Goal: Task Accomplishment & Management: Manage account settings

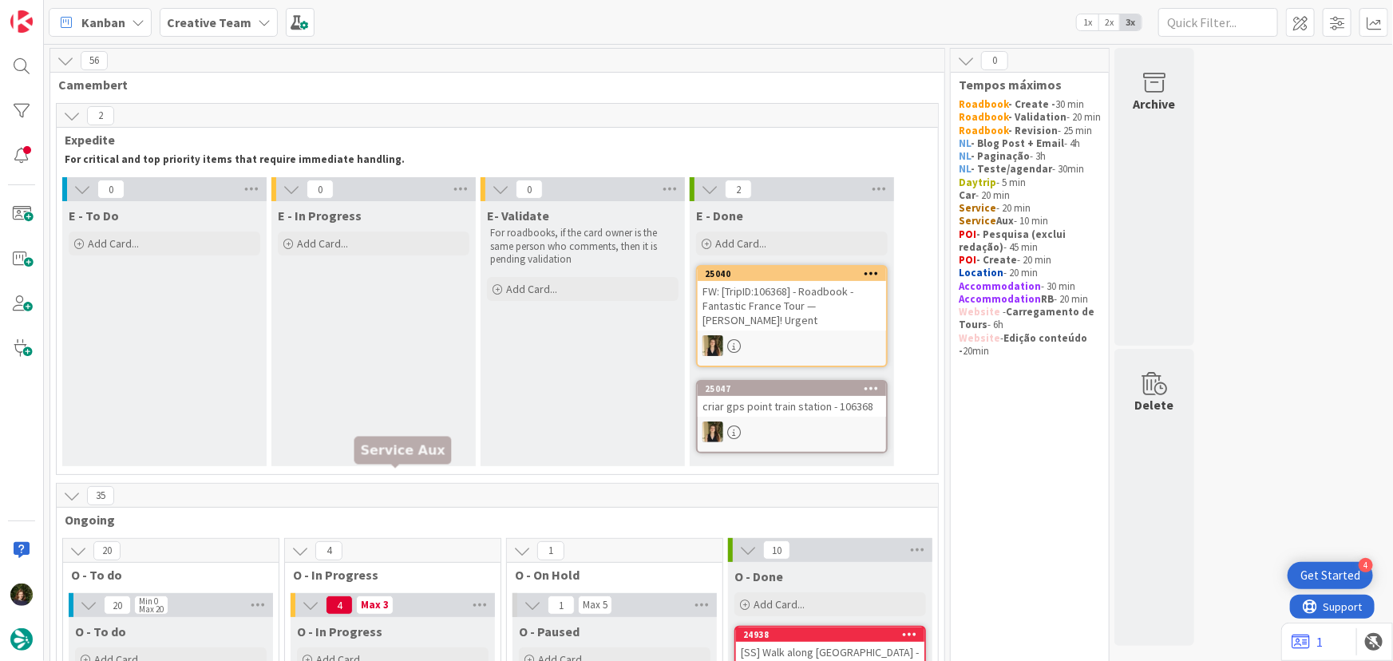
scroll to position [508, 0]
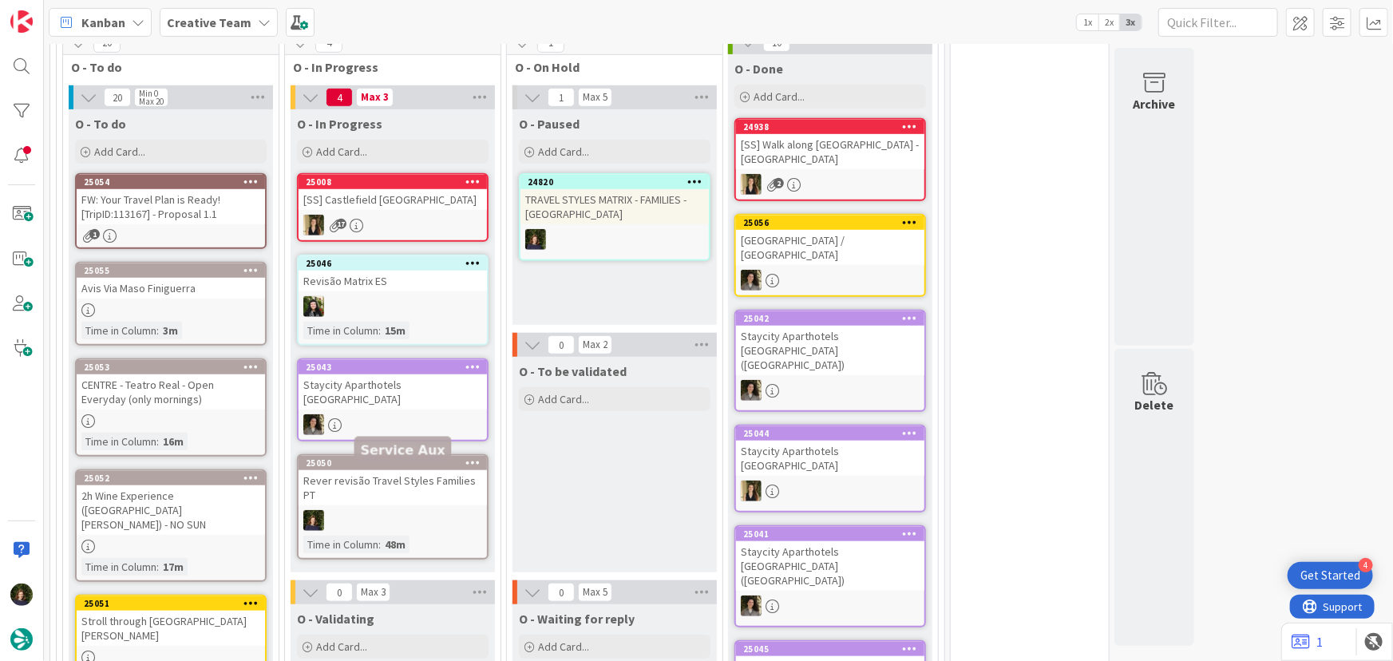
click at [389, 516] on div at bounding box center [393, 520] width 188 height 21
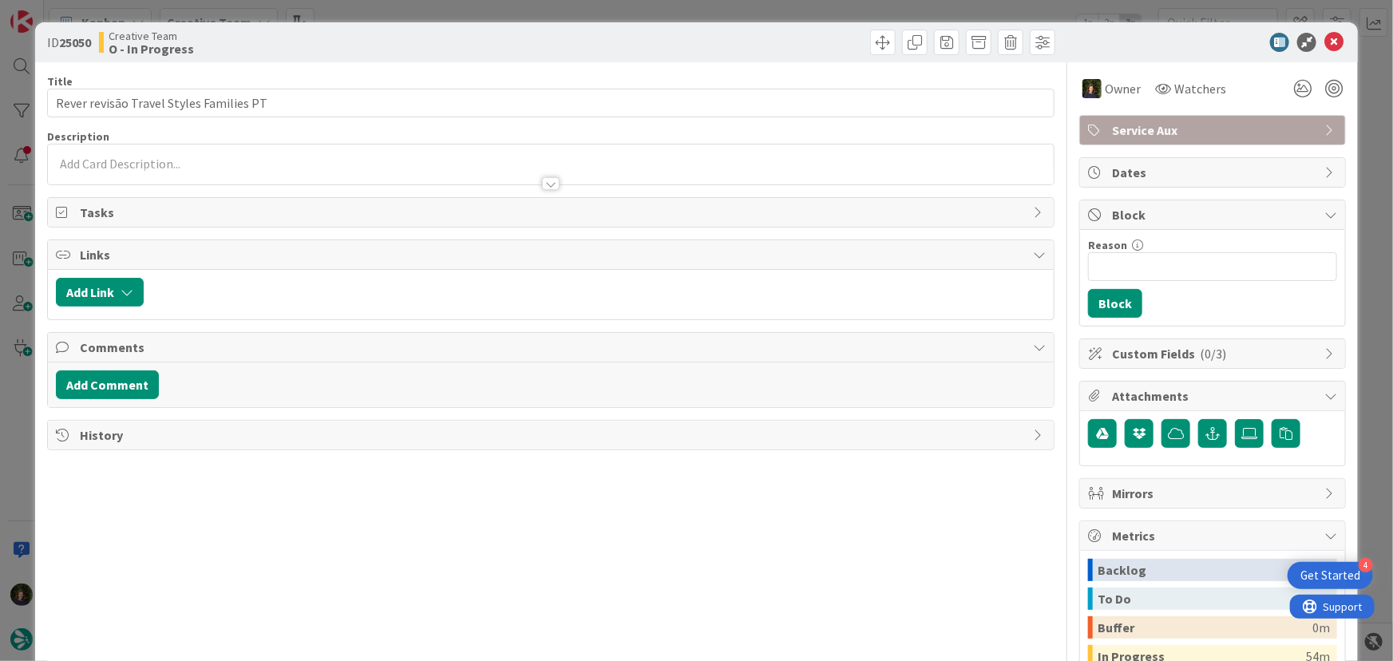
click at [1163, 139] on span "Service Aux" at bounding box center [1214, 130] width 204 height 19
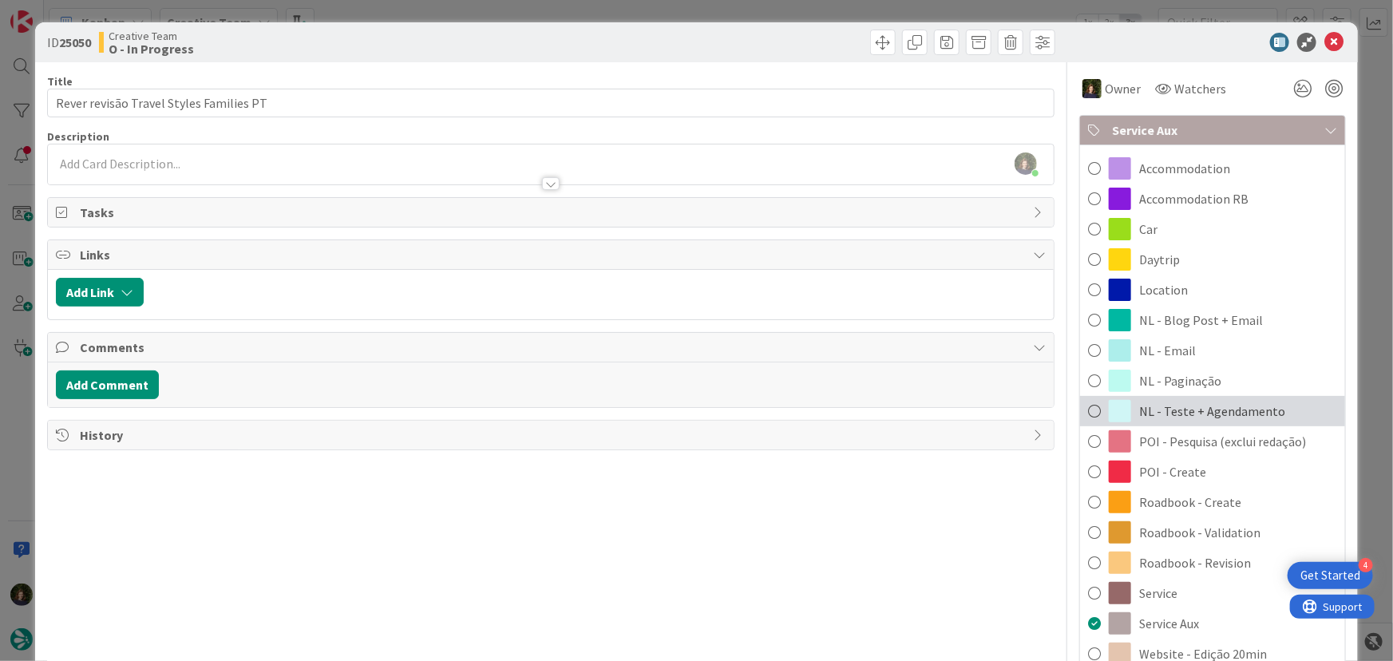
click at [1207, 410] on span "NL - Teste + Agendamento" at bounding box center [1212, 411] width 146 height 19
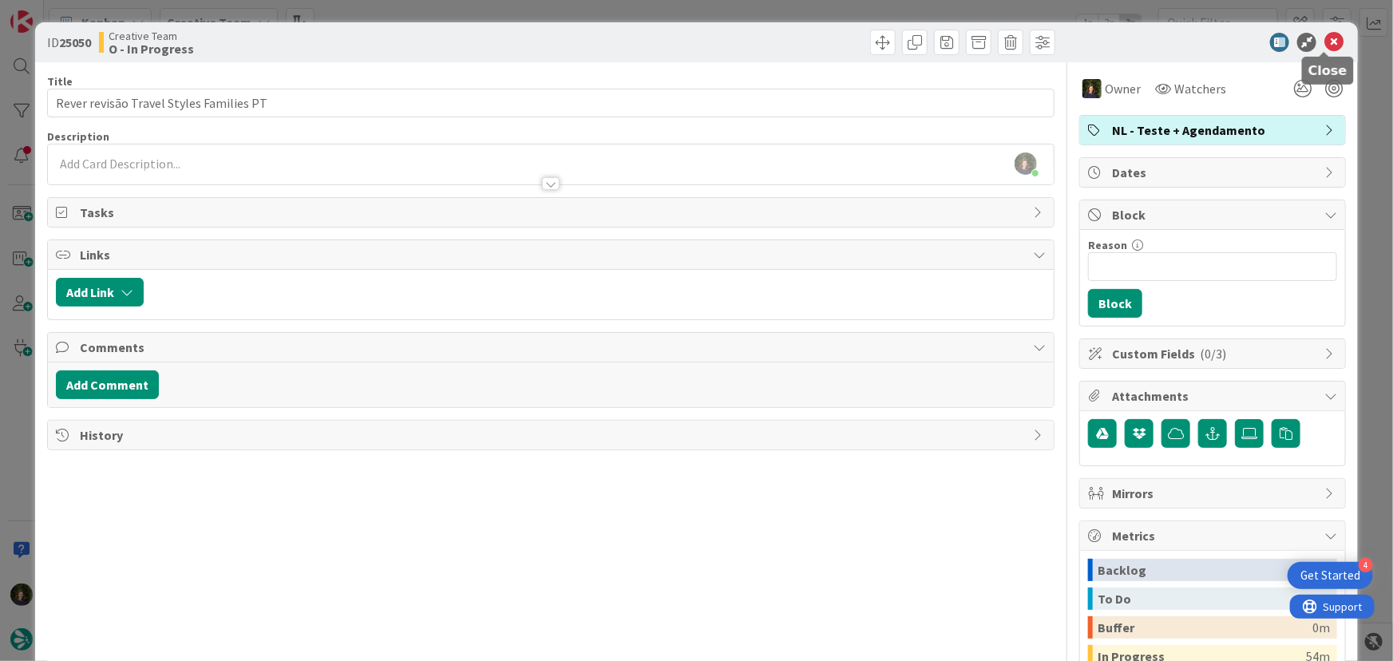
click at [1325, 35] on icon at bounding box center [1334, 42] width 19 height 19
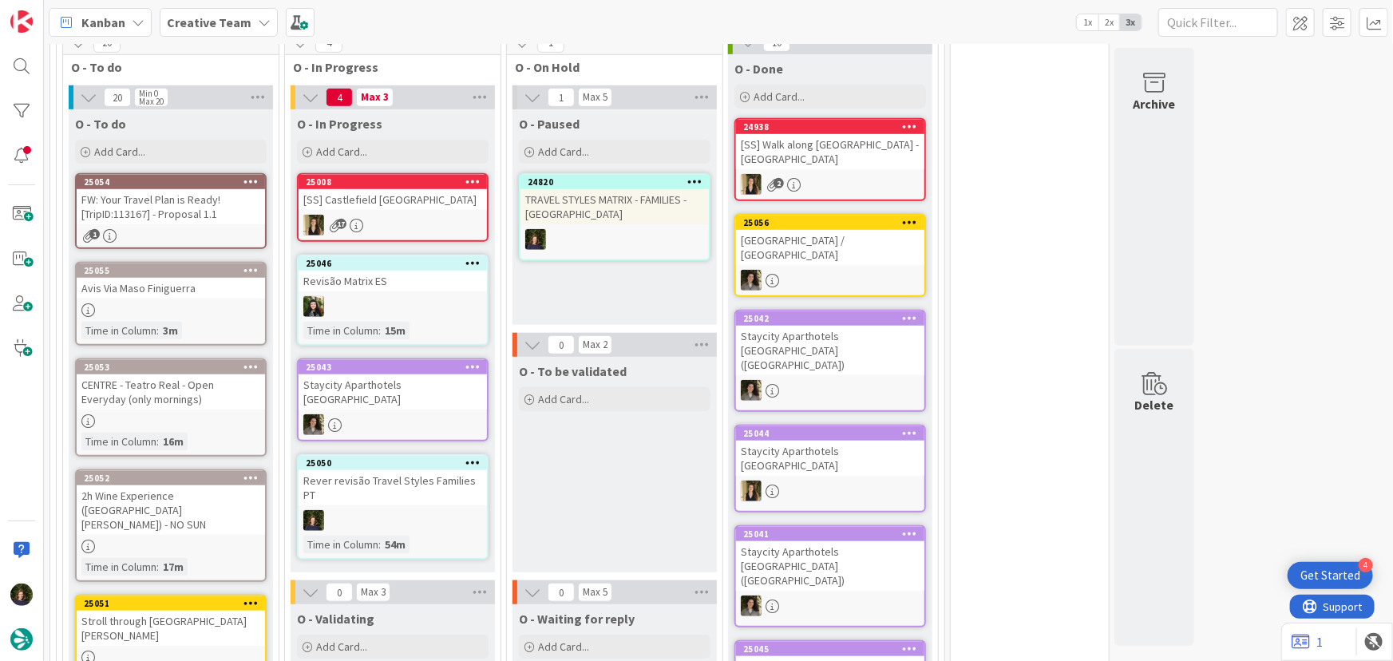
click at [478, 468] on icon at bounding box center [473, 462] width 15 height 11
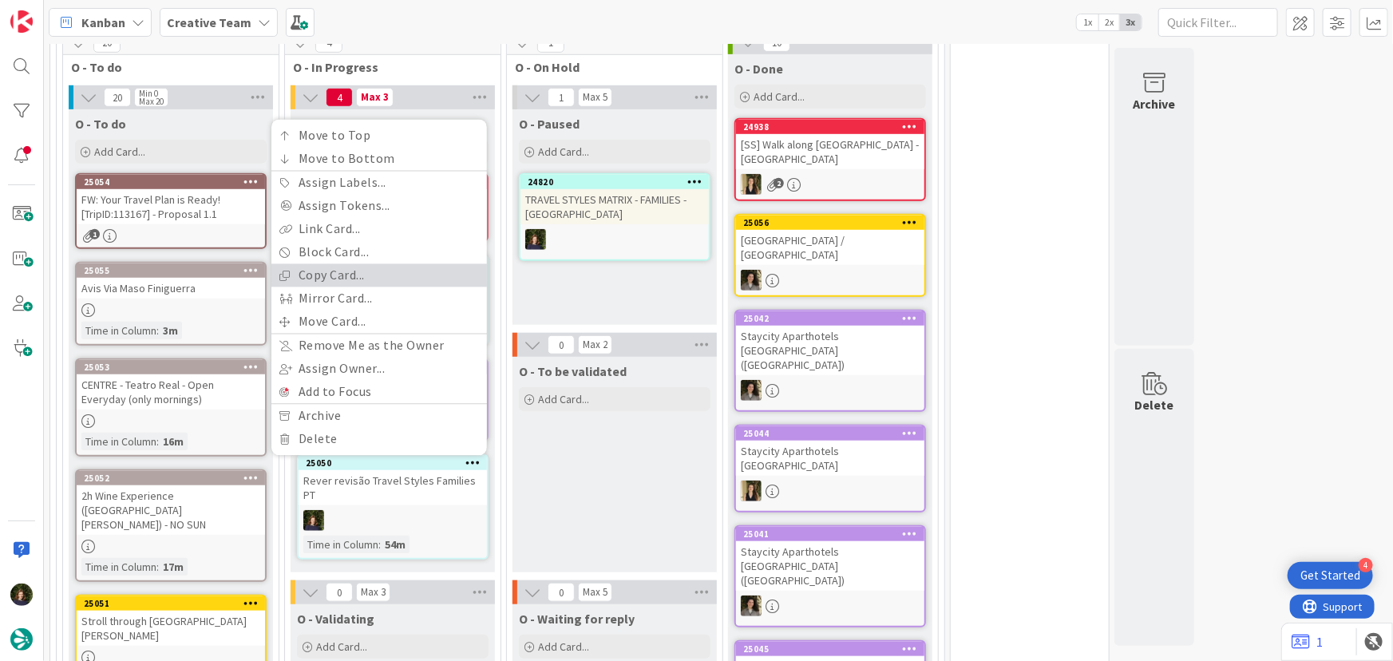
click at [346, 287] on link "Copy Card..." at bounding box center [379, 275] width 216 height 23
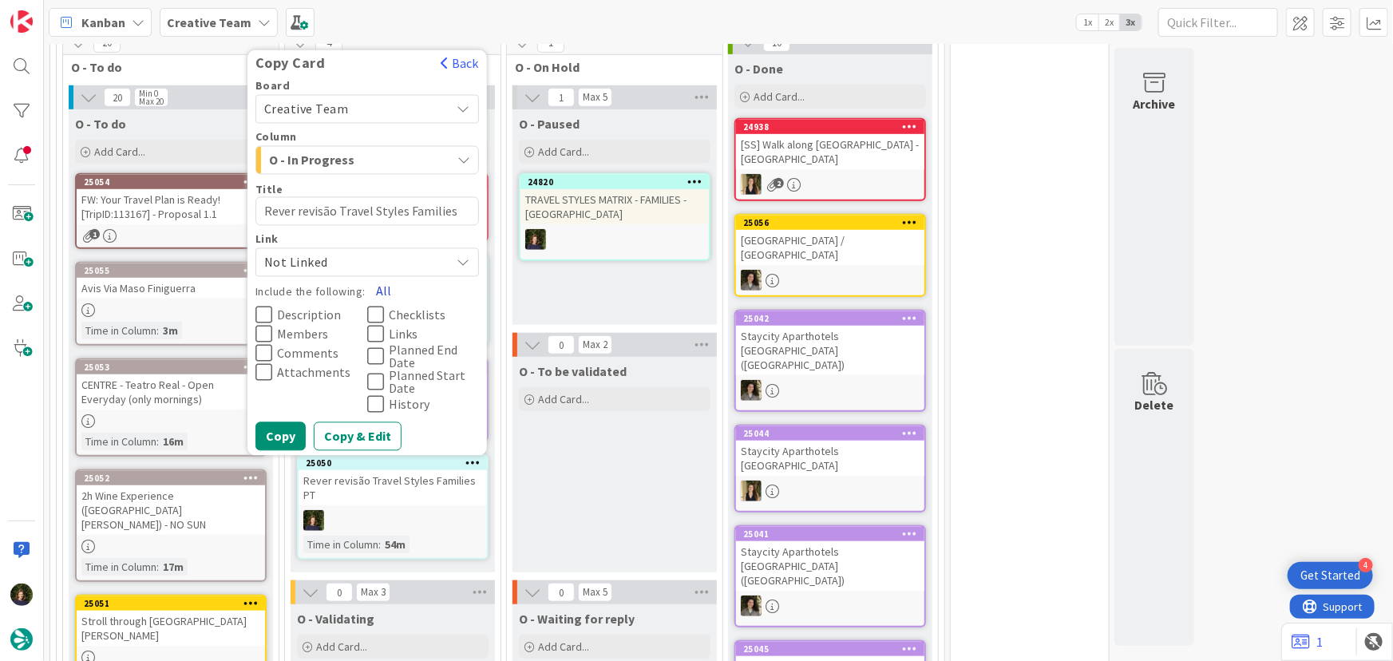
click at [385, 303] on button "All" at bounding box center [384, 291] width 36 height 29
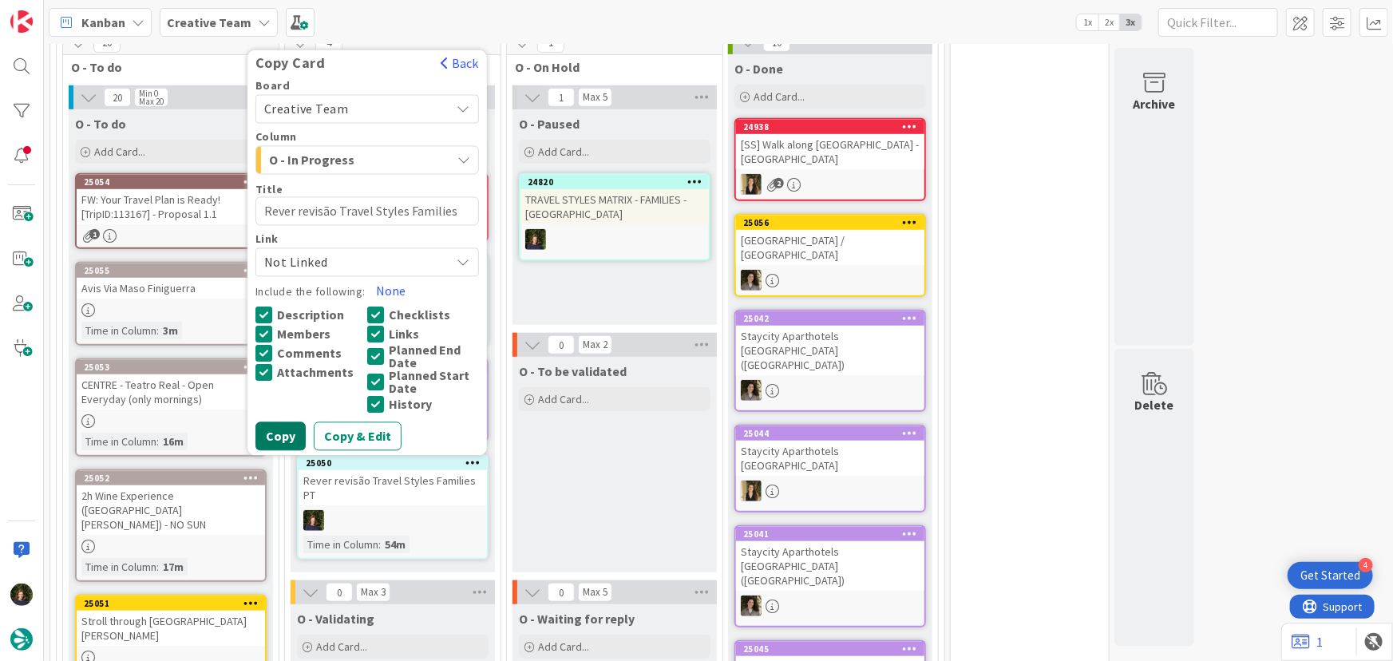
drag, startPoint x: 285, startPoint y: 454, endPoint x: 370, endPoint y: 475, distance: 87.3
click at [283, 451] on button "Copy" at bounding box center [281, 436] width 50 height 29
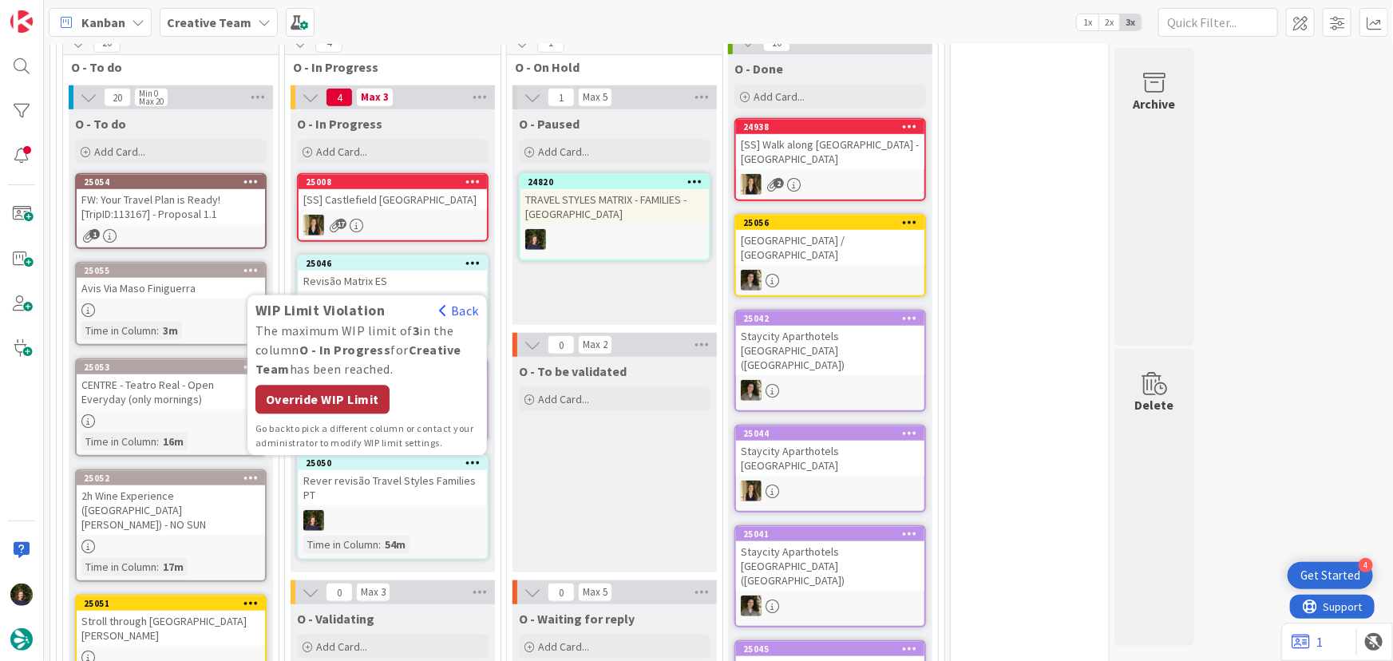
click at [352, 414] on div "Override WIP Limit" at bounding box center [323, 400] width 134 height 29
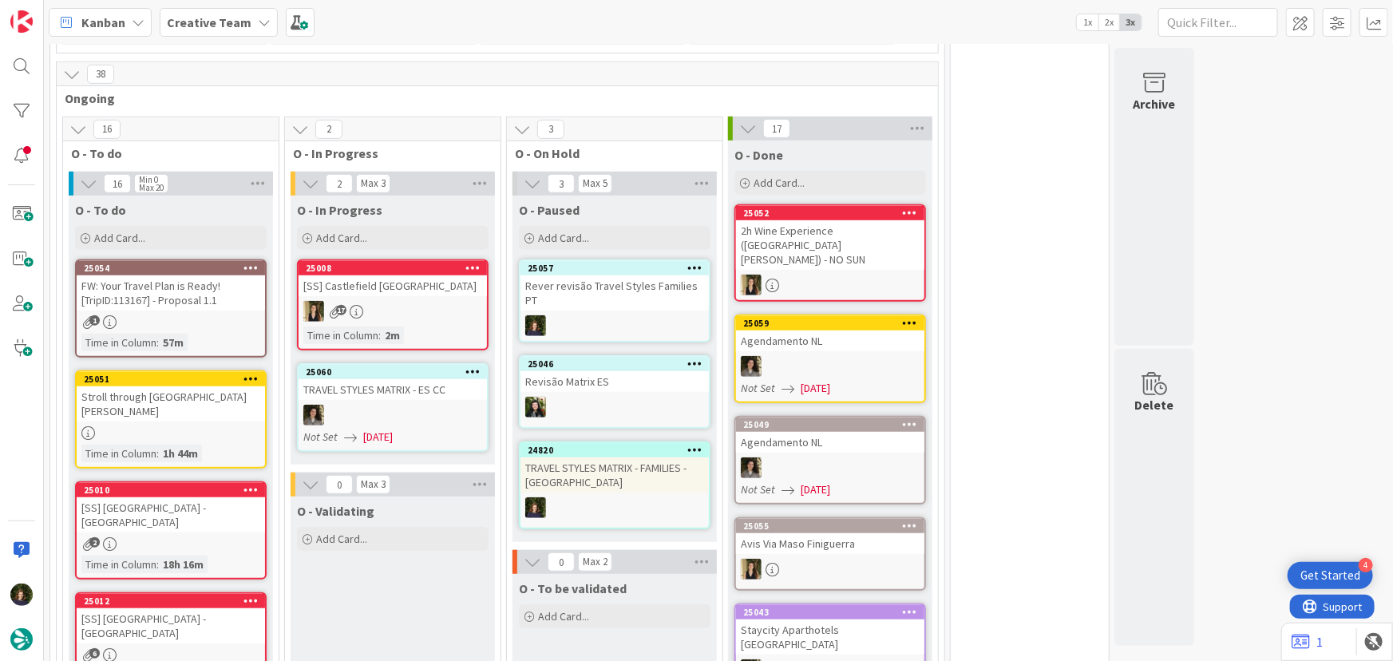
scroll to position [421, 0]
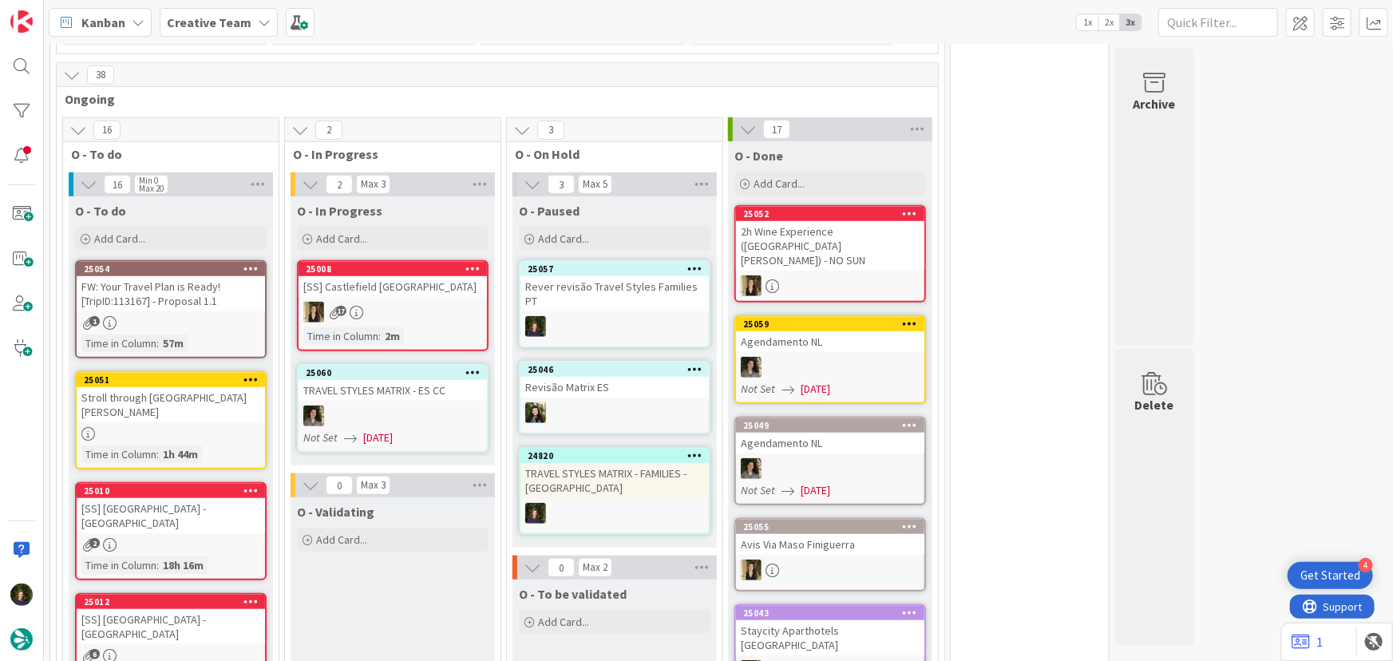
click at [620, 294] on div "Rever revisão Travel Styles Families PT" at bounding box center [615, 293] width 188 height 35
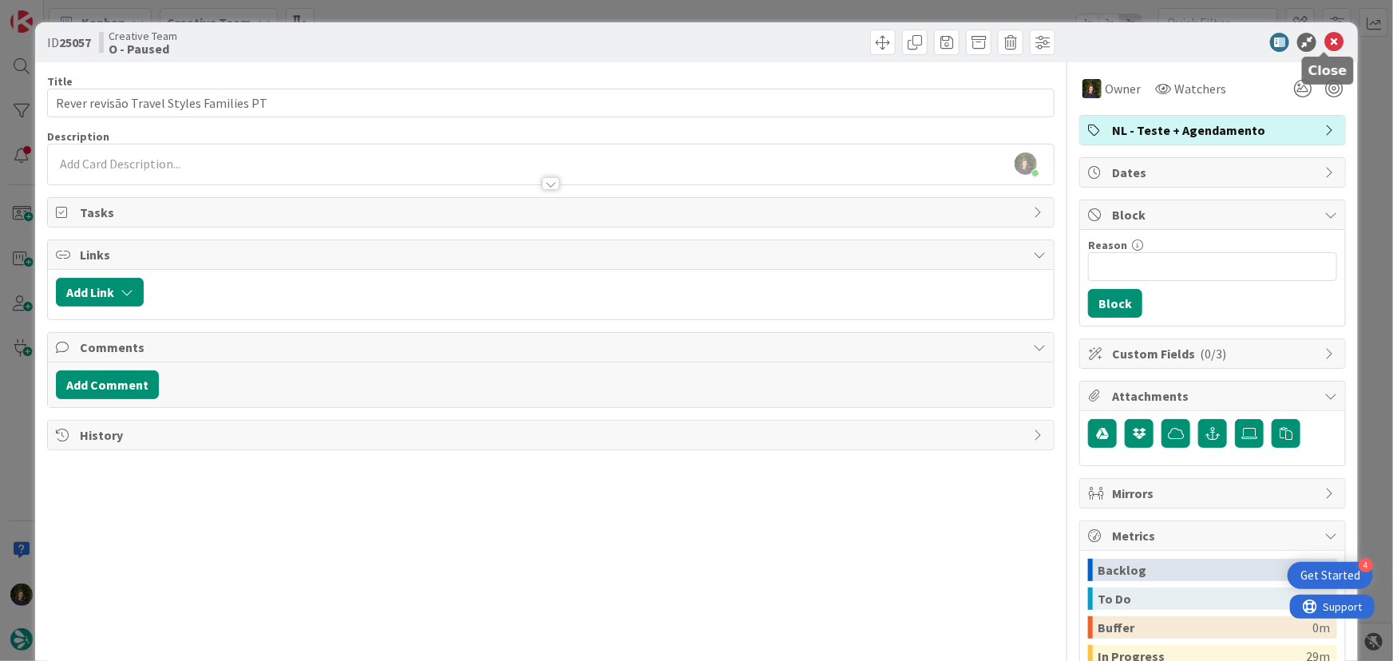
click at [1330, 41] on icon at bounding box center [1334, 42] width 19 height 19
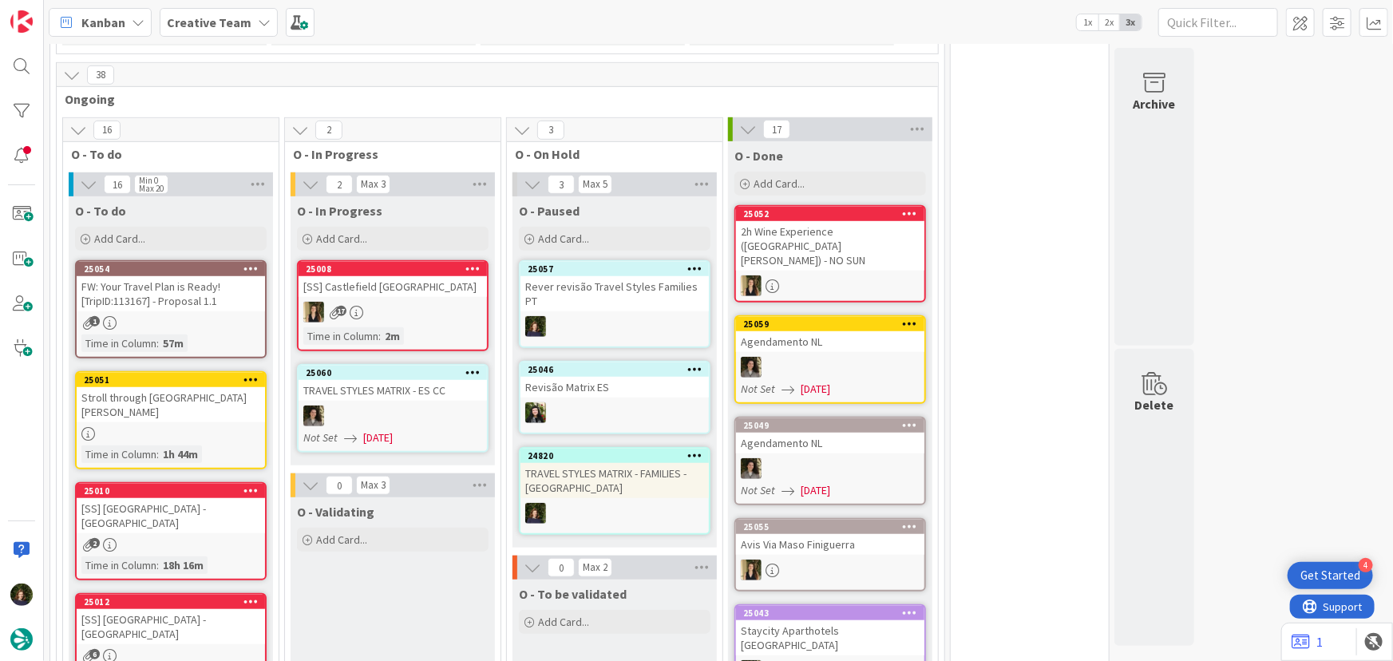
click at [701, 268] on icon at bounding box center [695, 268] width 15 height 11
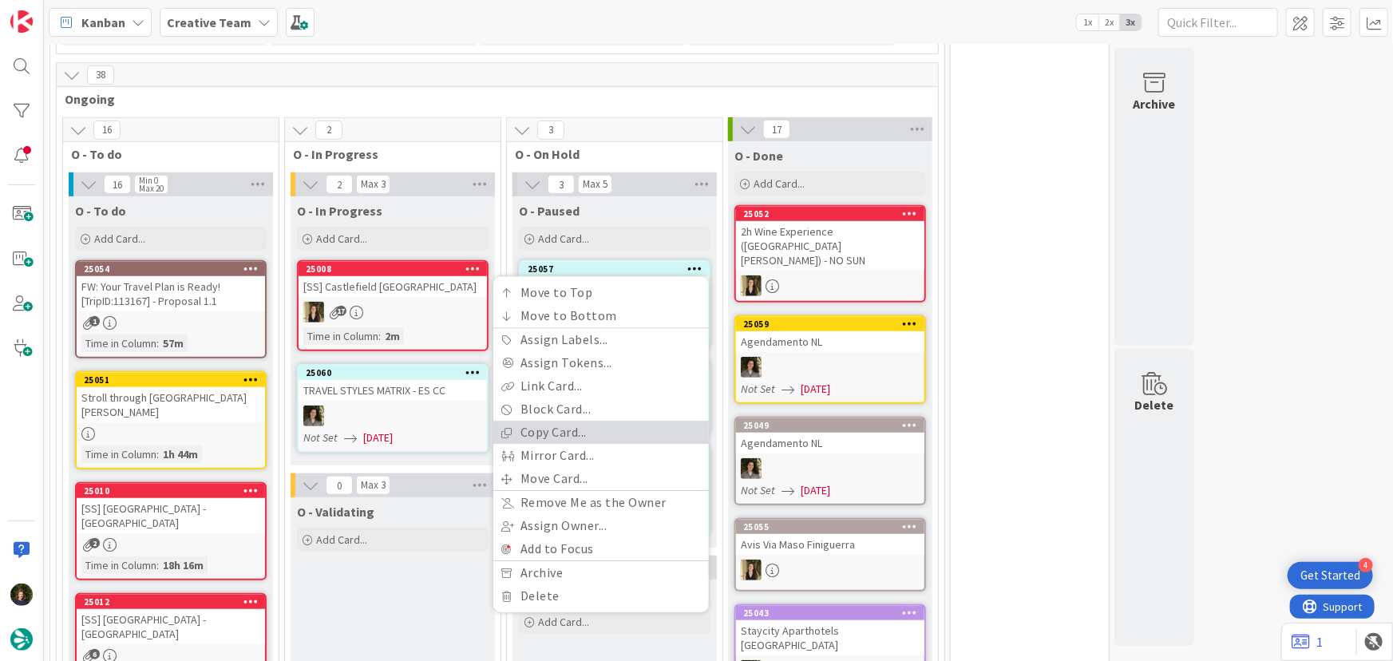
click at [592, 436] on link "Copy Card..." at bounding box center [601, 433] width 216 height 23
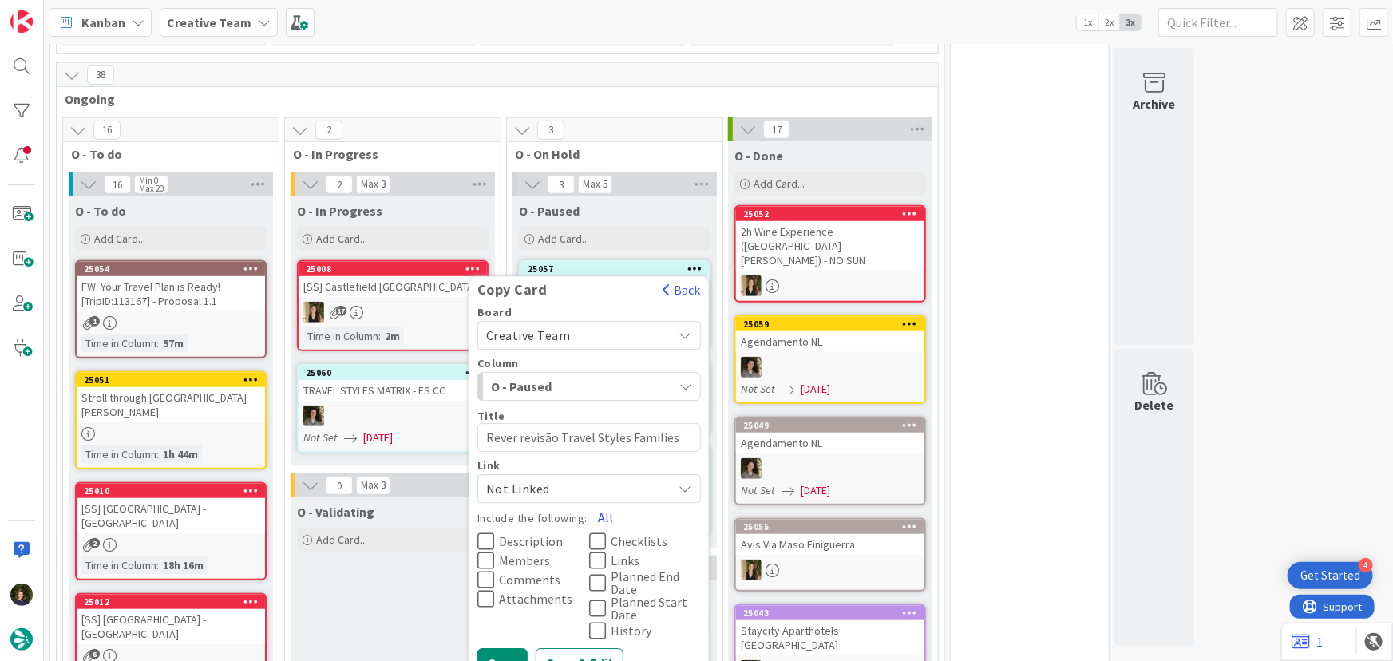
click at [603, 513] on button "All" at bounding box center [606, 518] width 36 height 29
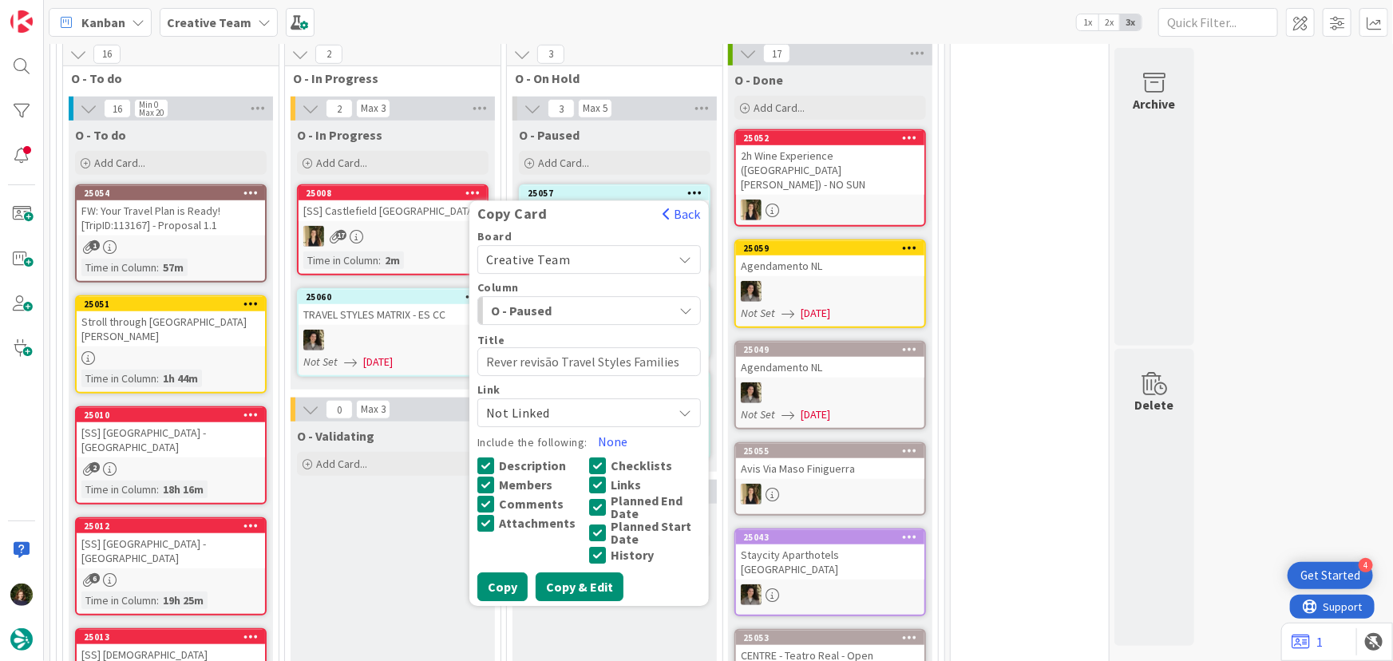
scroll to position [566, 0]
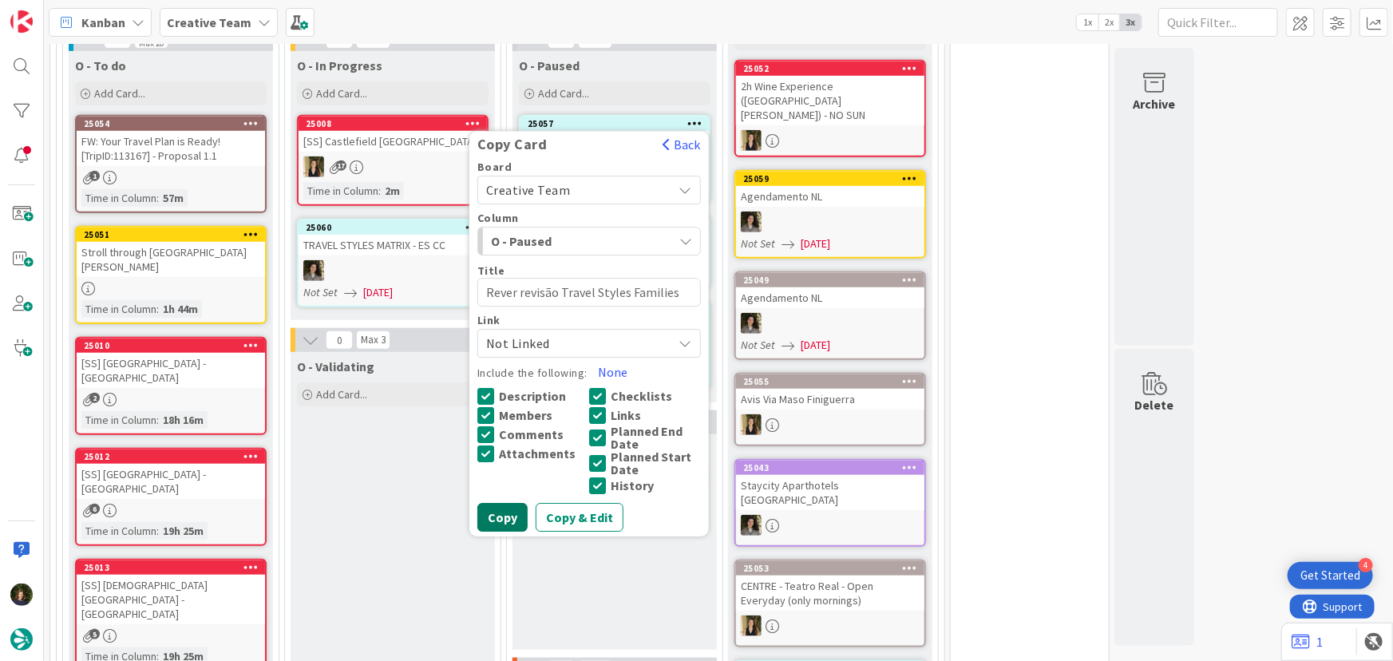
click at [508, 515] on button "Copy" at bounding box center [503, 518] width 50 height 29
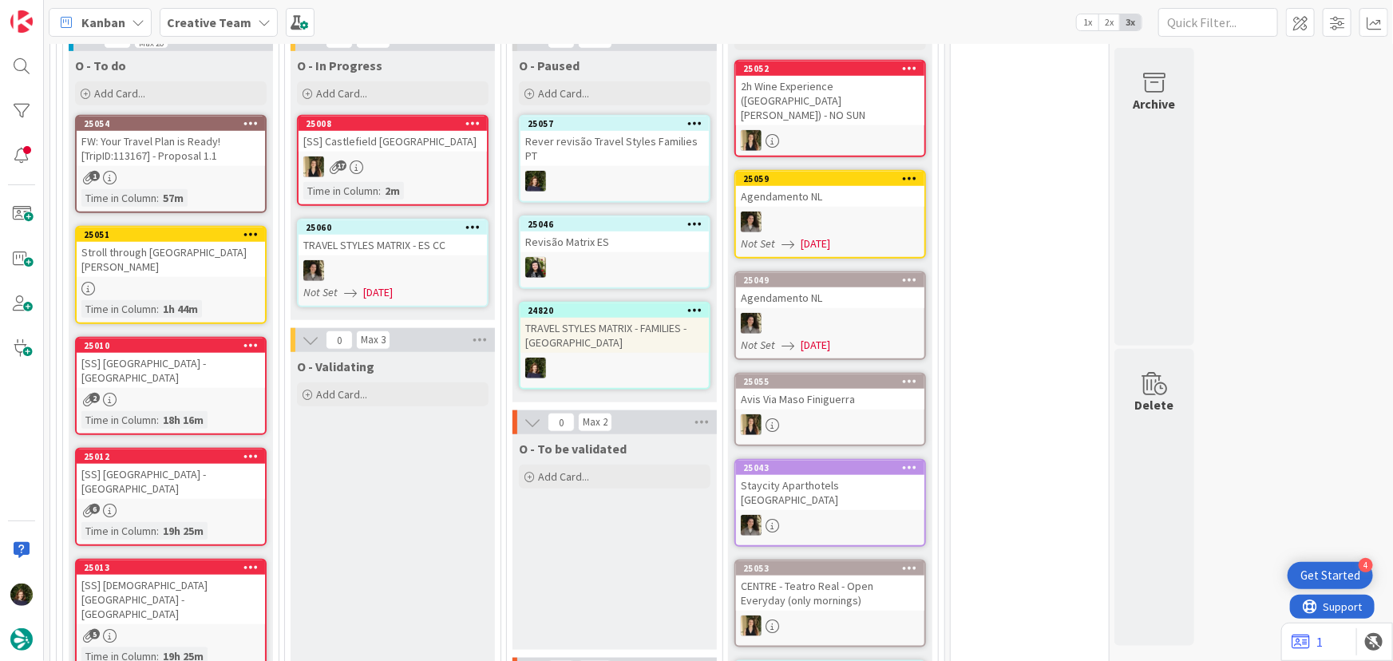
type textarea "x"
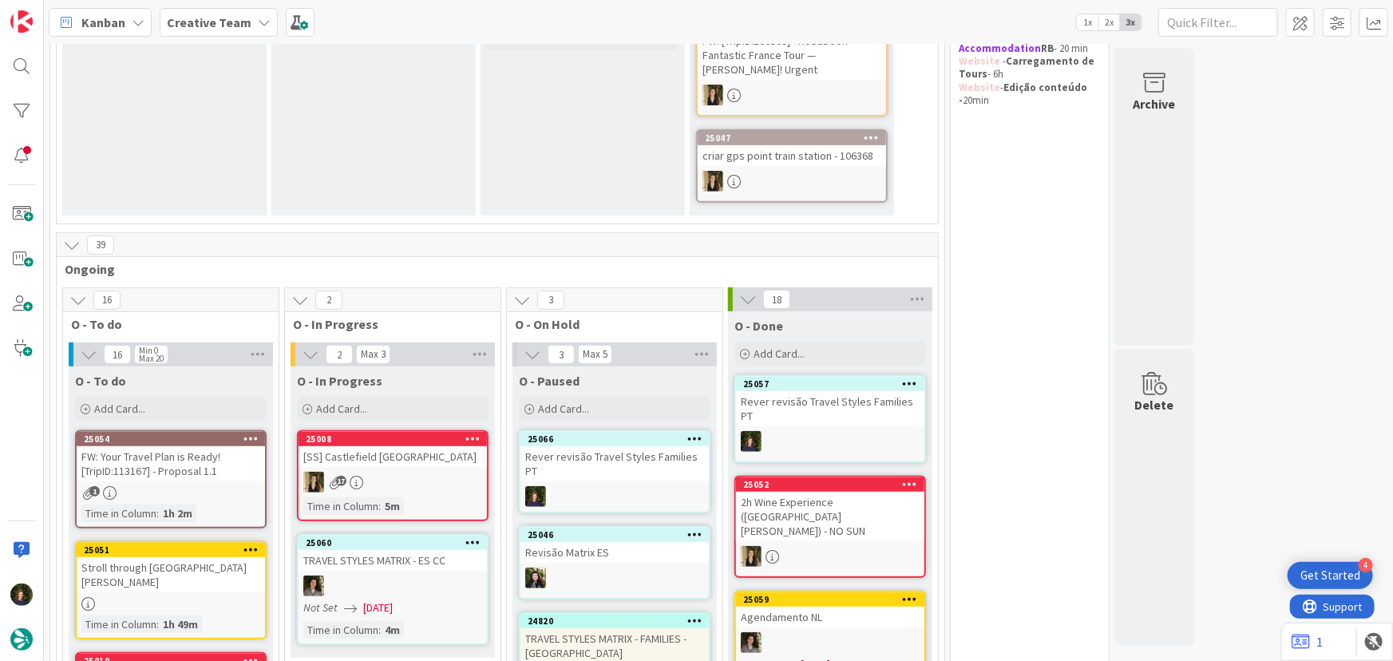
scroll to position [363, 0]
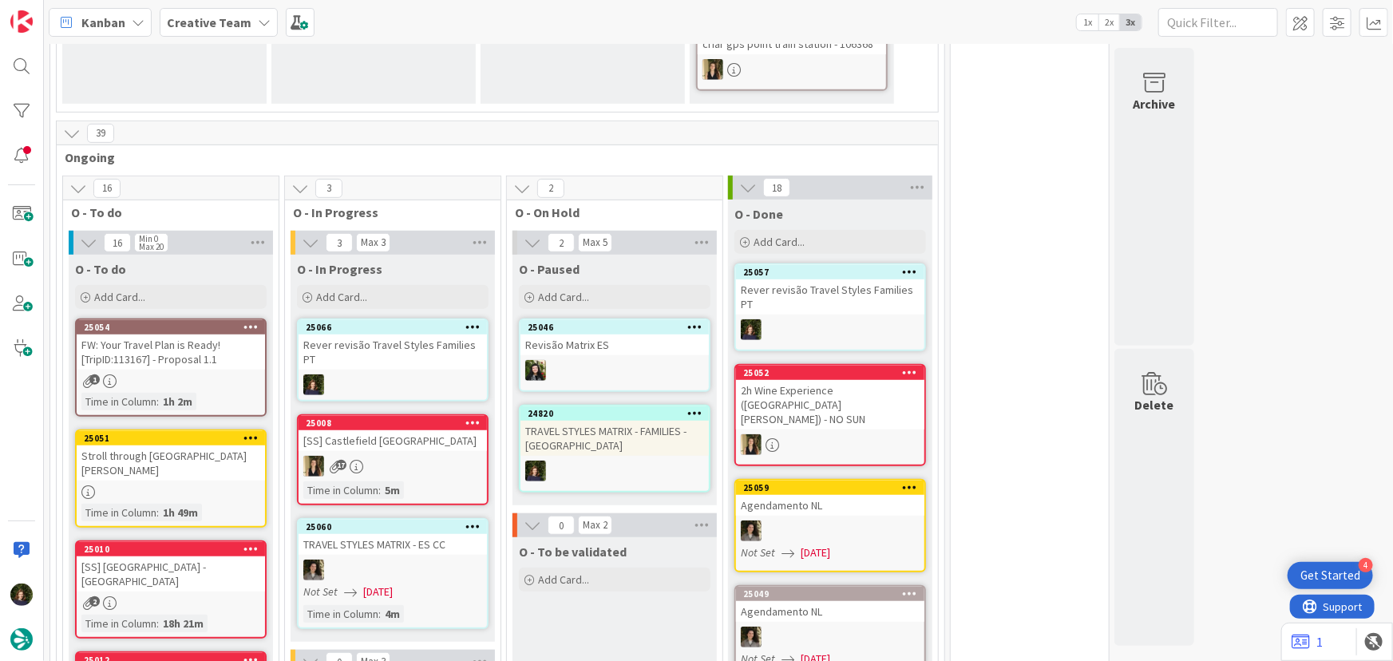
click at [183, 366] on div "FW: Your Travel Plan is Ready! [TripID:113167] - Proposal 1.1" at bounding box center [171, 352] width 188 height 35
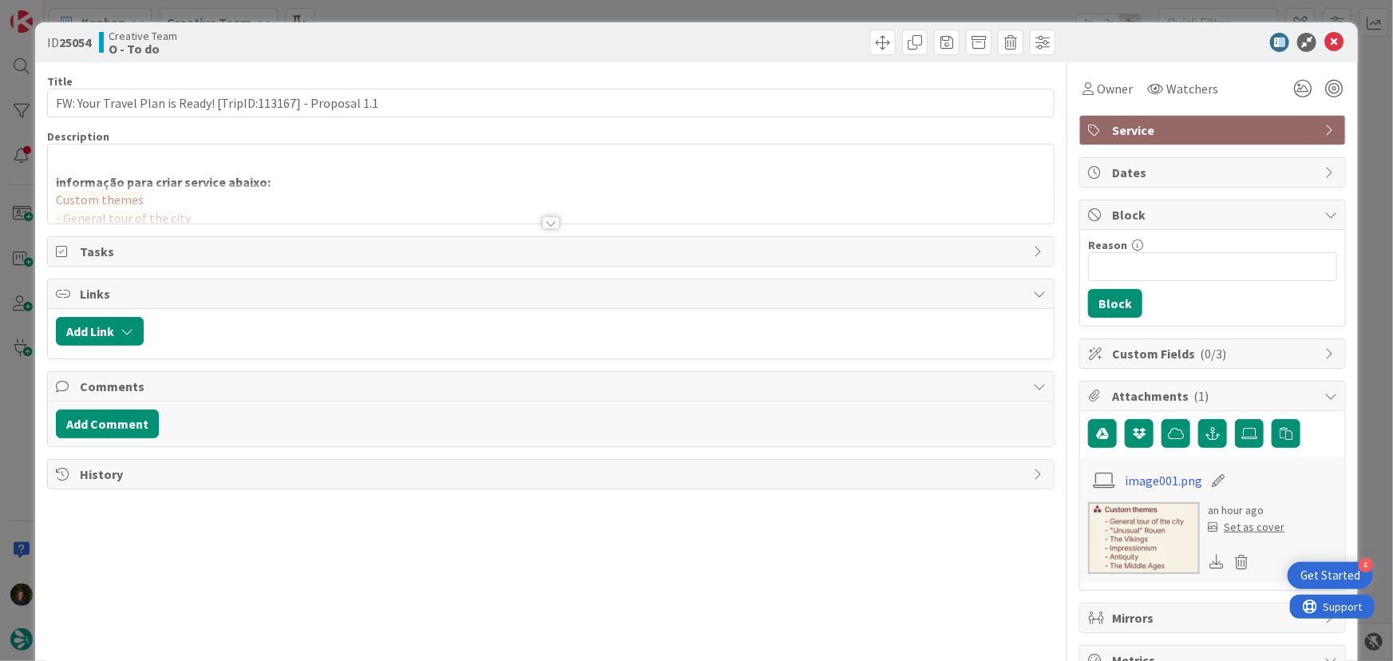
click at [551, 216] on div at bounding box center [551, 203] width 1007 height 41
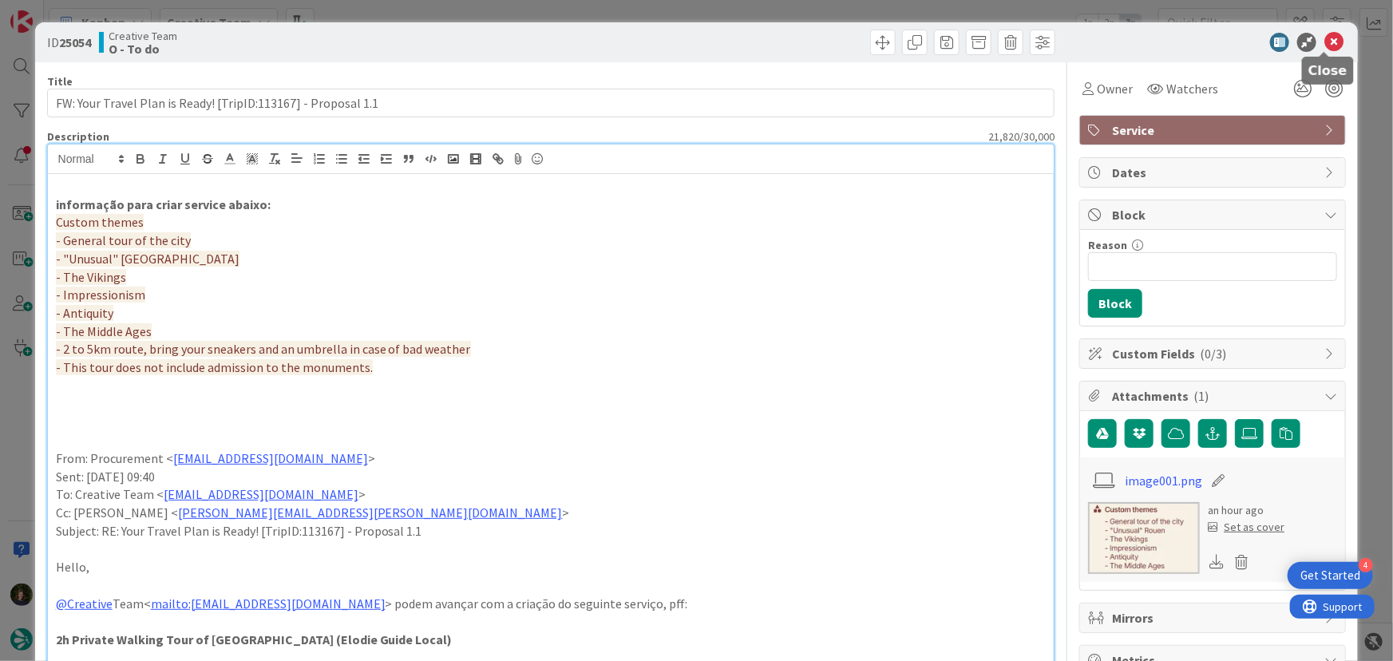
click at [1325, 39] on icon at bounding box center [1334, 42] width 19 height 19
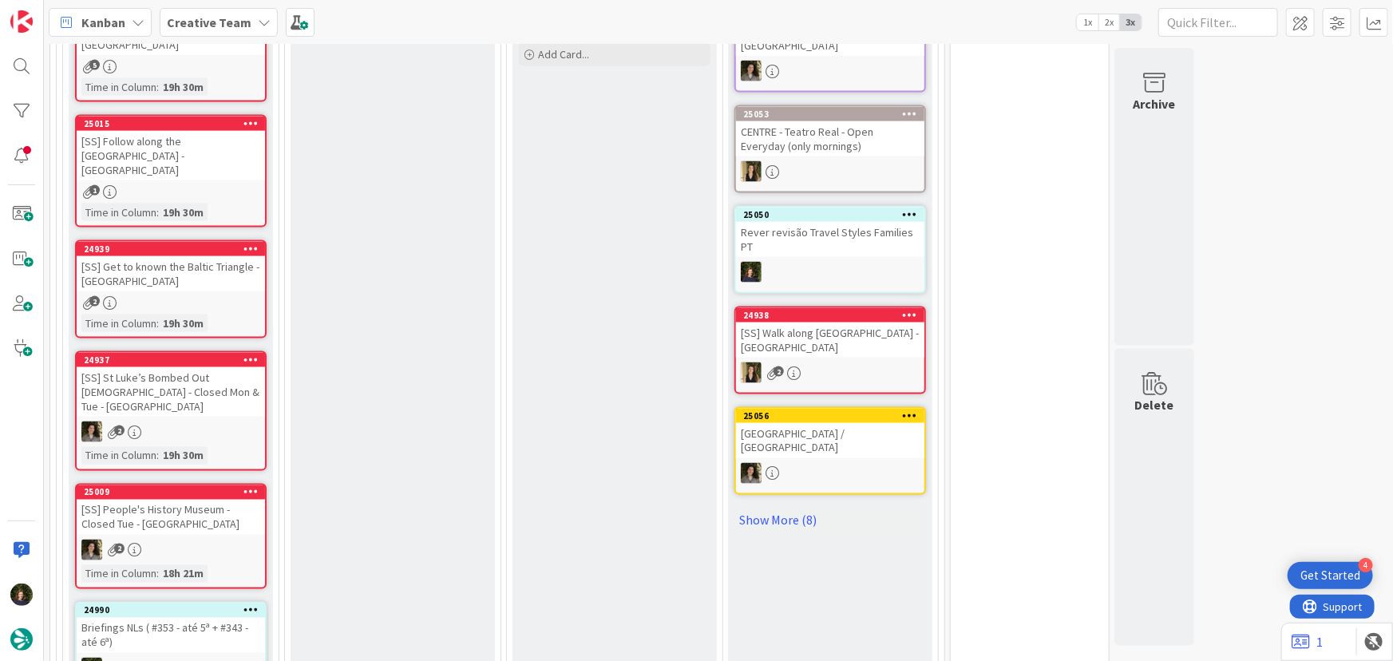
scroll to position [1161, 0]
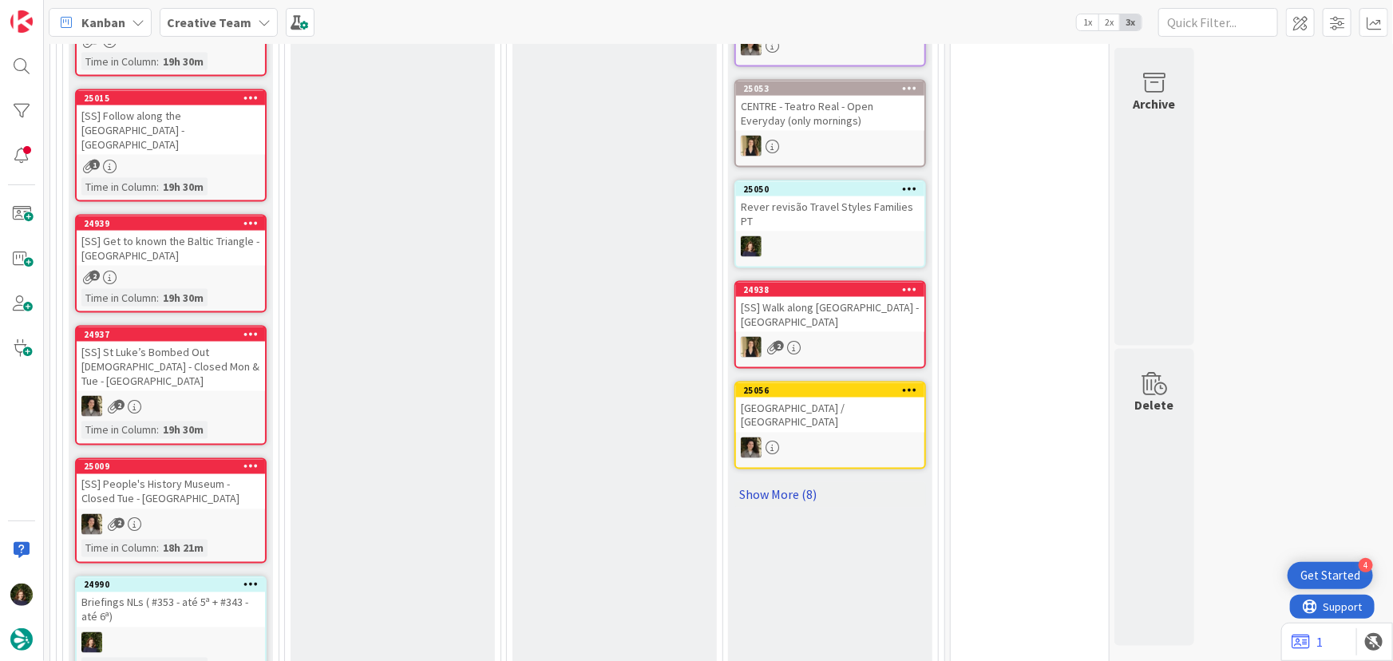
click at [758, 482] on link "Show More (8)" at bounding box center [831, 495] width 192 height 26
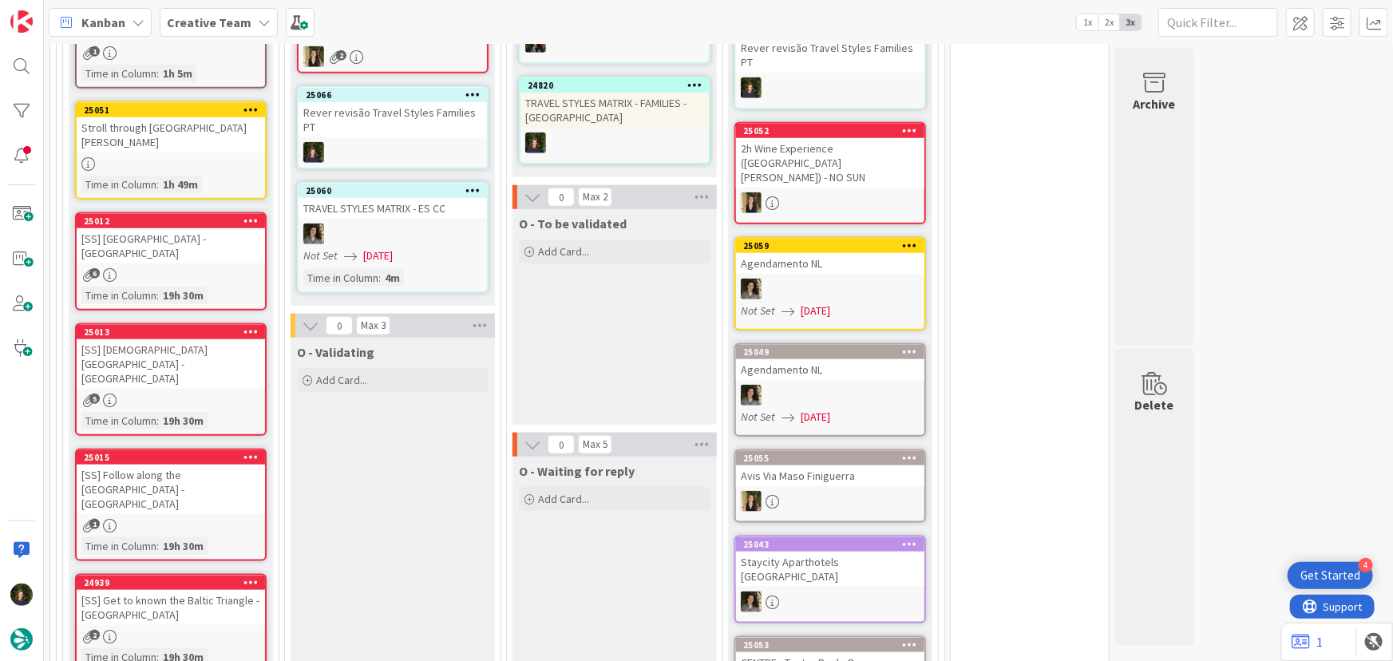
scroll to position [435, 0]
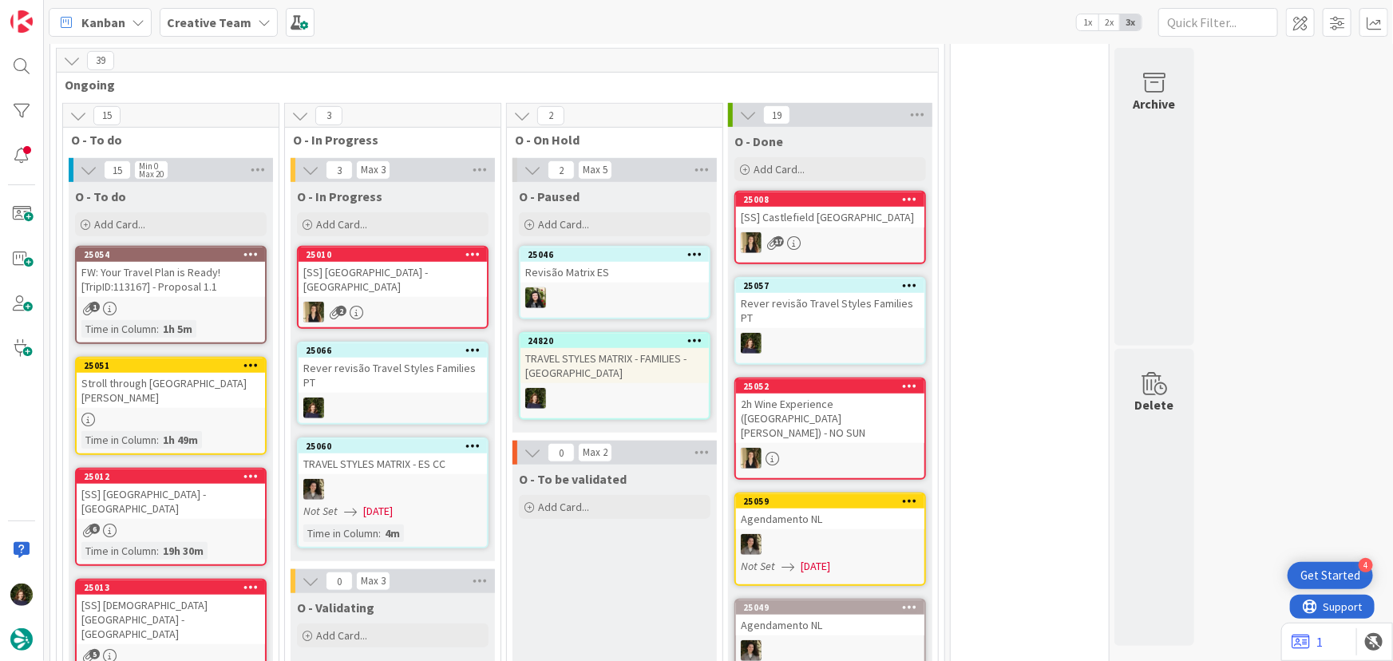
click at [194, 303] on div "1" at bounding box center [171, 309] width 188 height 14
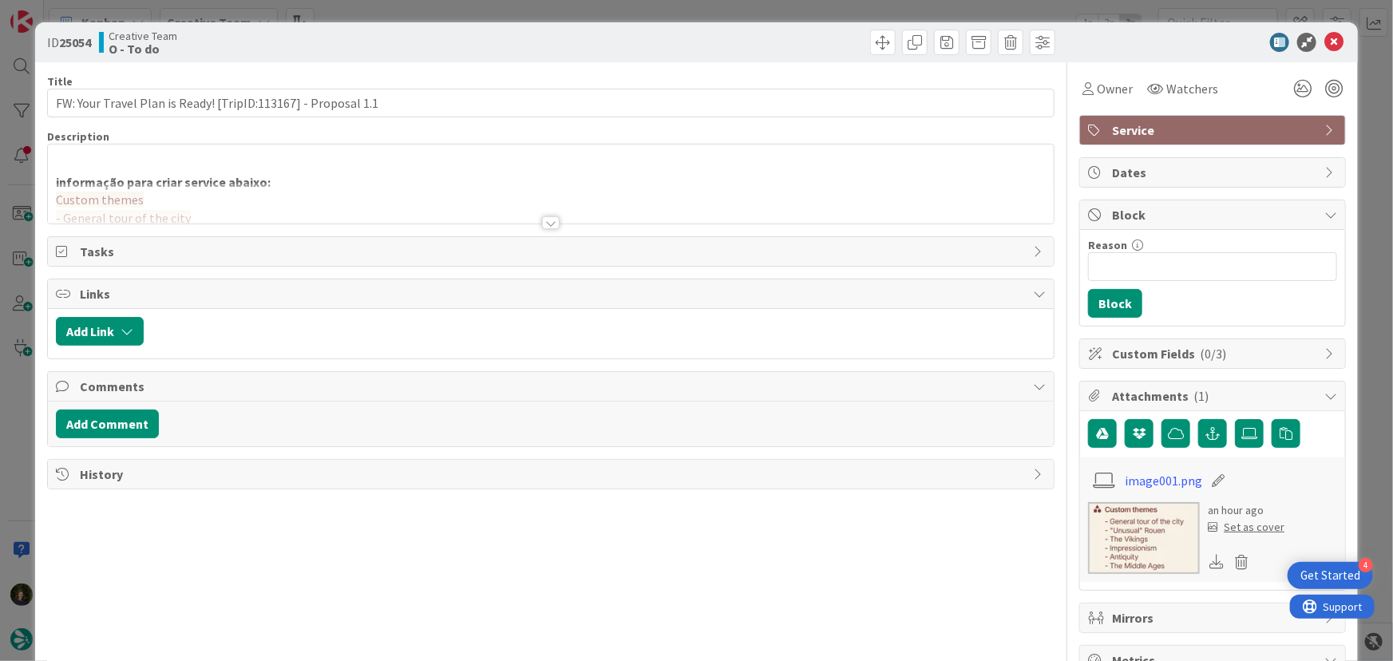
click at [542, 228] on div at bounding box center [551, 222] width 18 height 13
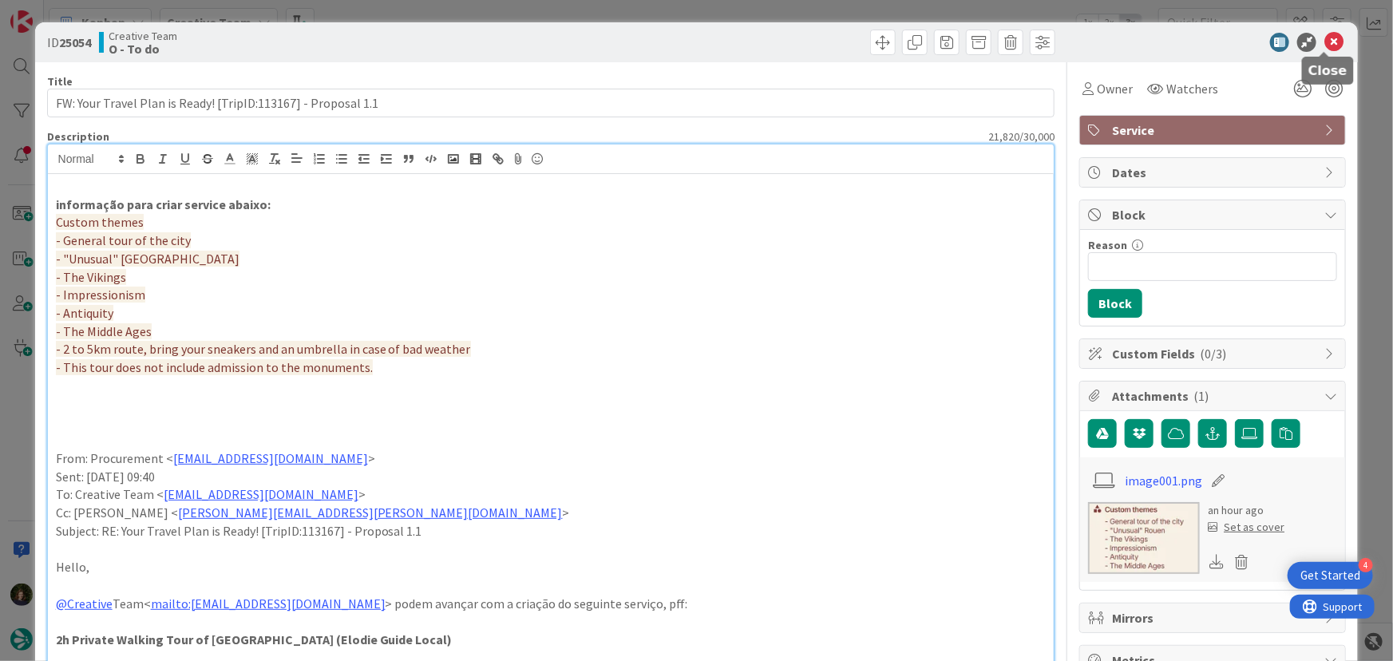
click at [1327, 42] on icon at bounding box center [1334, 42] width 19 height 19
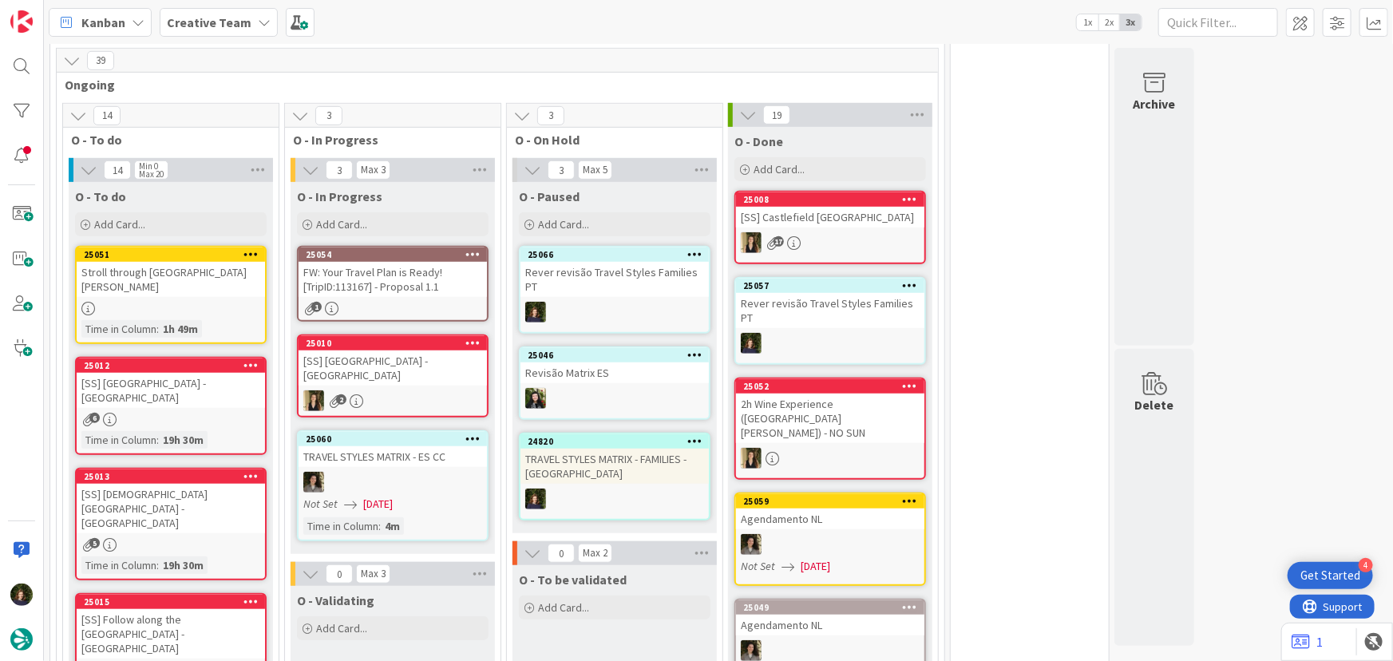
click at [410, 288] on div "FW: Your Travel Plan is Ready! [TripID:113167] - Proposal 1.1" at bounding box center [393, 279] width 188 height 35
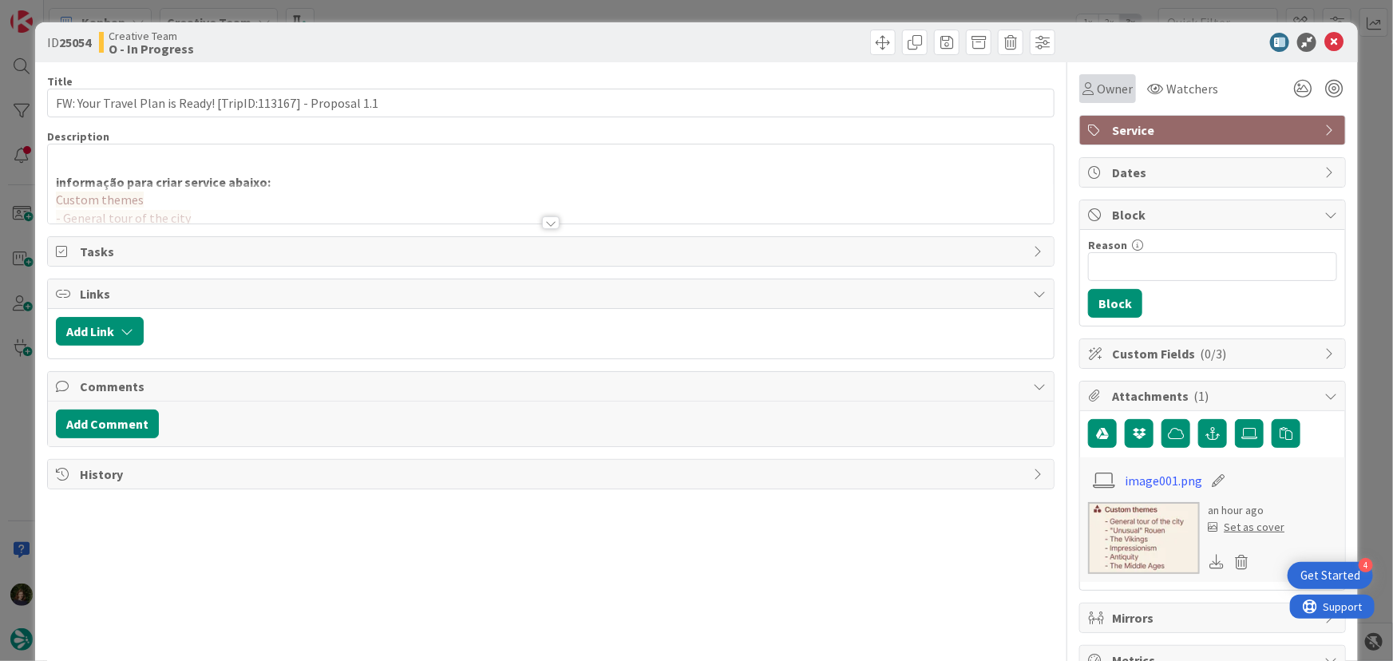
click at [1097, 90] on span "Owner" at bounding box center [1115, 88] width 36 height 19
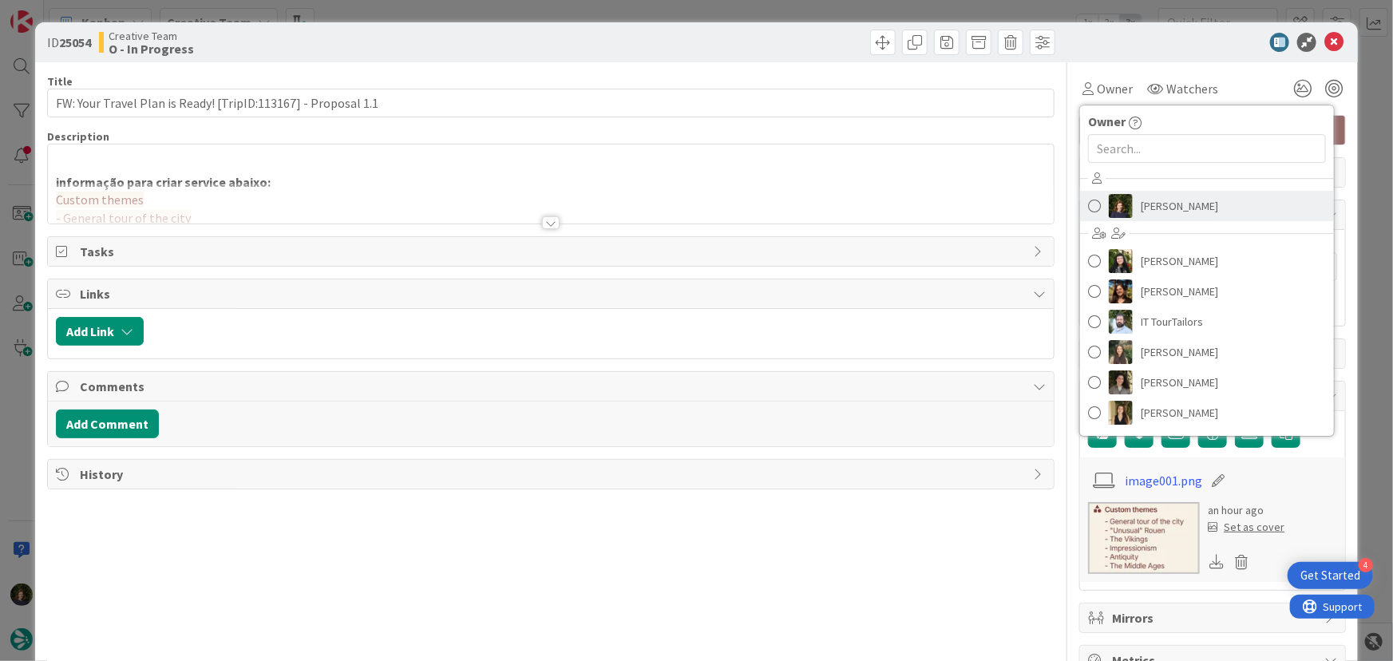
click at [1141, 206] on span "[PERSON_NAME]" at bounding box center [1179, 206] width 77 height 24
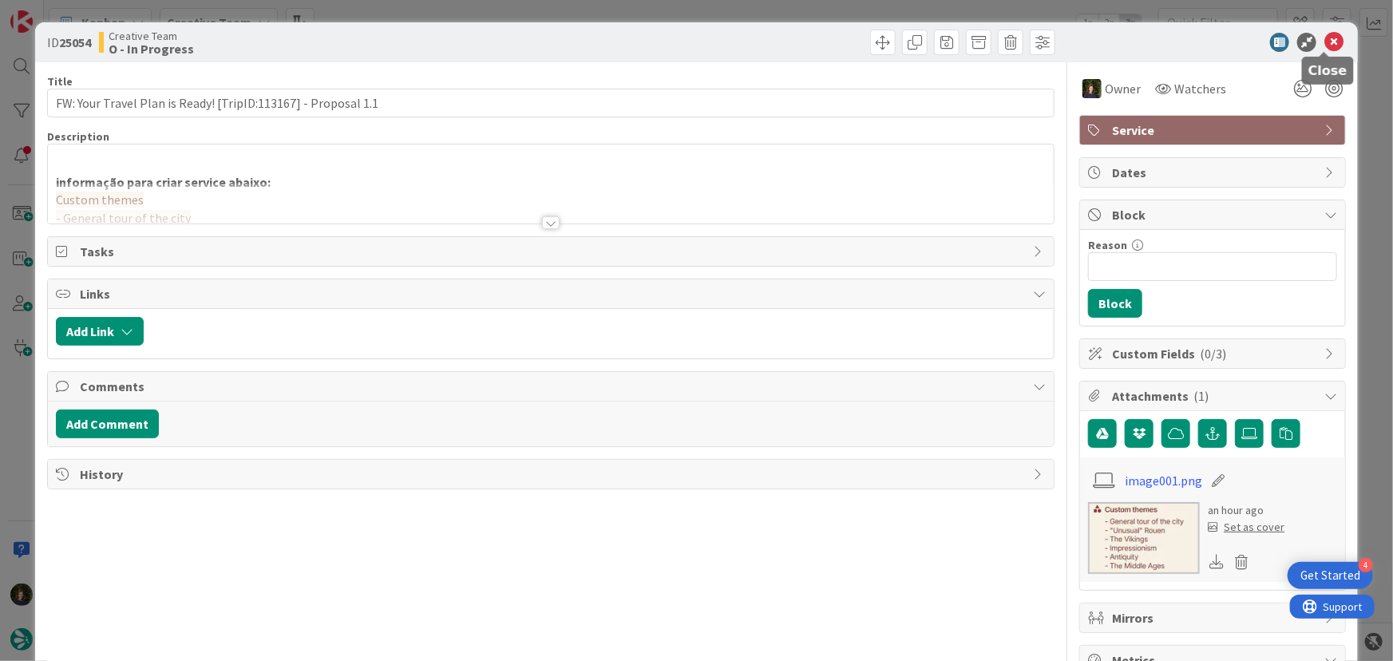
click at [1325, 43] on icon at bounding box center [1334, 42] width 19 height 19
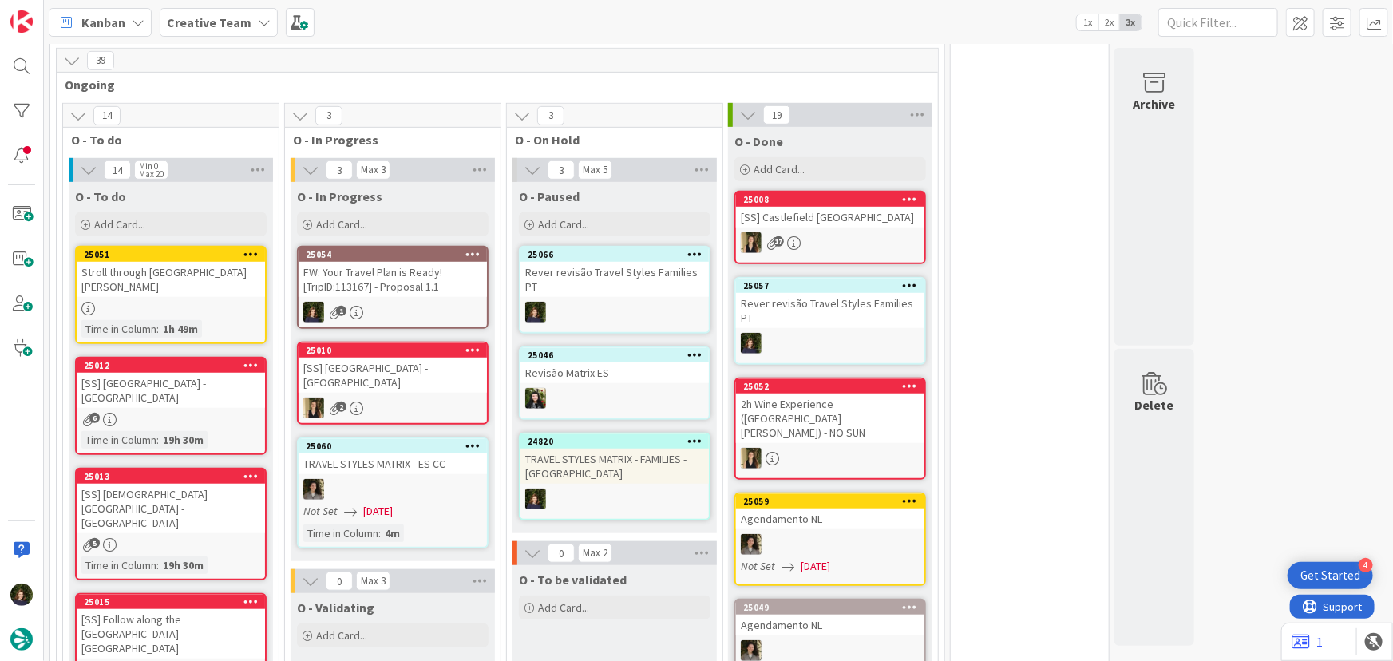
click at [367, 292] on div "FW: Your Travel Plan is Ready! [TripID:113167] - Proposal 1.1" at bounding box center [393, 279] width 188 height 35
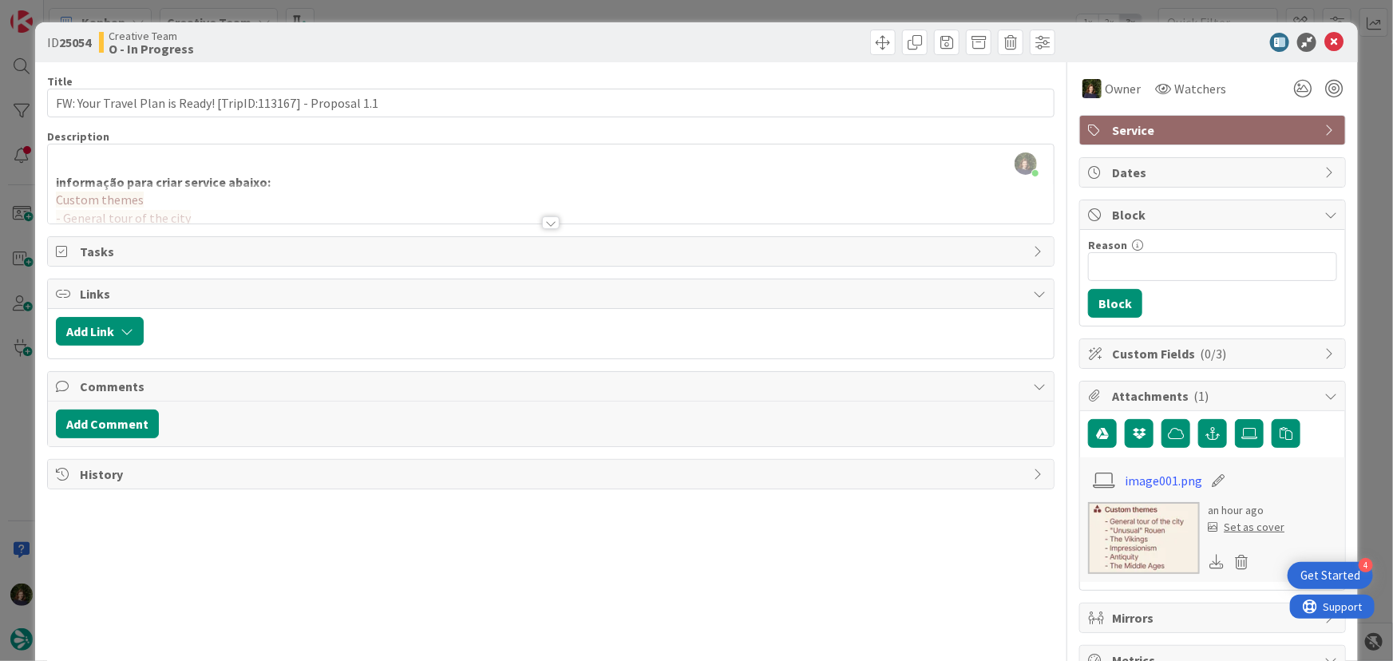
click at [358, 184] on div at bounding box center [551, 203] width 1007 height 41
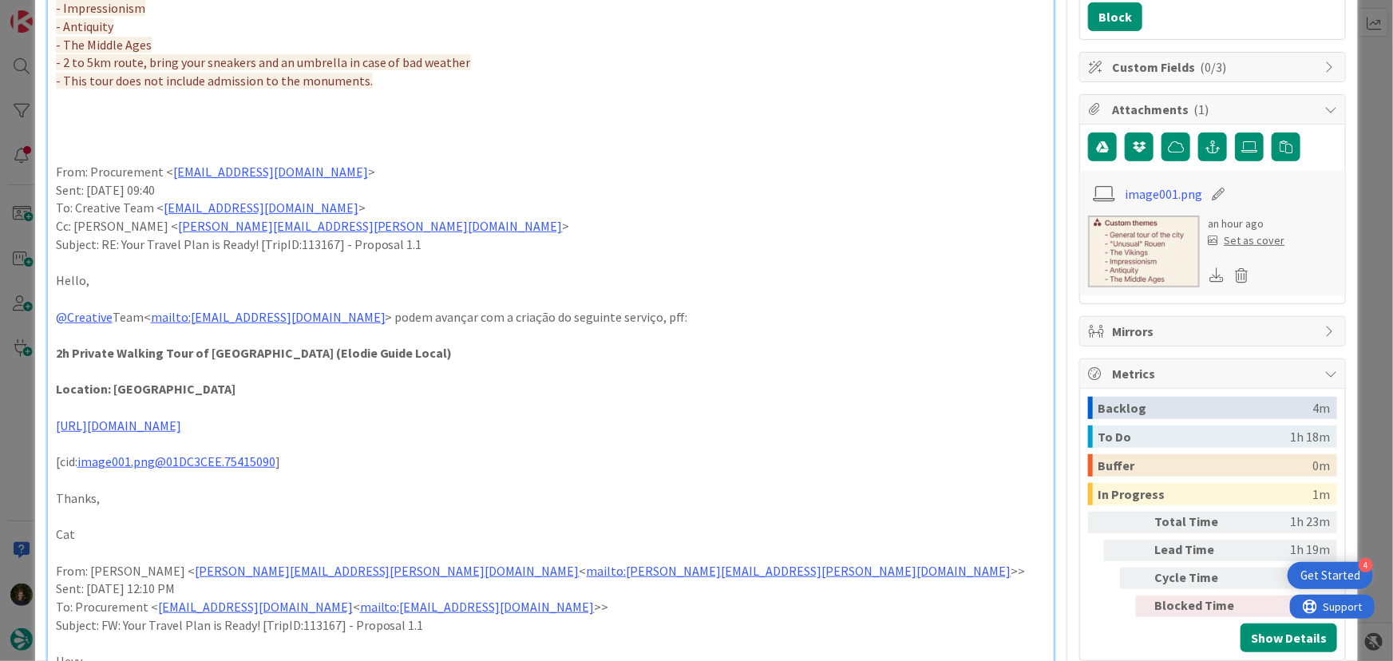
scroll to position [290, 0]
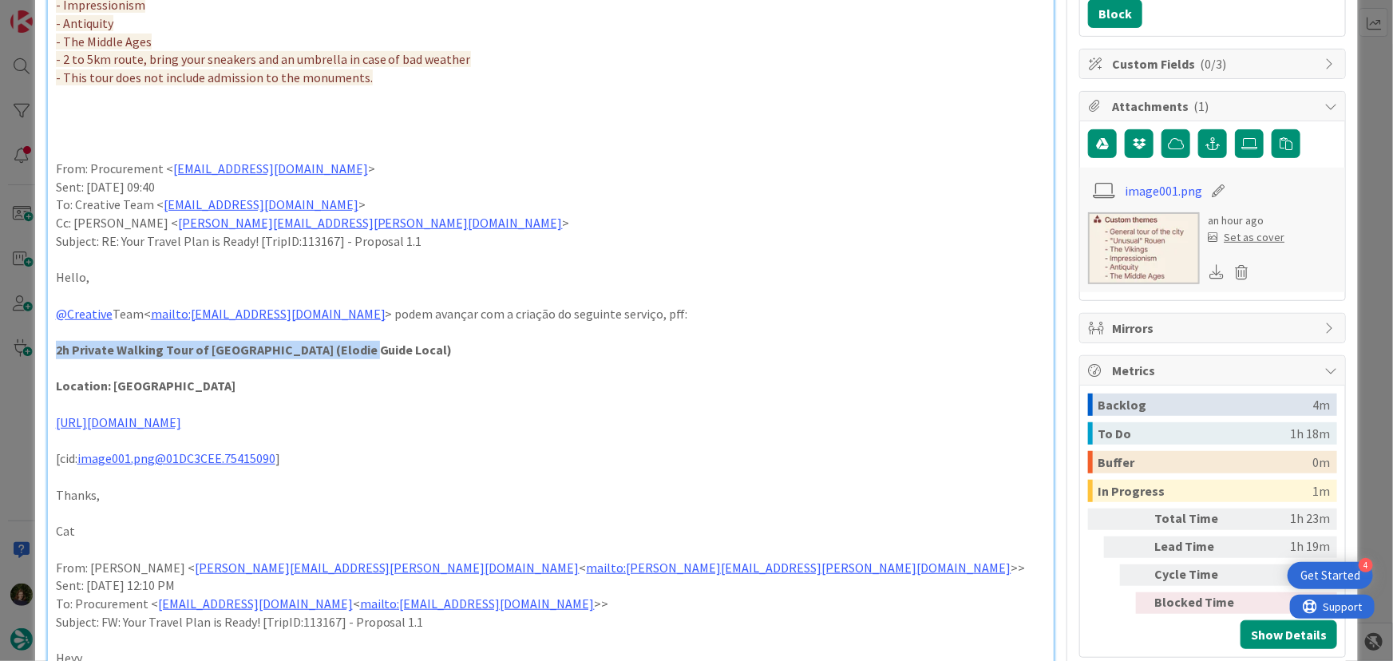
drag, startPoint x: 54, startPoint y: 351, endPoint x: 364, endPoint y: 351, distance: 310.6
copy strong "2h Private Walking Tour of [GEOGRAPHIC_DATA] (Elodie Guide Local)"
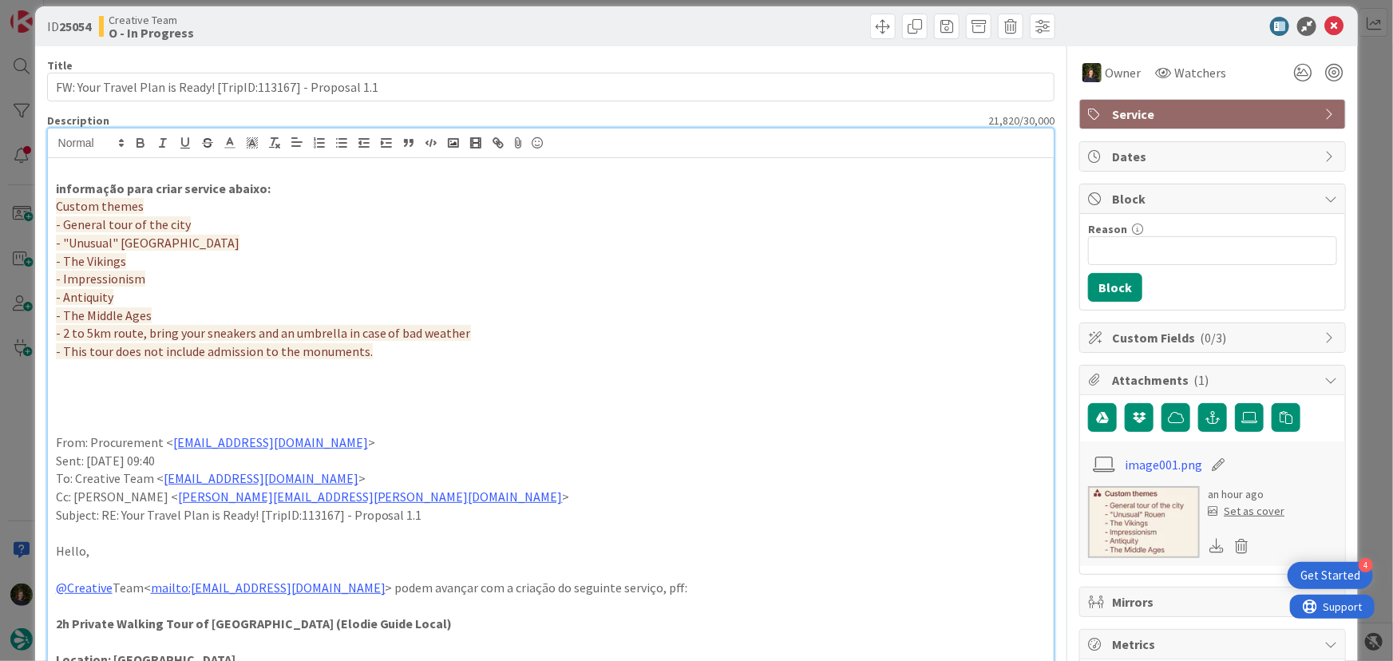
scroll to position [0, 0]
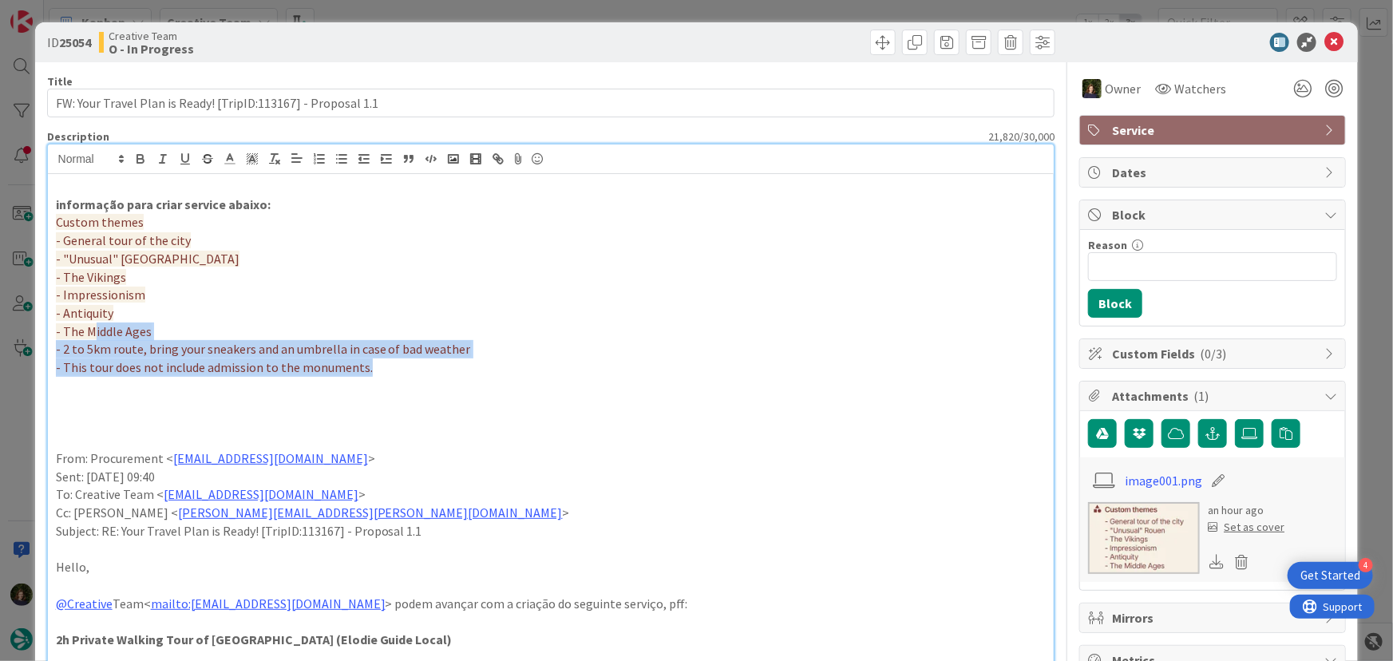
drag, startPoint x: 378, startPoint y: 368, endPoint x: 91, endPoint y: 328, distance: 290.2
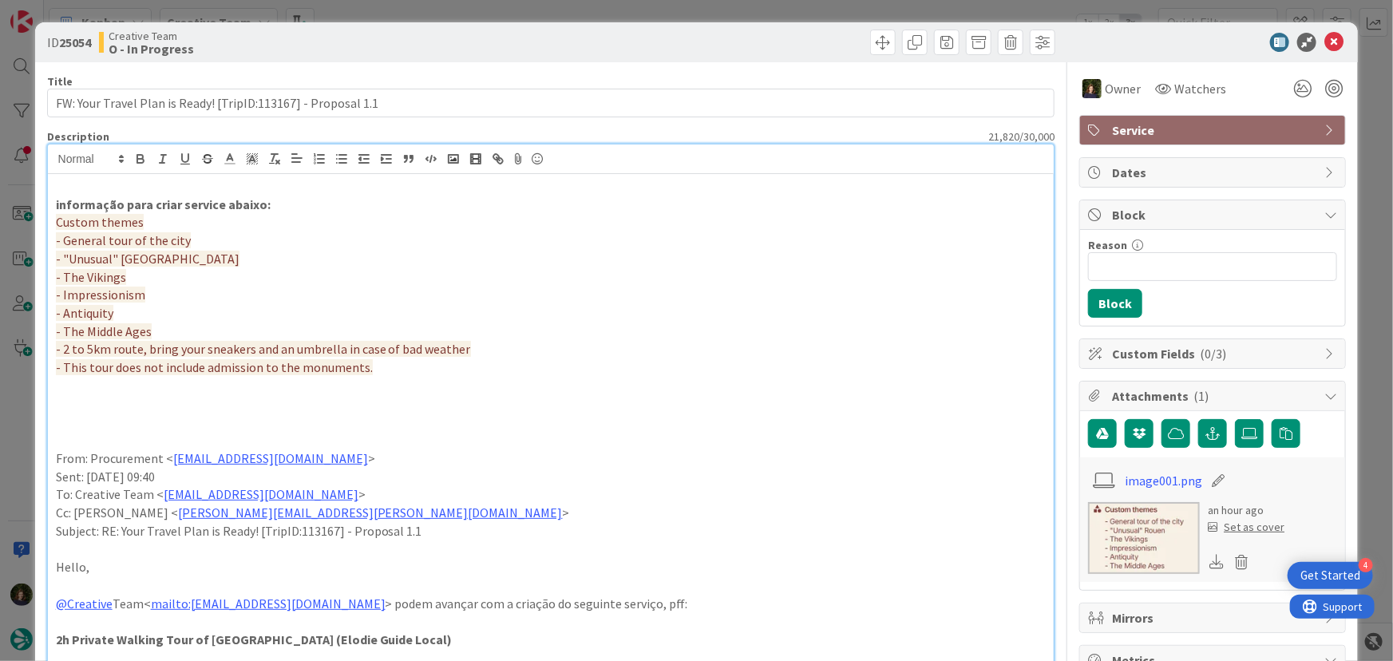
click at [430, 393] on p at bounding box center [551, 386] width 991 height 18
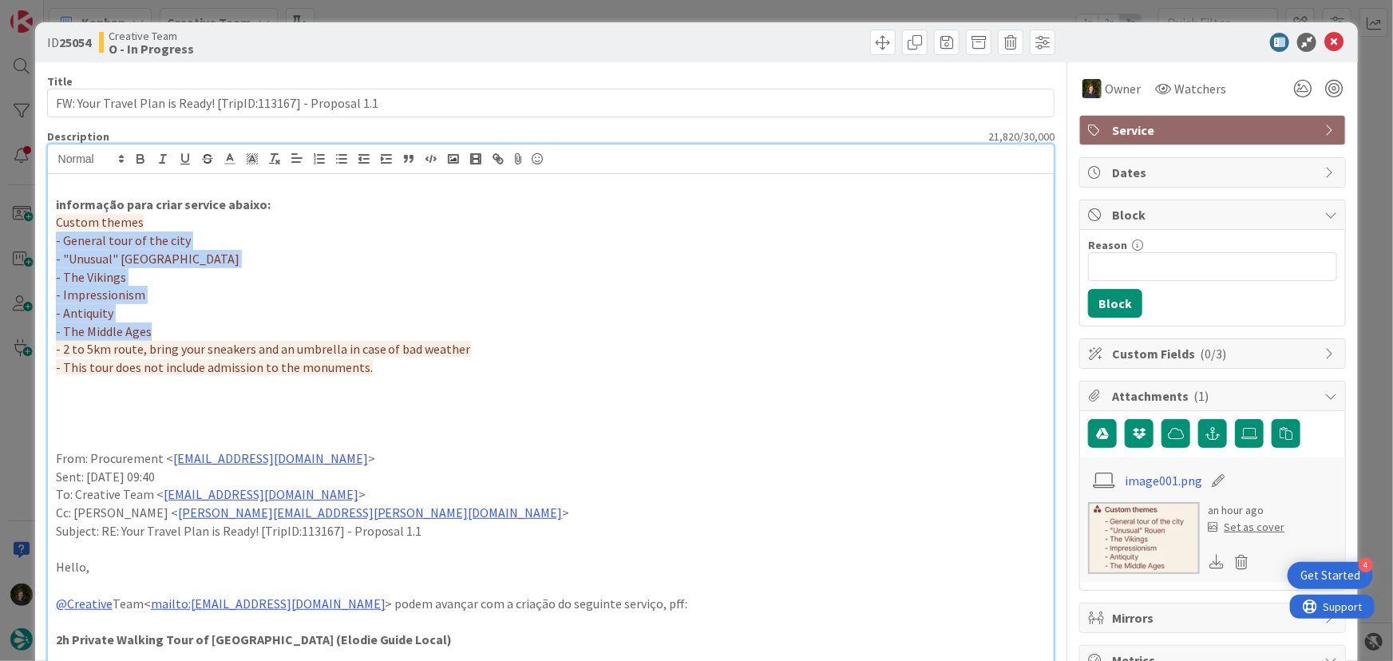
drag, startPoint x: 156, startPoint y: 327, endPoint x: 40, endPoint y: 241, distance: 144.4
copy div "- General tour of the city - "Unusual" Rouen - The Vikings - Impressionism - An…"
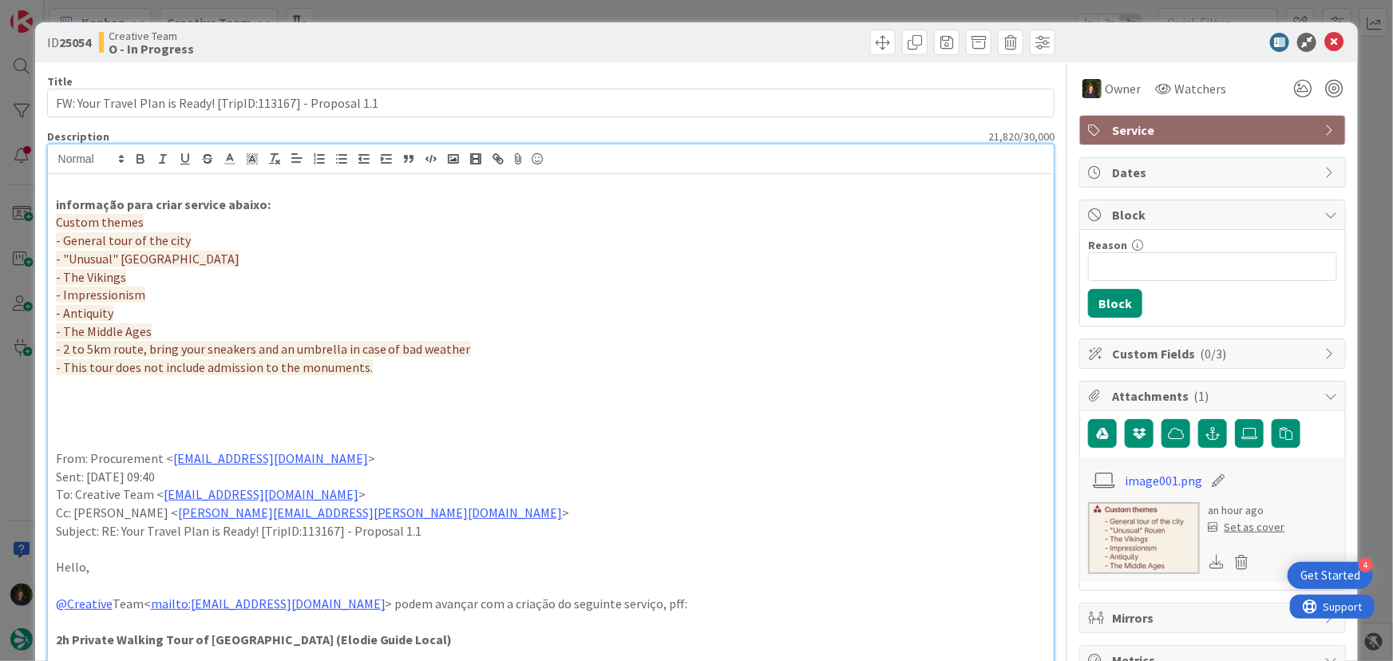
click at [478, 382] on p at bounding box center [551, 386] width 991 height 18
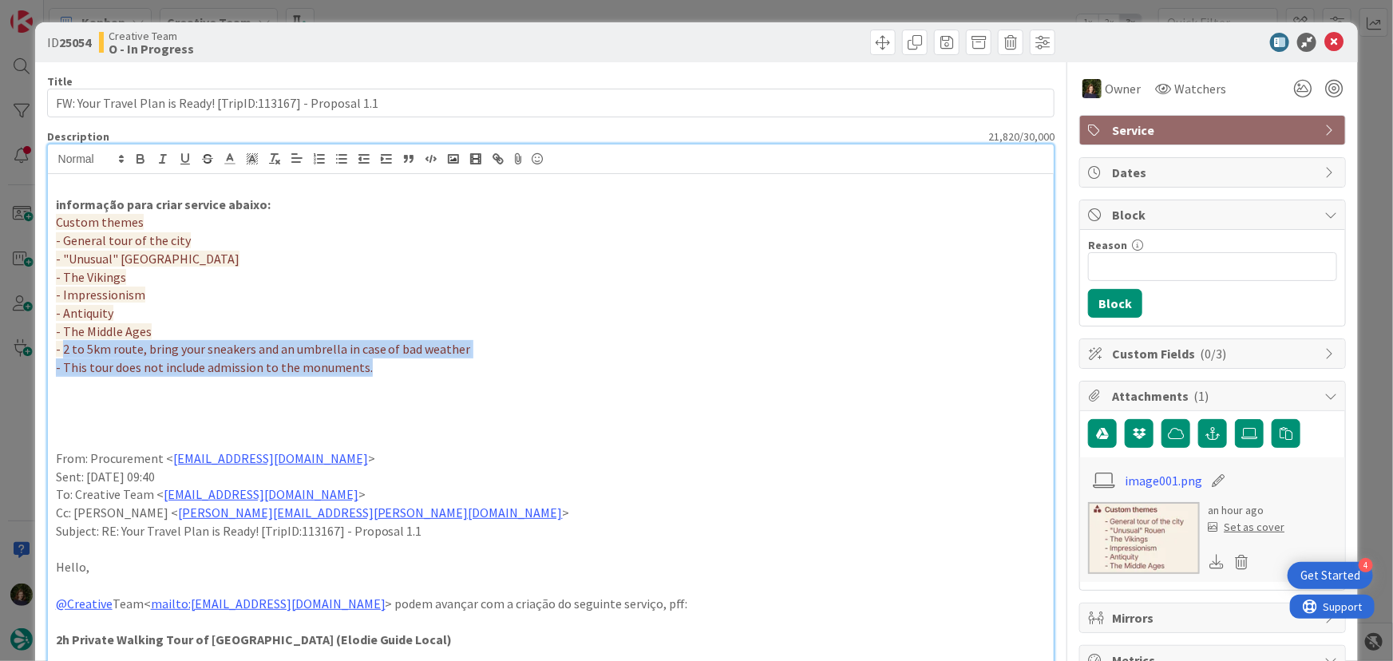
drag, startPoint x: 62, startPoint y: 348, endPoint x: 415, endPoint y: 362, distance: 353.2
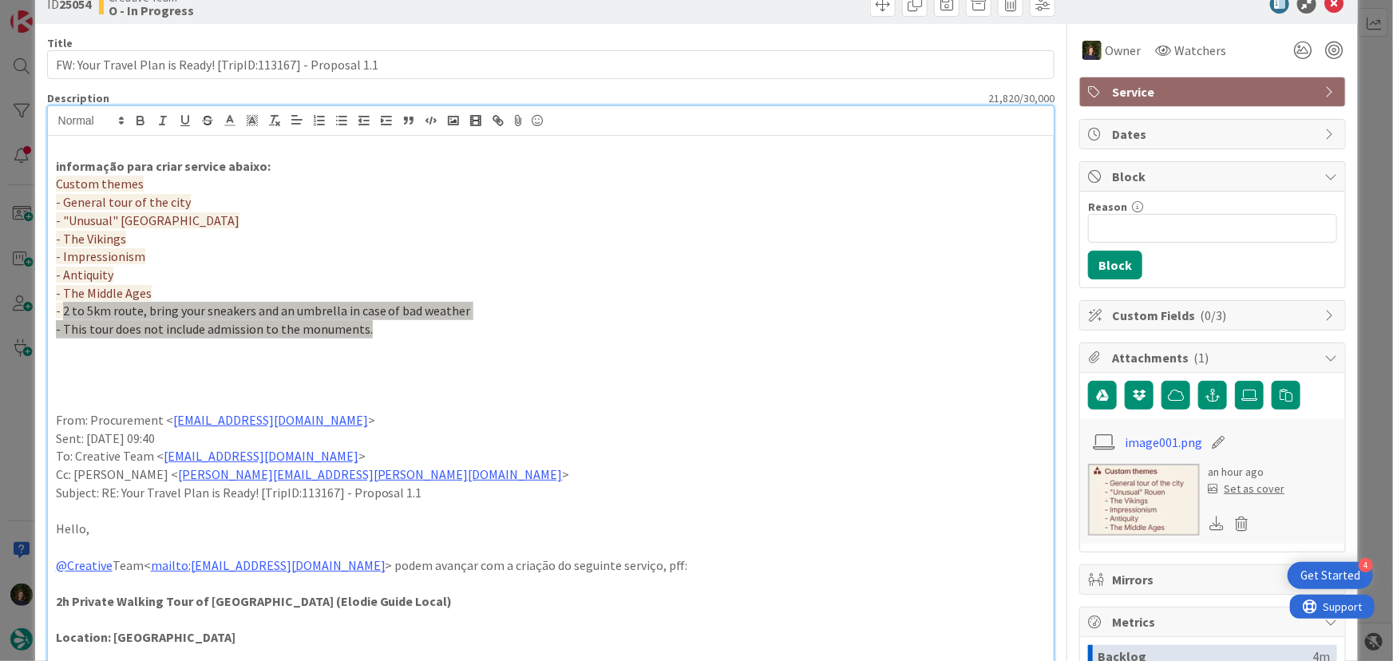
scroll to position [72, 0]
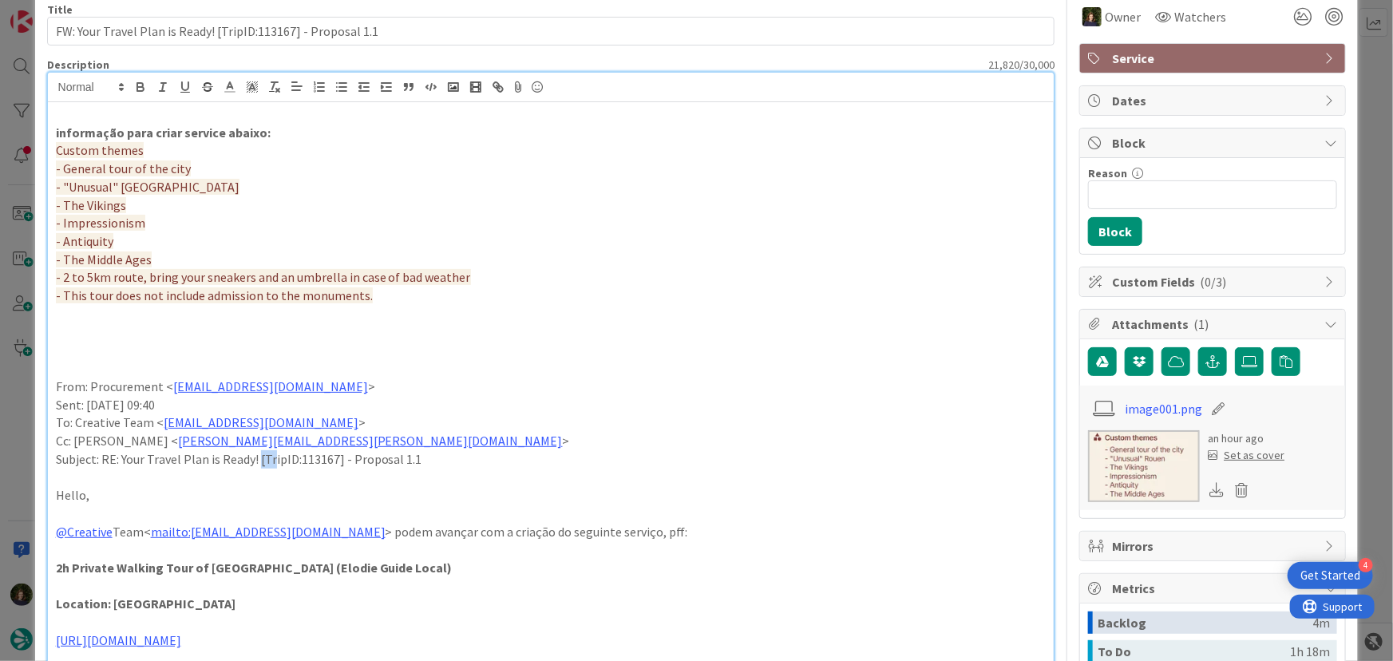
drag, startPoint x: 258, startPoint y: 458, endPoint x: 272, endPoint y: 457, distance: 14.5
click at [272, 457] on p "Subject: RE: Your Travel Plan is Ready! [TripID:113167] - Proposal 1.1" at bounding box center [551, 459] width 991 height 18
drag, startPoint x: 259, startPoint y: 455, endPoint x: 343, endPoint y: 457, distance: 84.7
click at [350, 459] on p "Subject: RE: Your Travel Plan is Ready! [TripID:113167] - Proposal 1.1" at bounding box center [551, 459] width 991 height 18
drag, startPoint x: 339, startPoint y: 457, endPoint x: 253, endPoint y: 457, distance: 86.2
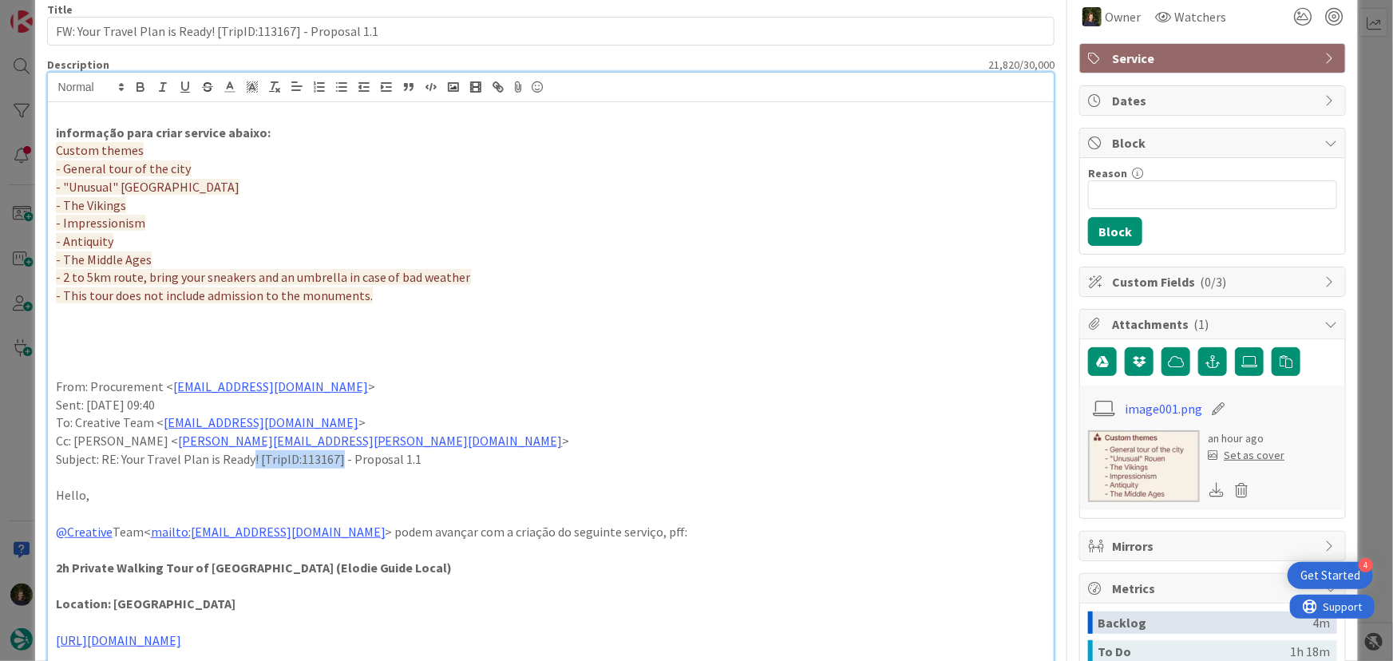
click at [253, 457] on p "Subject: RE: Your Travel Plan is Ready! [TripID:113167] - Proposal 1.1" at bounding box center [551, 459] width 991 height 18
copy p "! [TripID:113167]"
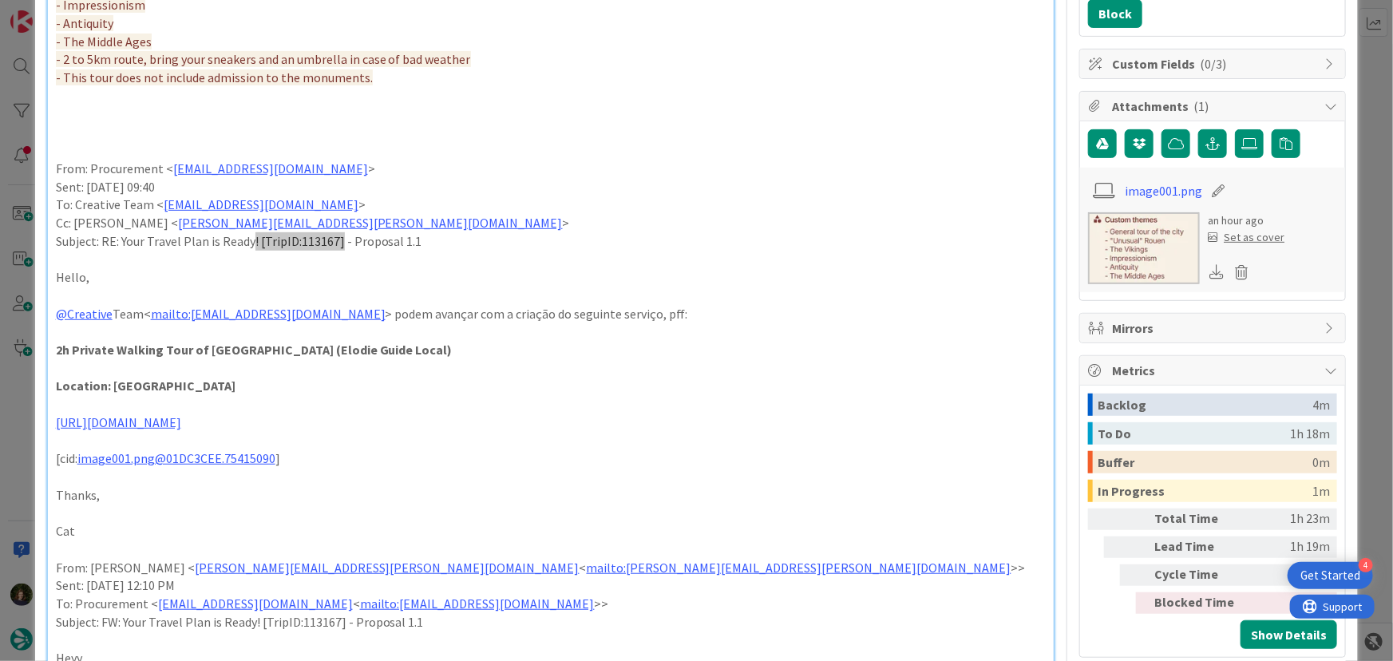
scroll to position [363, 0]
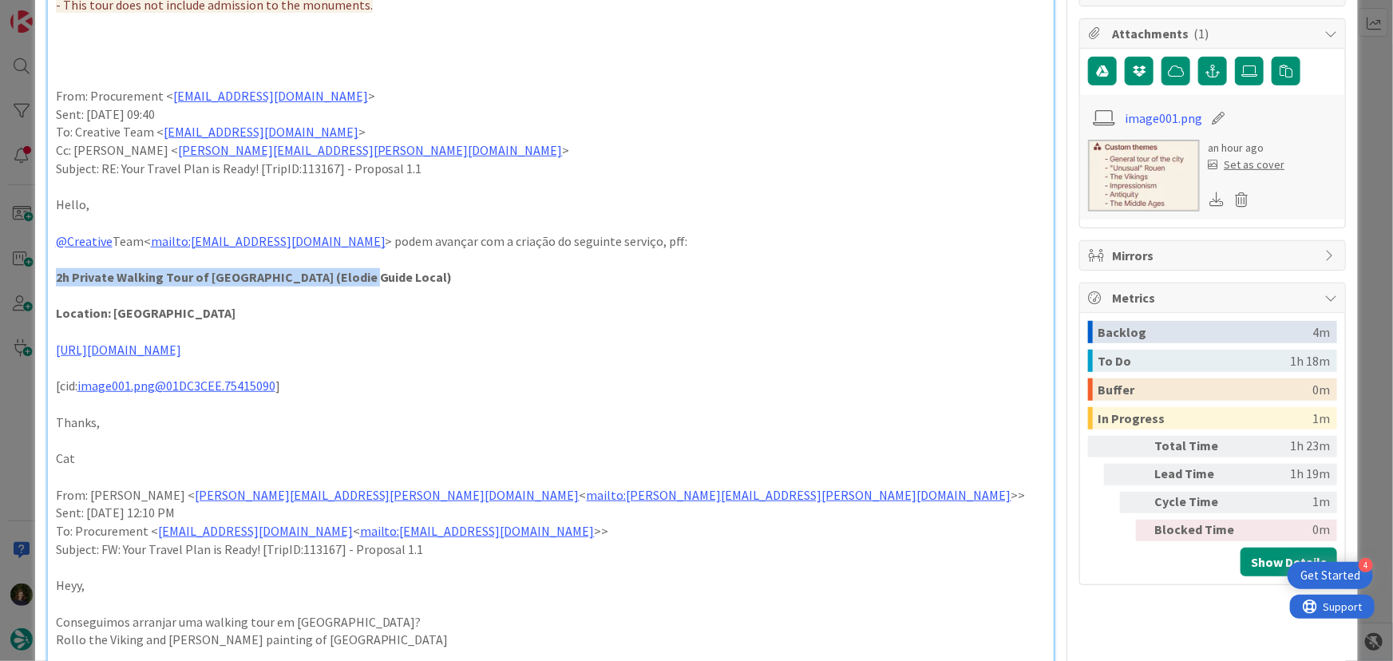
drag, startPoint x: 56, startPoint y: 271, endPoint x: 363, endPoint y: 283, distance: 306.9
click at [367, 283] on p "2h Private Walking Tour of [GEOGRAPHIC_DATA] (Elodie Guide Local)" at bounding box center [551, 277] width 991 height 18
copy strong "2h Private Walking Tour of [GEOGRAPHIC_DATA] (Elodie Guide Local)"
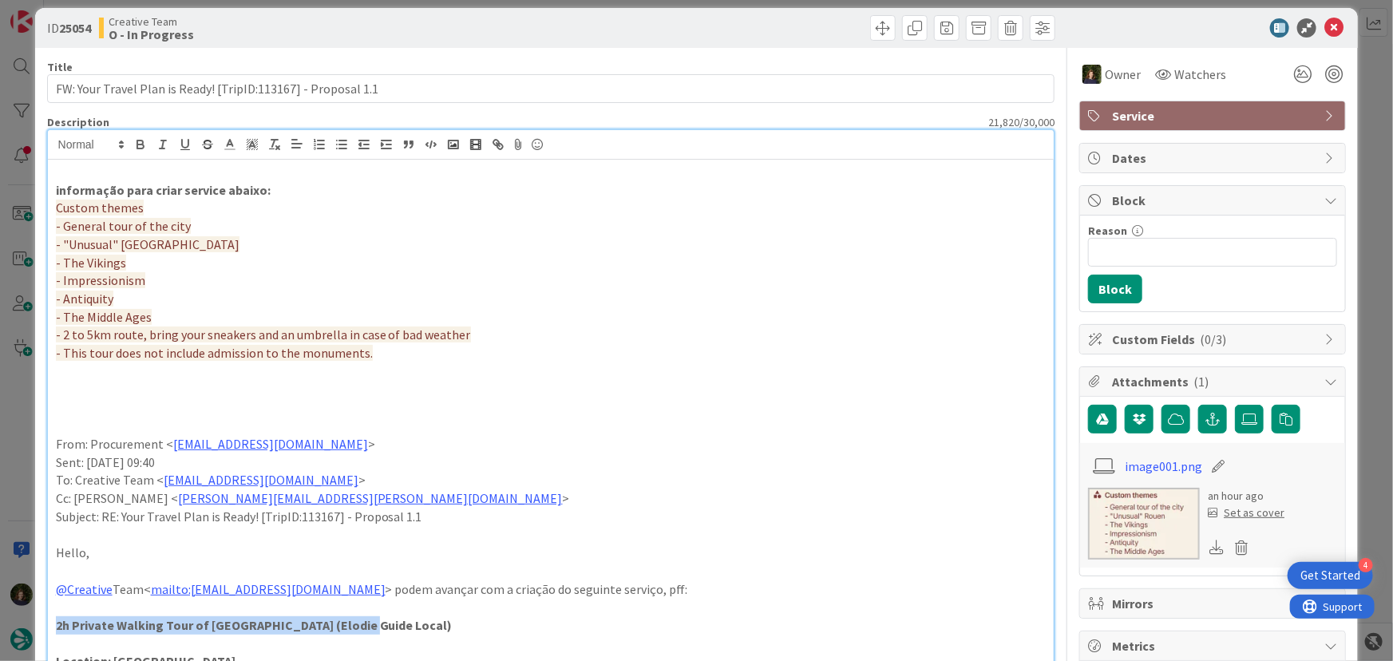
scroll to position [0, 0]
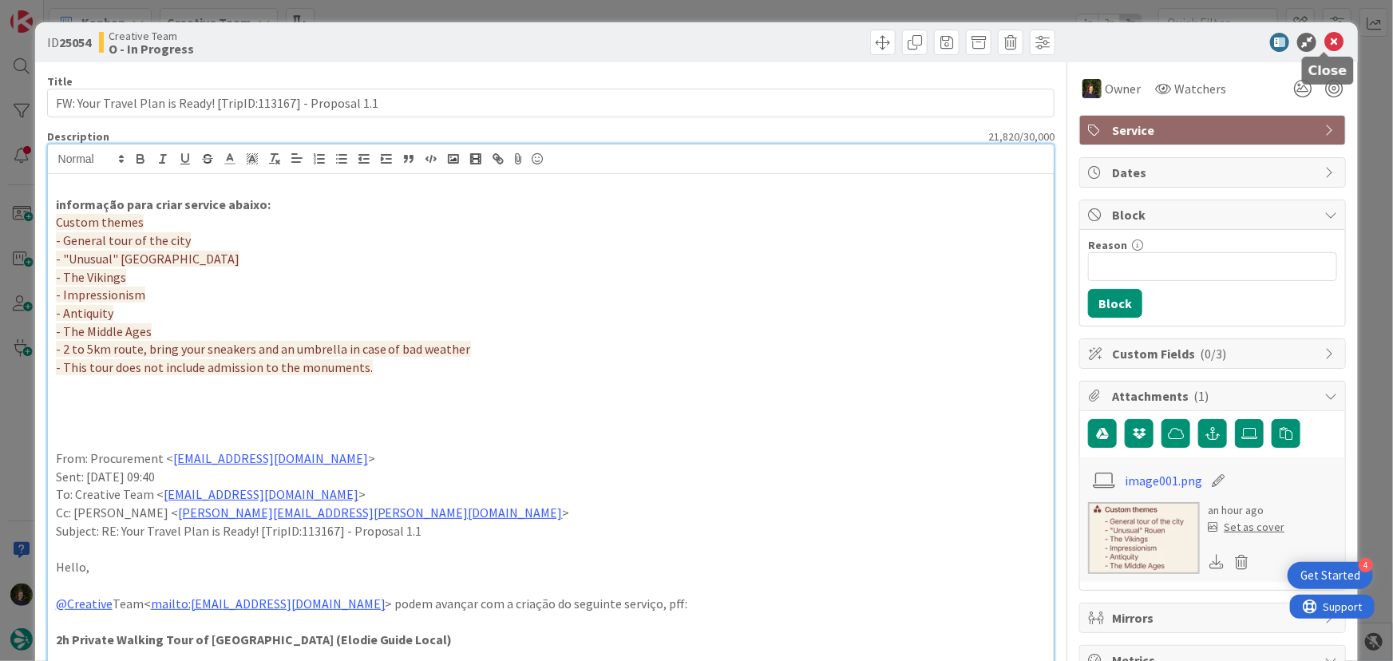
click at [1325, 39] on icon at bounding box center [1334, 42] width 19 height 19
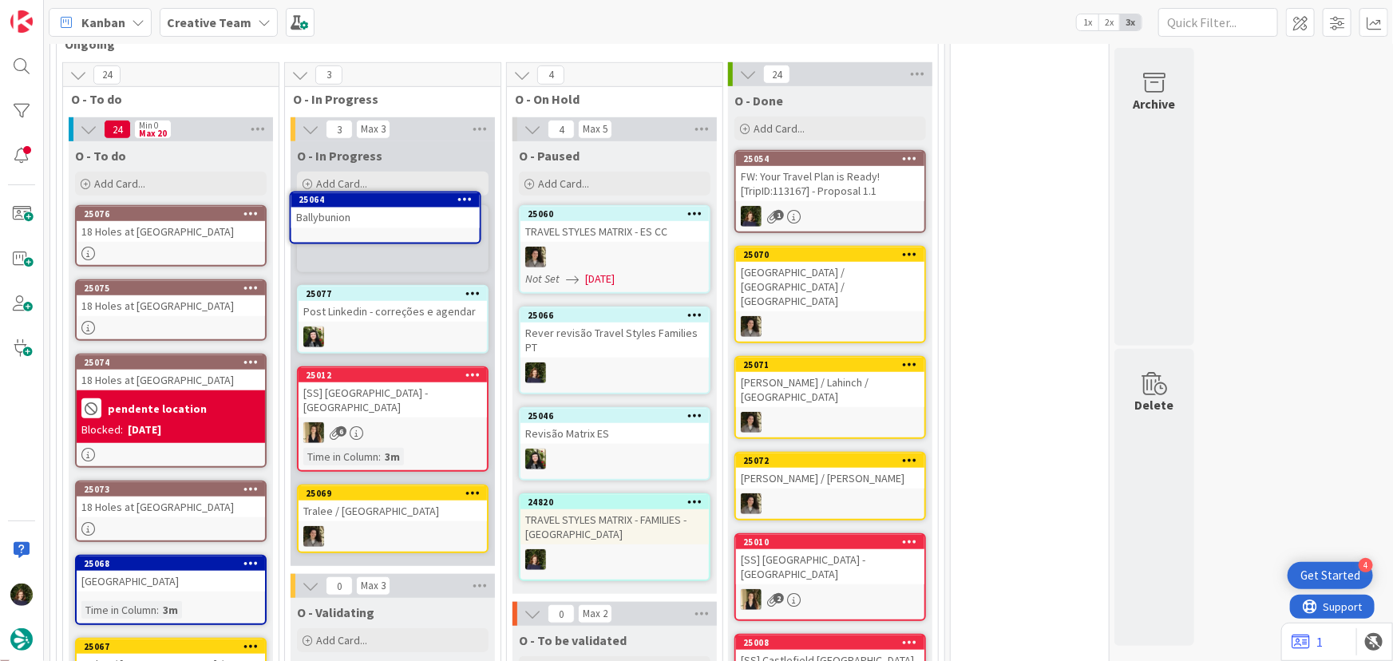
scroll to position [472, 0]
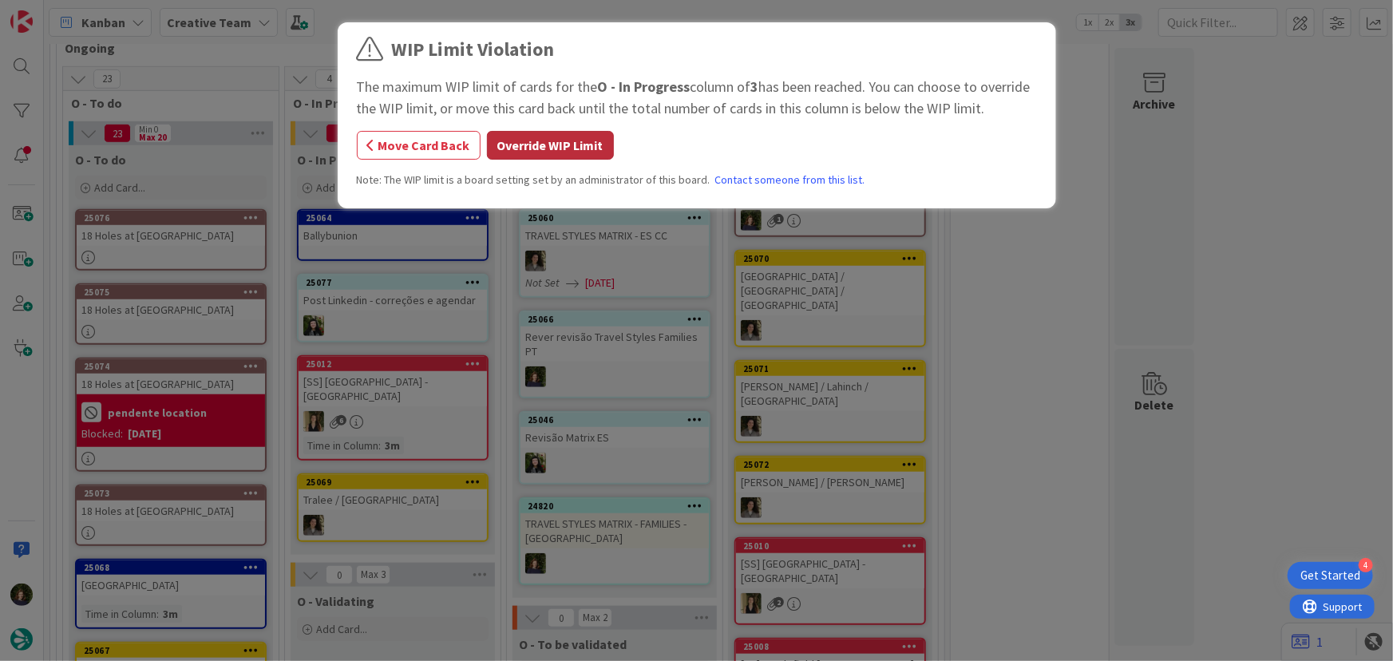
click at [553, 148] on button "Override WIP Limit" at bounding box center [550, 145] width 127 height 29
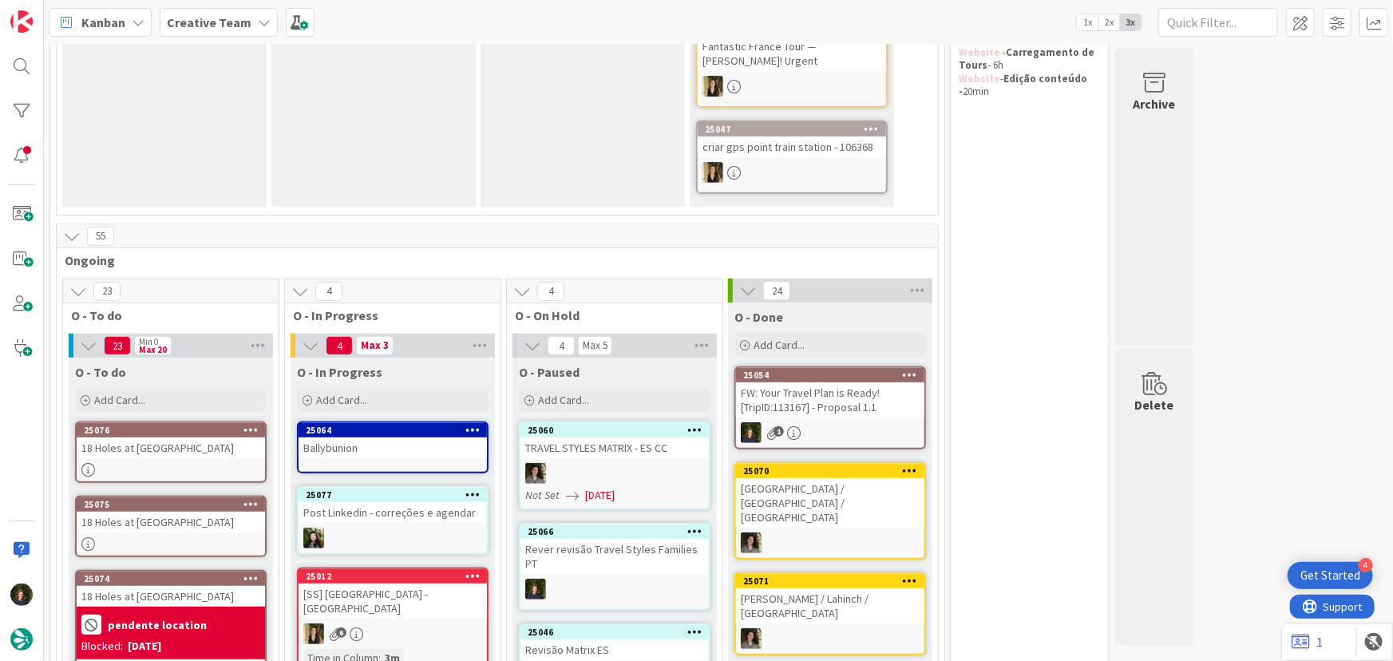
scroll to position [255, 0]
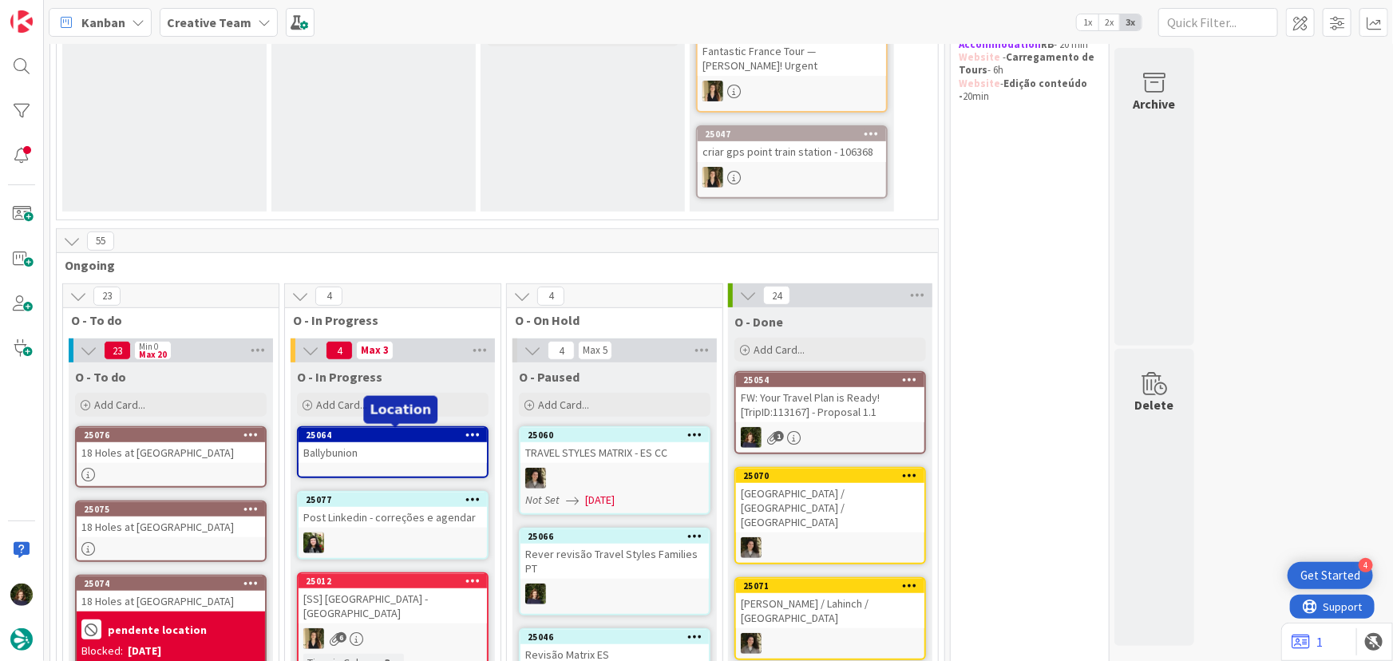
click at [348, 437] on div "25064" at bounding box center [396, 435] width 181 height 11
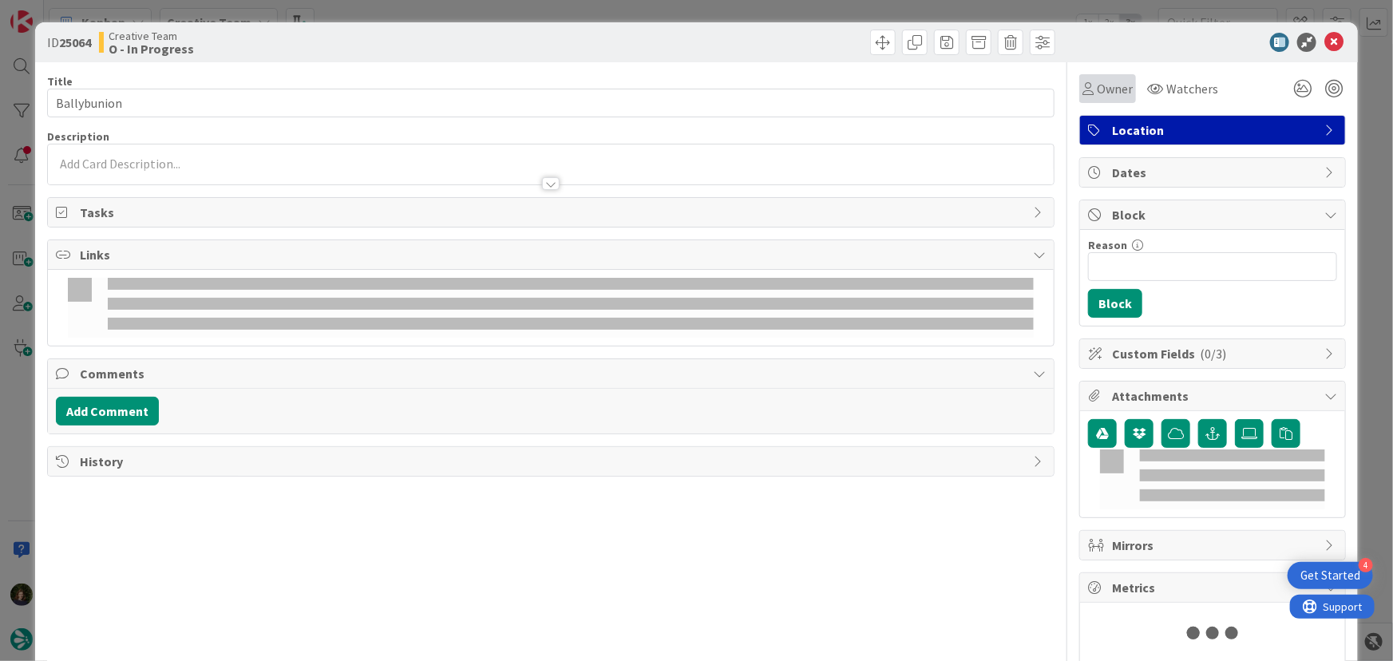
click at [1118, 89] on span "Owner" at bounding box center [1115, 88] width 36 height 19
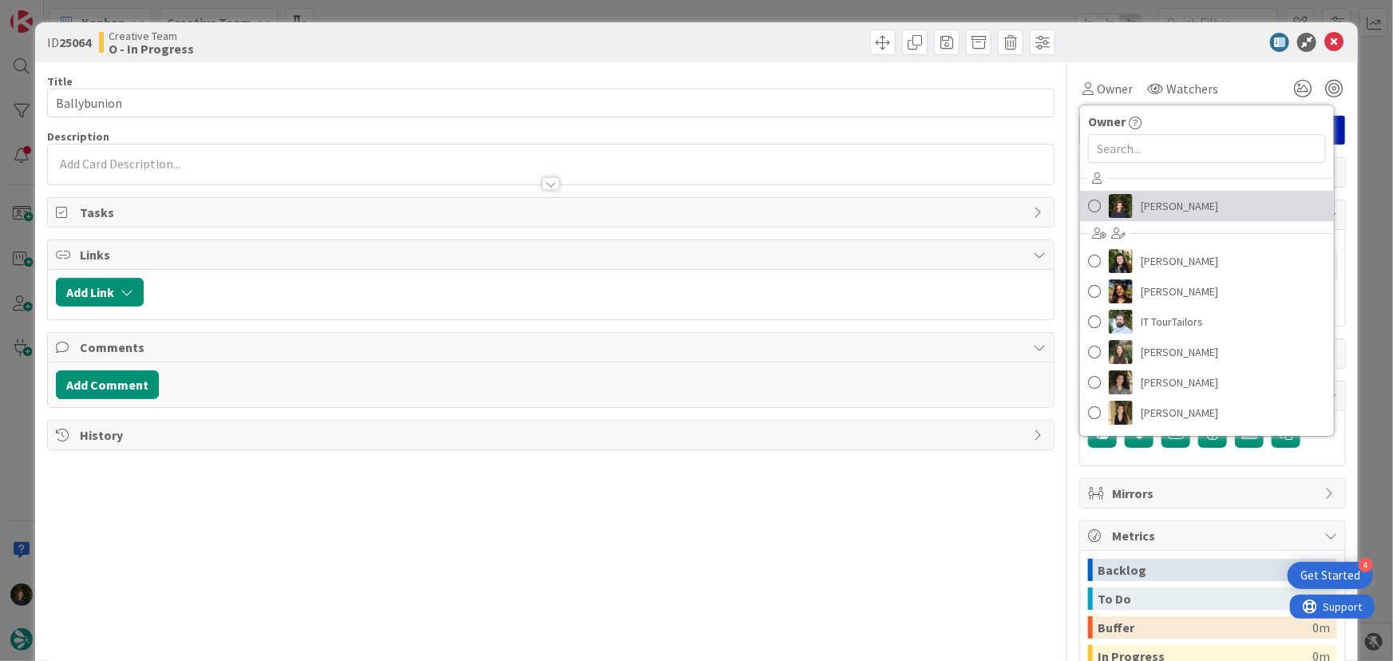
click at [1171, 191] on link "[PERSON_NAME]" at bounding box center [1207, 206] width 254 height 30
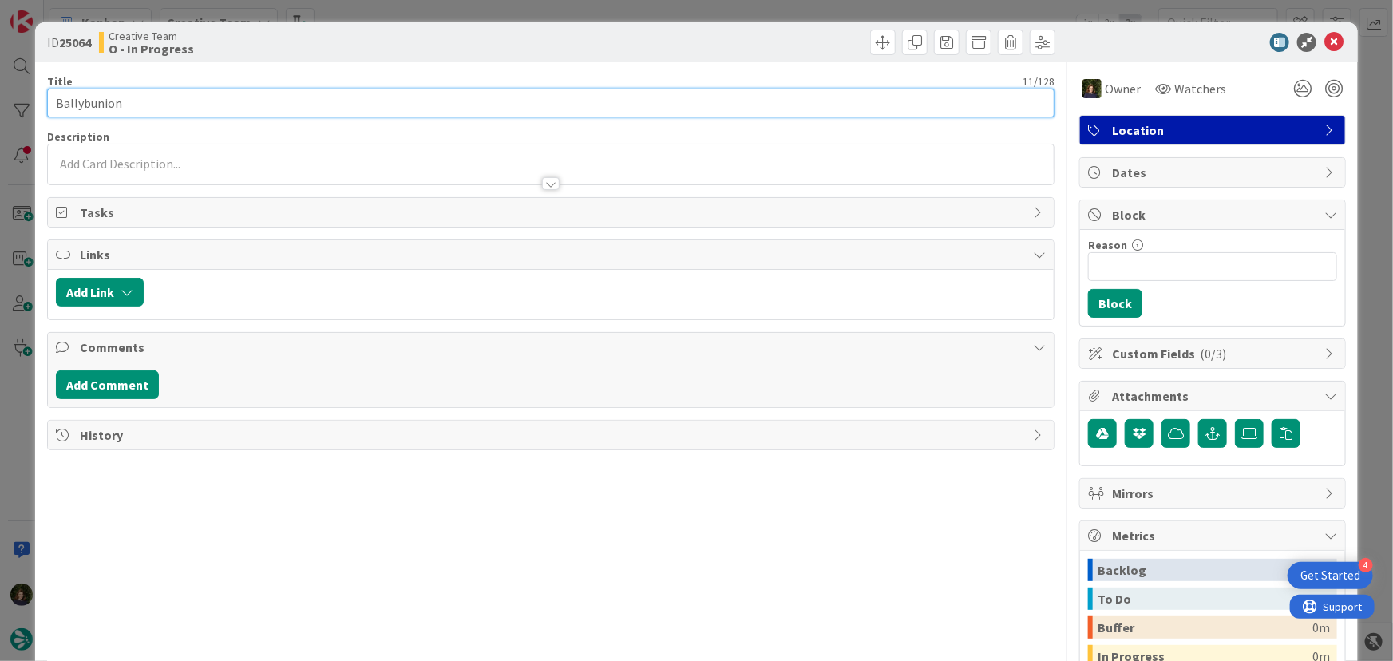
drag, startPoint x: 125, startPoint y: 108, endPoint x: 50, endPoint y: 112, distance: 74.4
click at [50, 112] on input "Ballybunion" at bounding box center [551, 103] width 1009 height 29
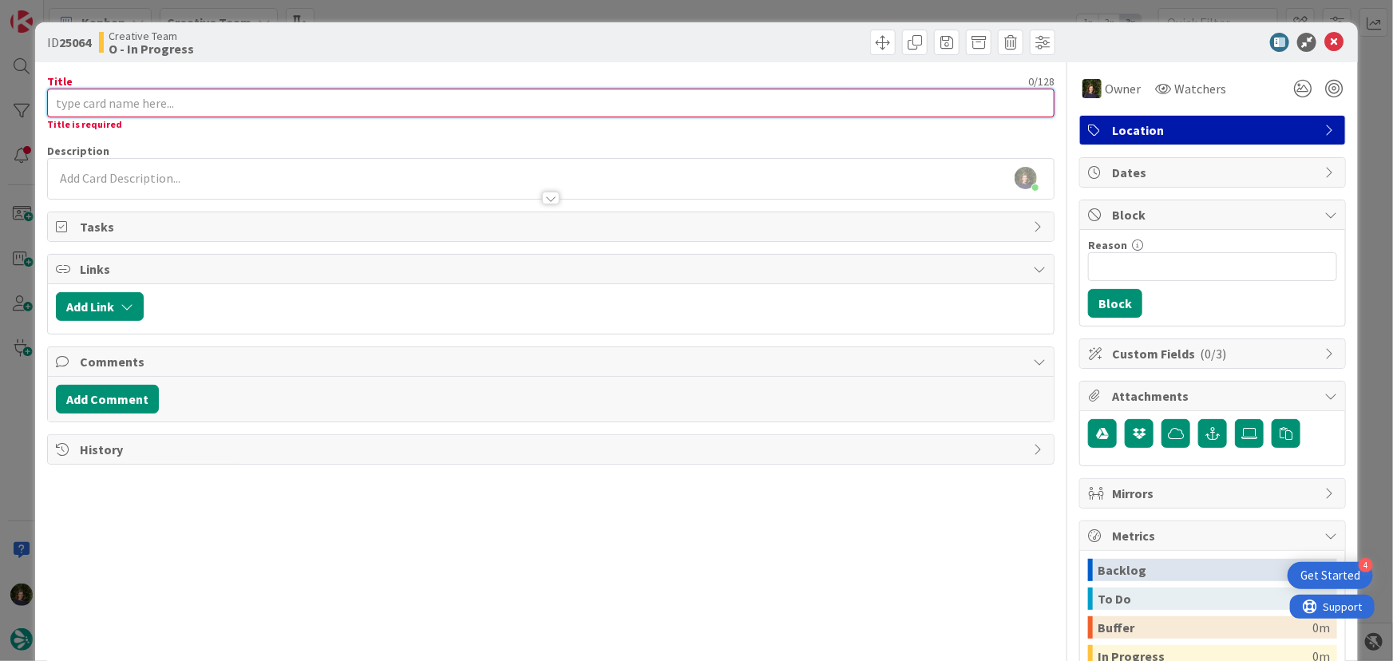
paste input "Ballybunion"
type input "Ballybunion"
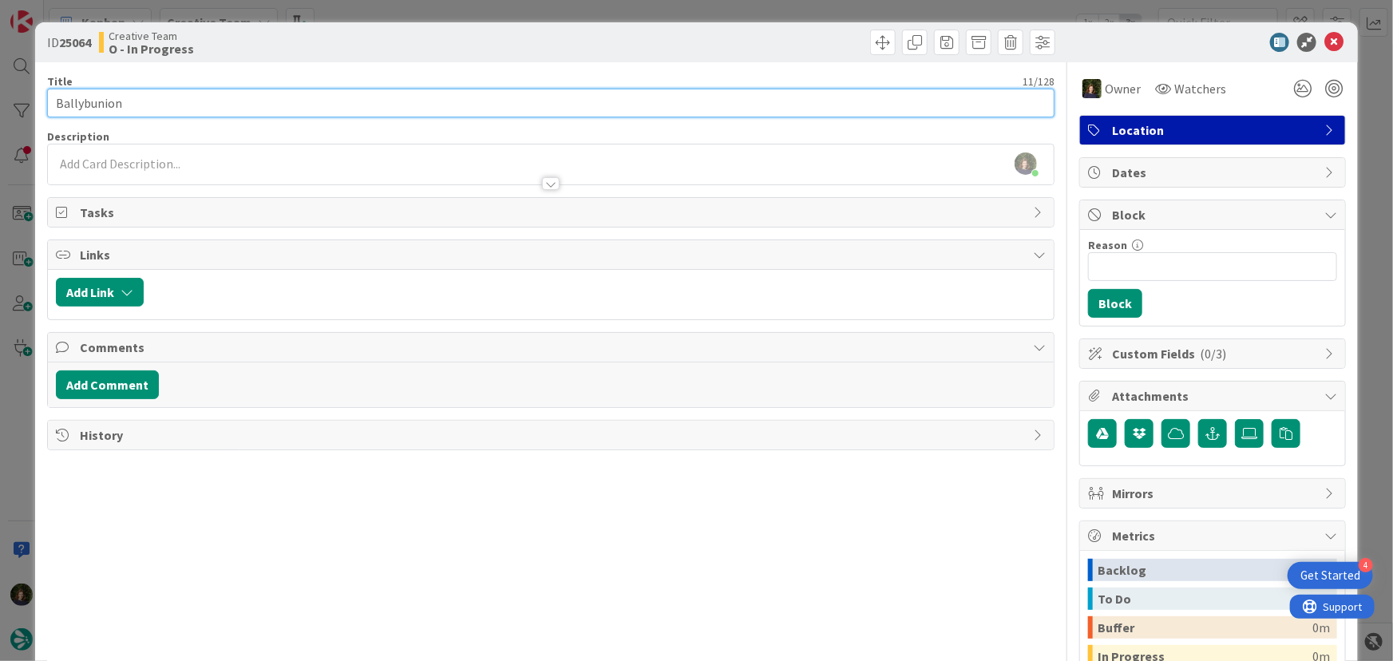
click at [95, 101] on input "Ballybunion" at bounding box center [551, 103] width 1009 height 29
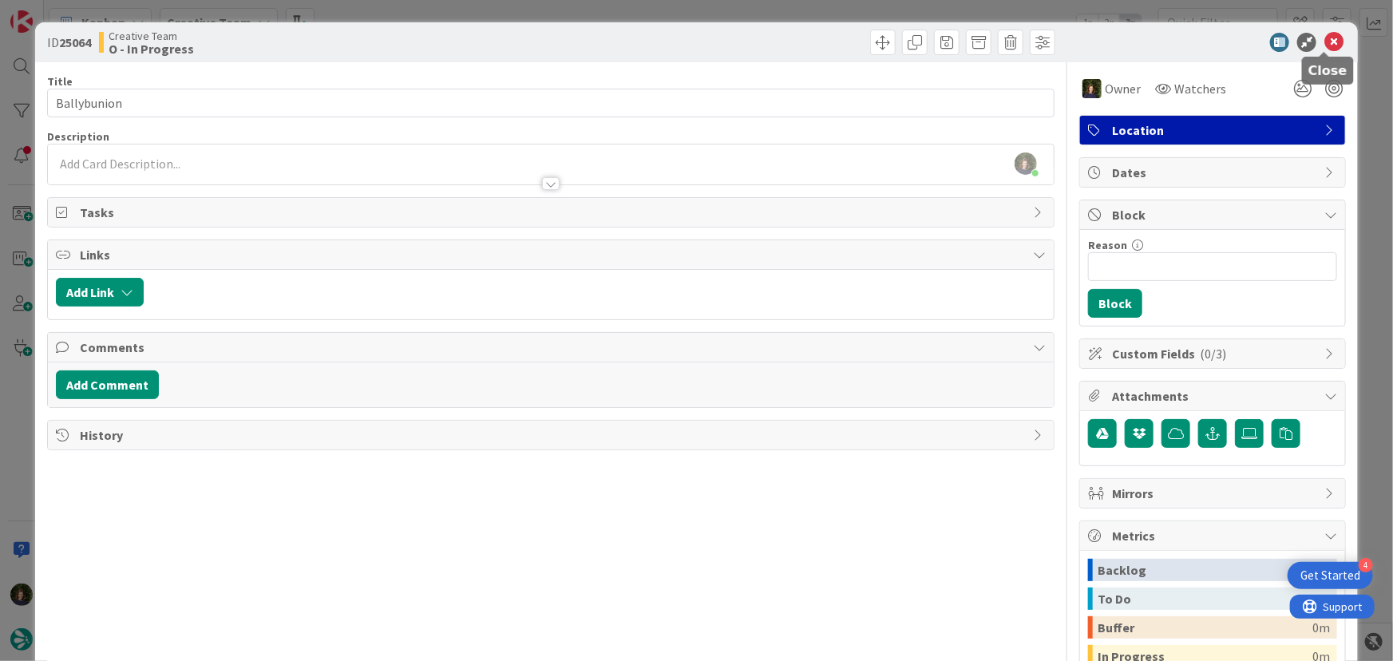
click at [1325, 38] on icon at bounding box center [1334, 42] width 19 height 19
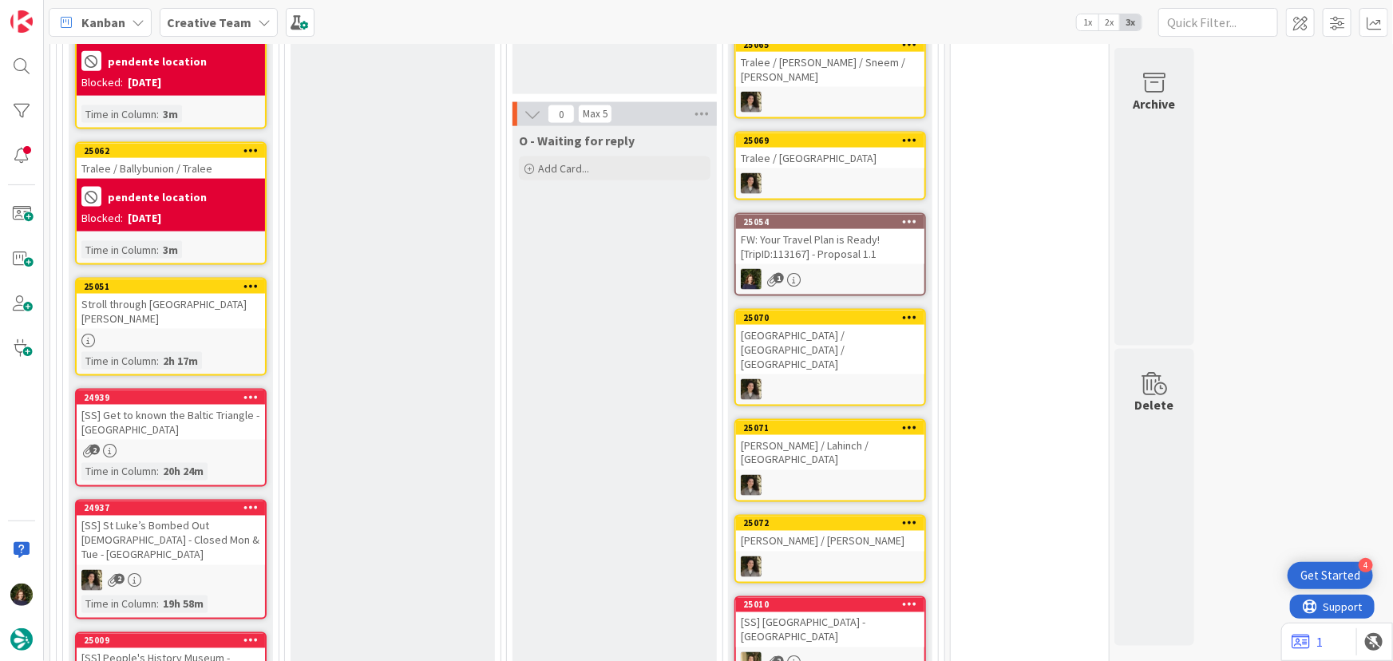
scroll to position [941, 0]
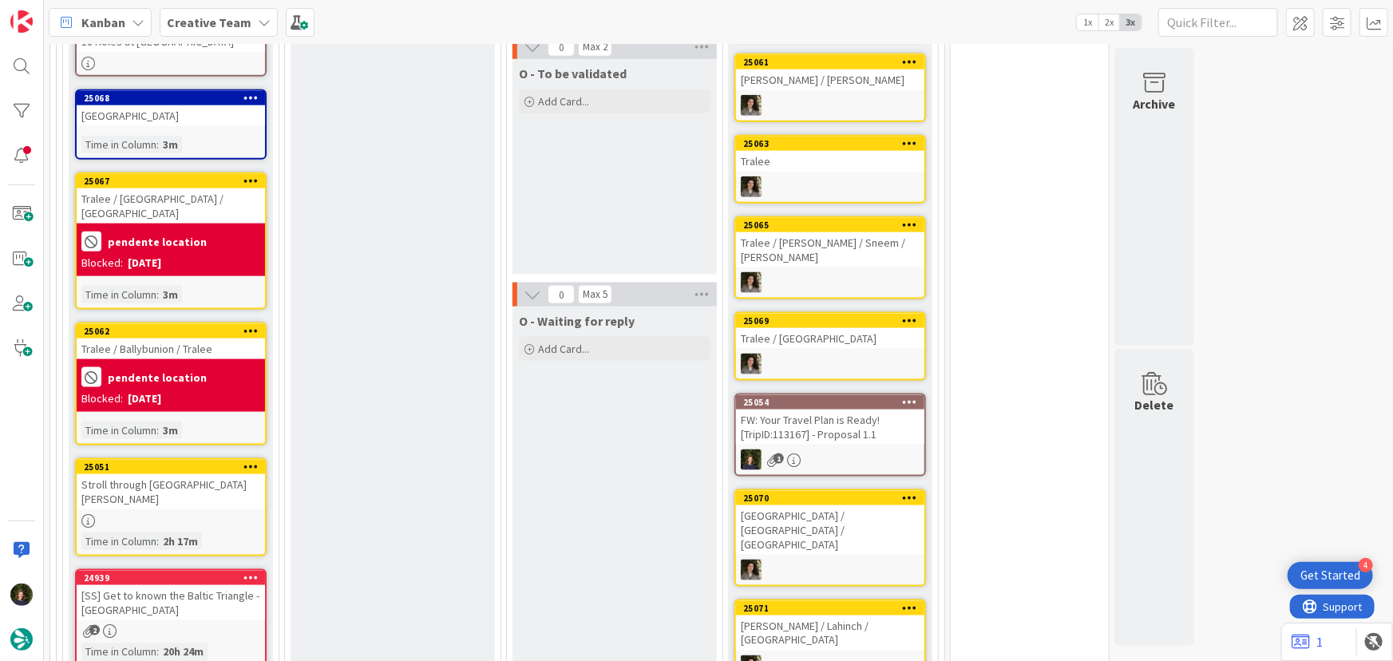
click at [148, 359] on div "pendente location Blocked: [DATE]" at bounding box center [171, 385] width 188 height 53
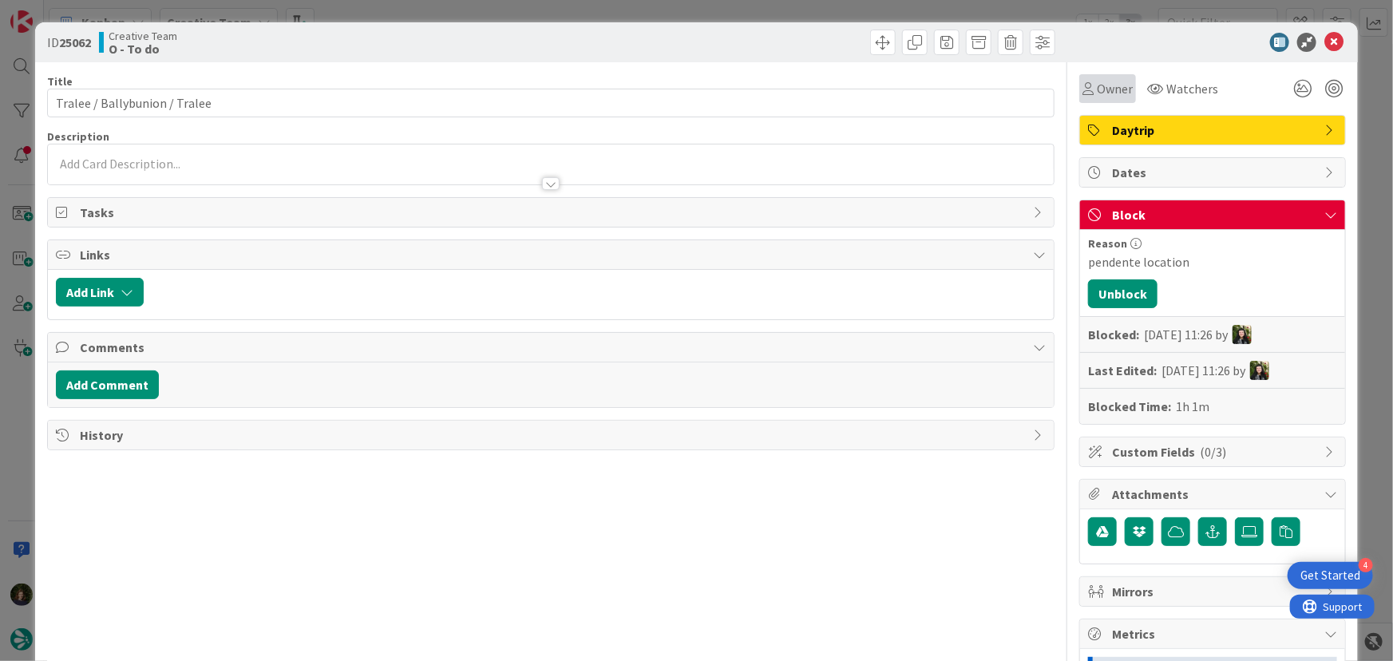
click at [1097, 93] on span "Owner" at bounding box center [1115, 88] width 36 height 19
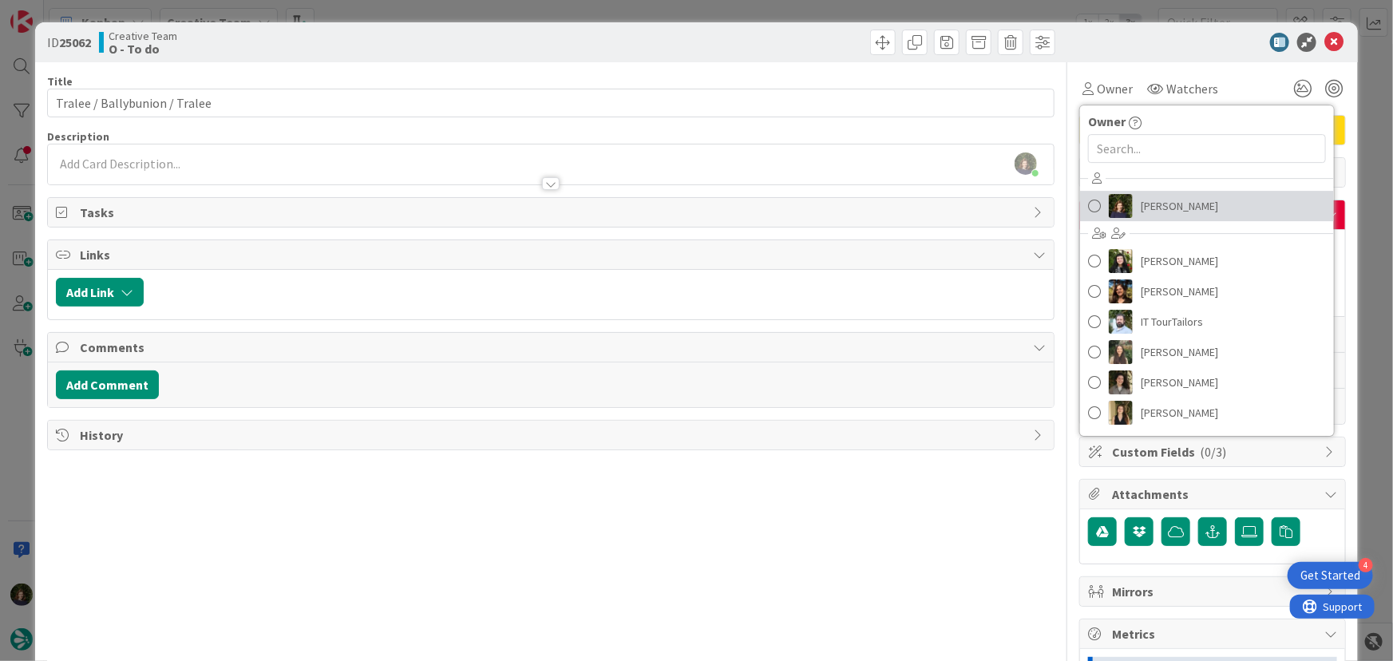
click at [1153, 201] on span "[PERSON_NAME]" at bounding box center [1179, 206] width 77 height 24
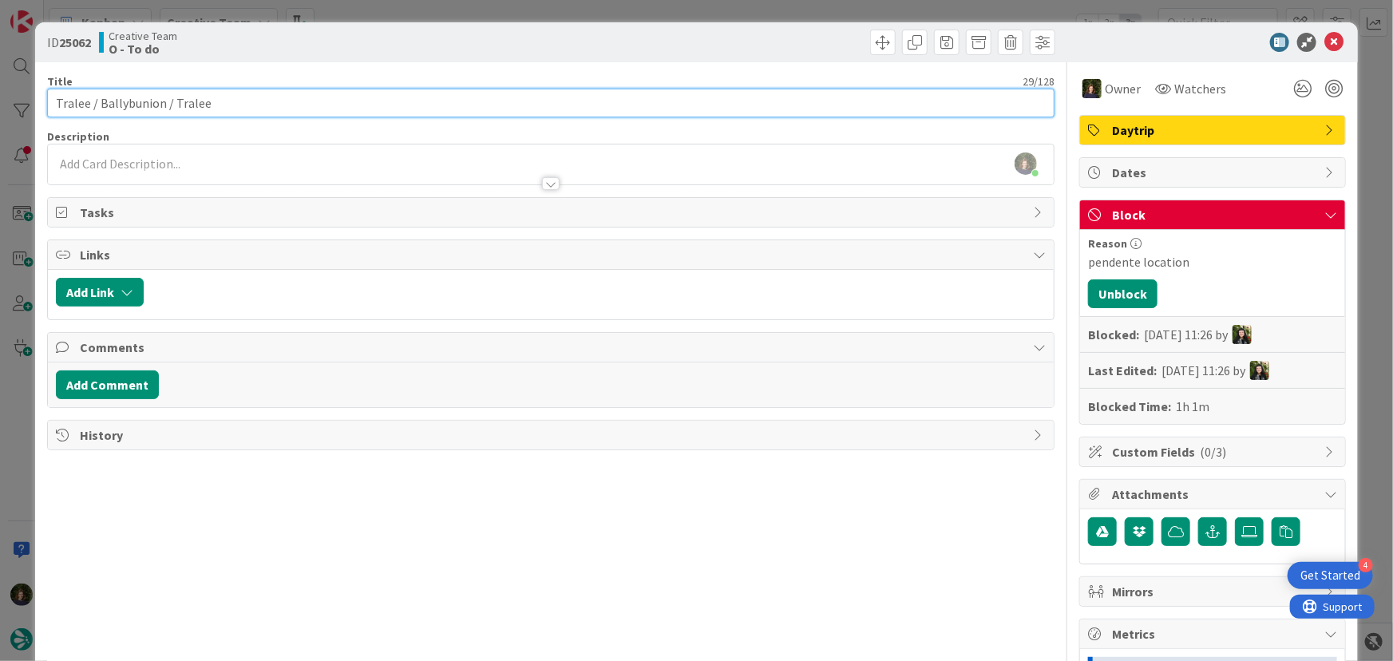
drag, startPoint x: 56, startPoint y: 105, endPoint x: 213, endPoint y: 103, distance: 157.3
click at [213, 103] on input "Tralee / Ballybunion / Tralee" at bounding box center [551, 103] width 1009 height 29
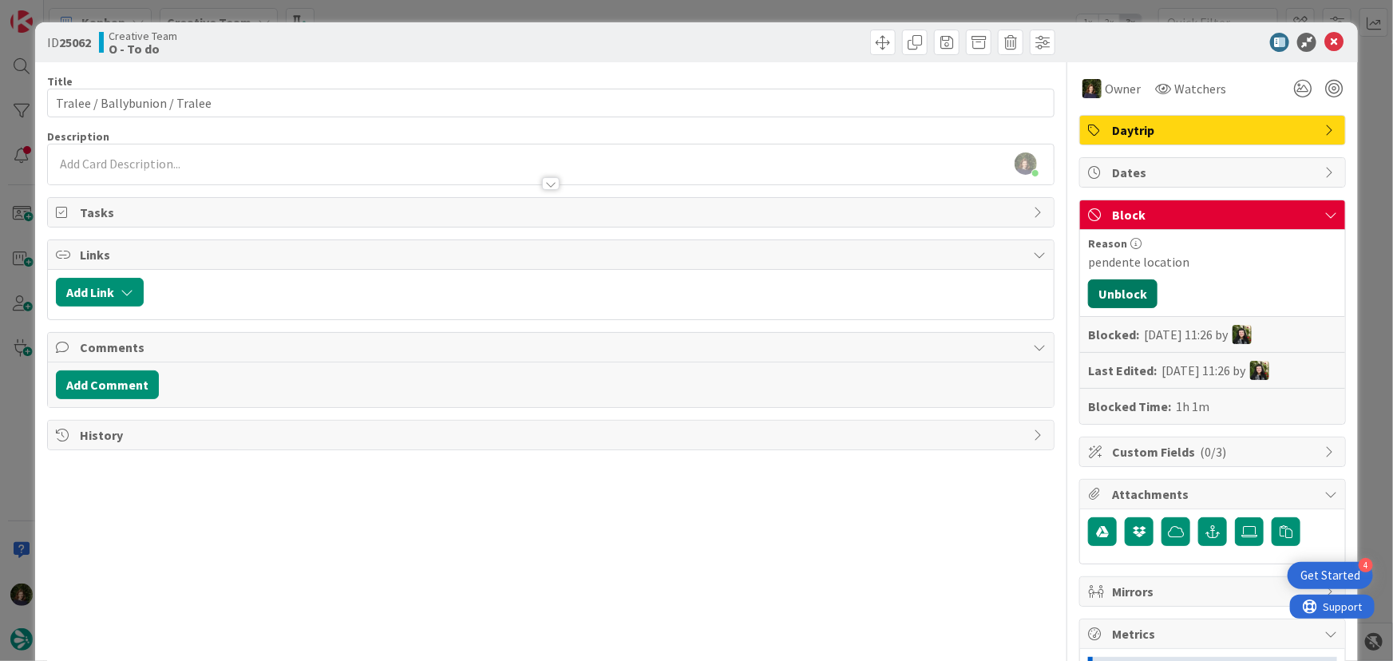
click at [1122, 303] on button "Unblock" at bounding box center [1122, 293] width 69 height 29
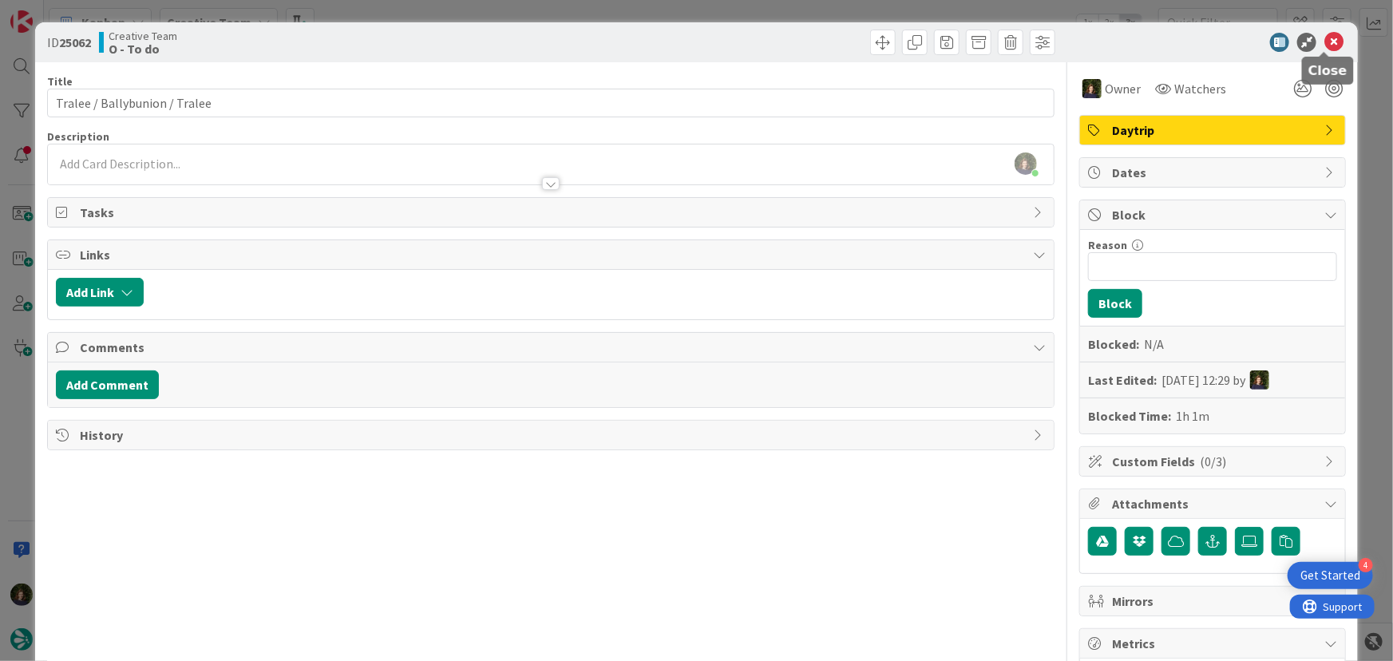
click at [1328, 46] on icon at bounding box center [1334, 42] width 19 height 19
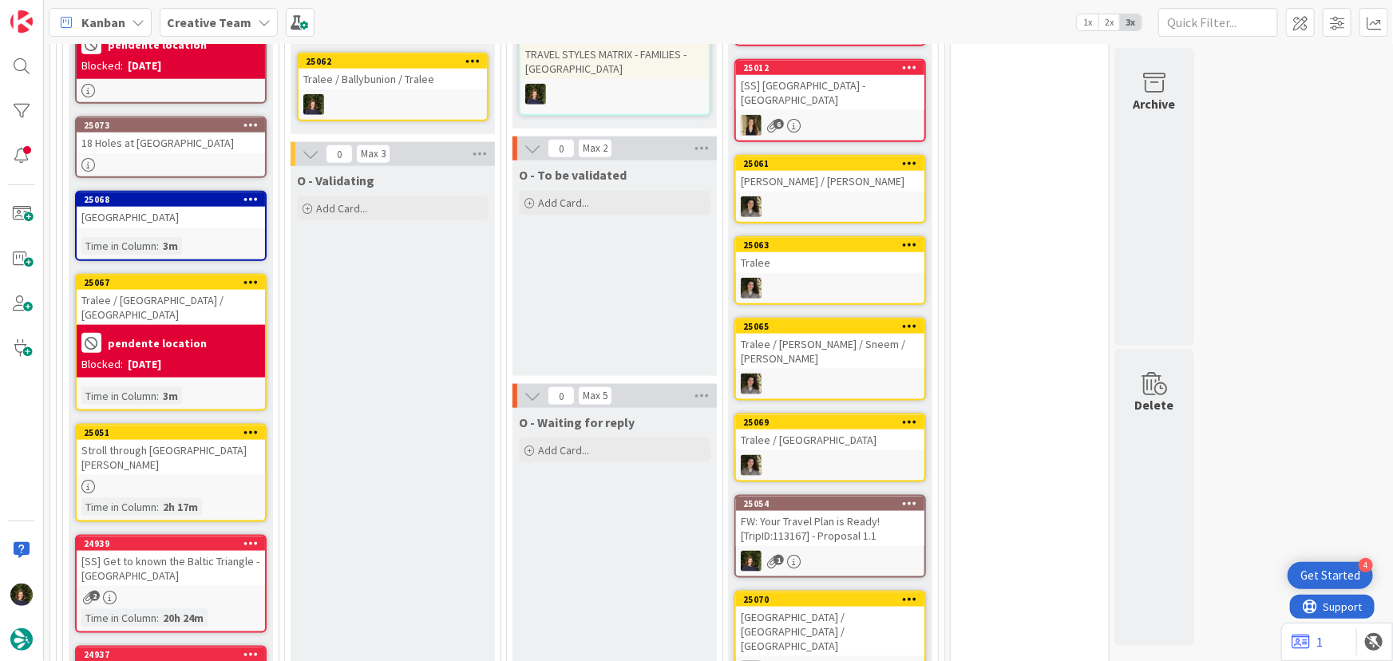
scroll to position [762, 0]
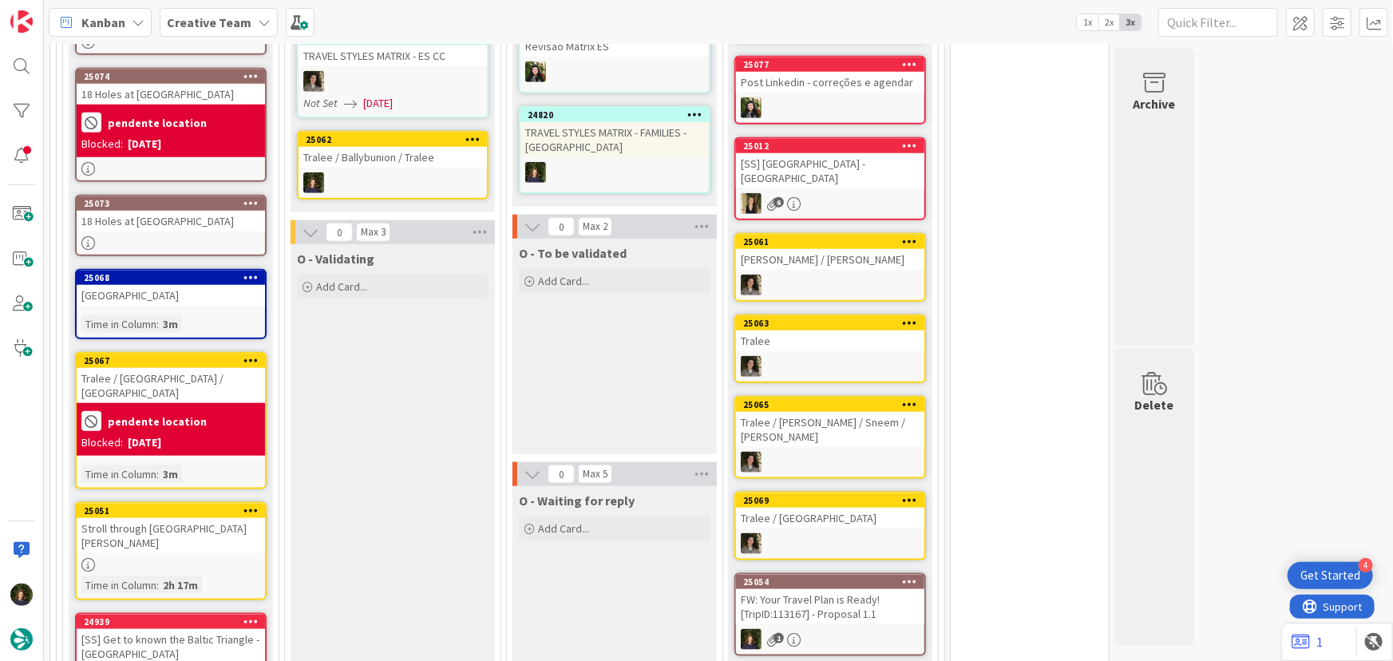
click at [177, 410] on div "pendente location" at bounding box center [170, 421] width 179 height 26
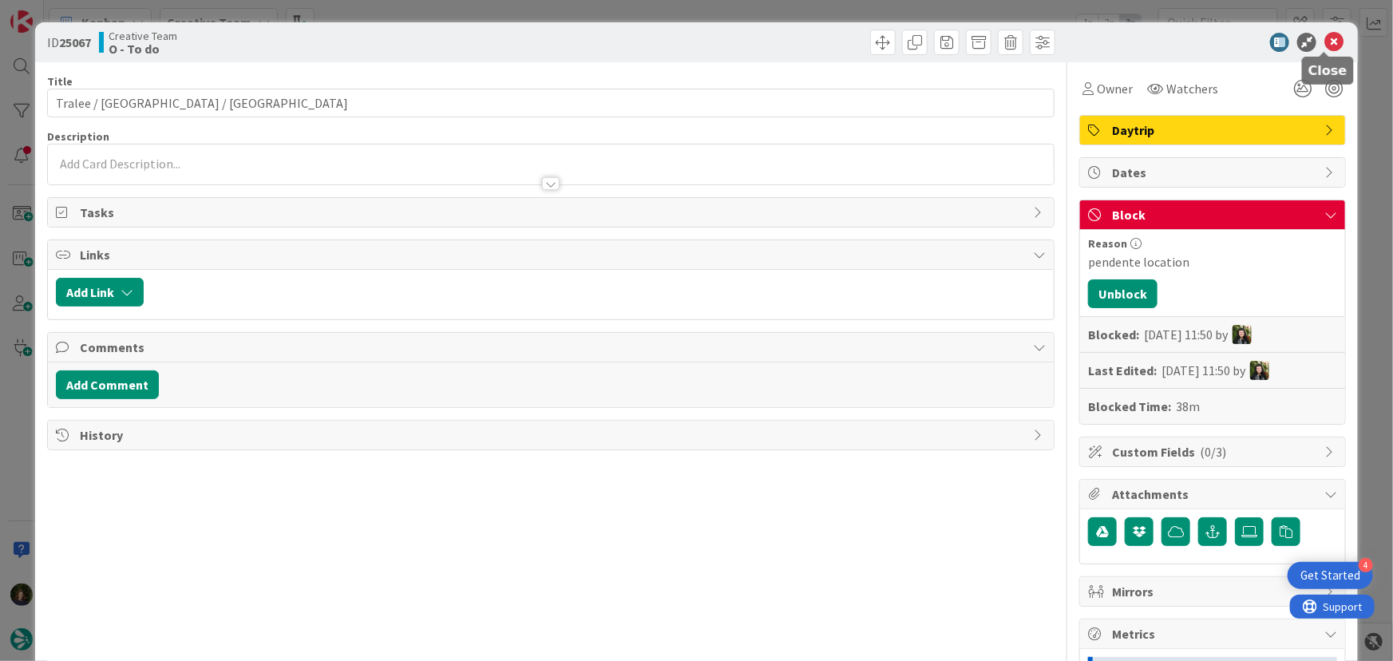
click at [1325, 45] on icon at bounding box center [1334, 42] width 19 height 19
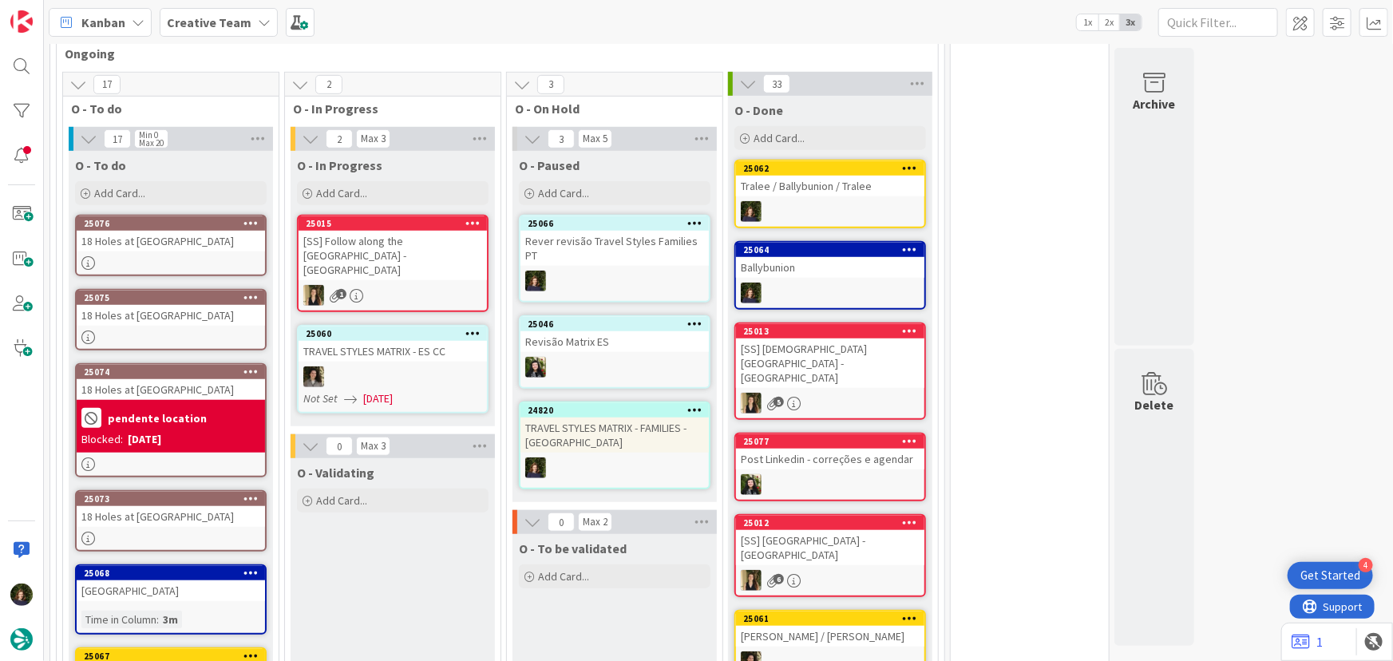
scroll to position [605, 0]
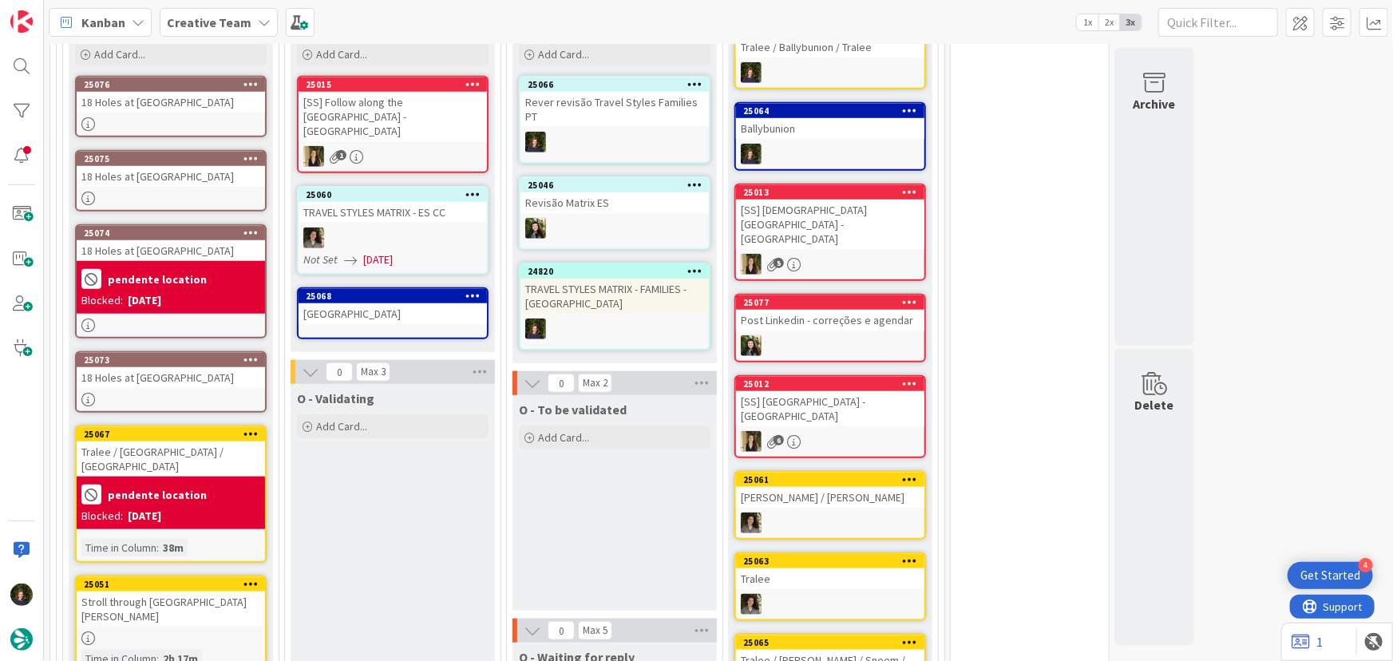
click at [385, 303] on div "[GEOGRAPHIC_DATA]" at bounding box center [393, 313] width 188 height 21
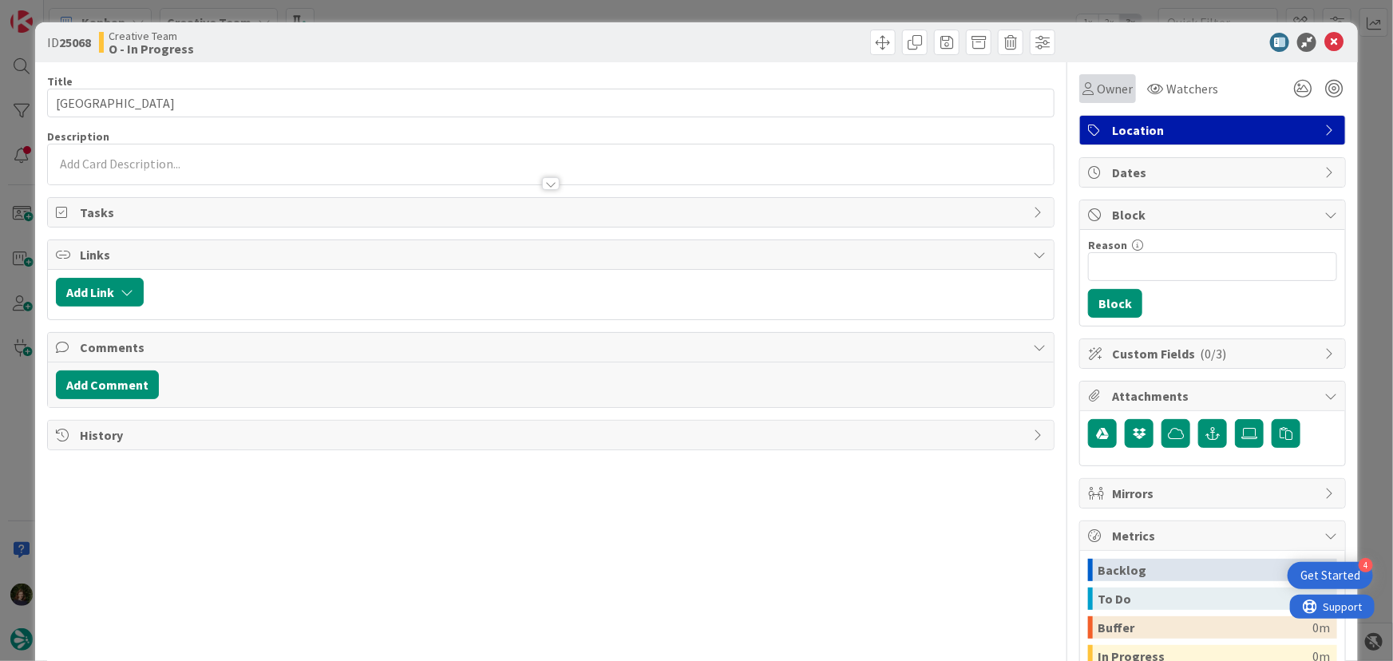
click at [1097, 92] on span "Owner" at bounding box center [1115, 88] width 36 height 19
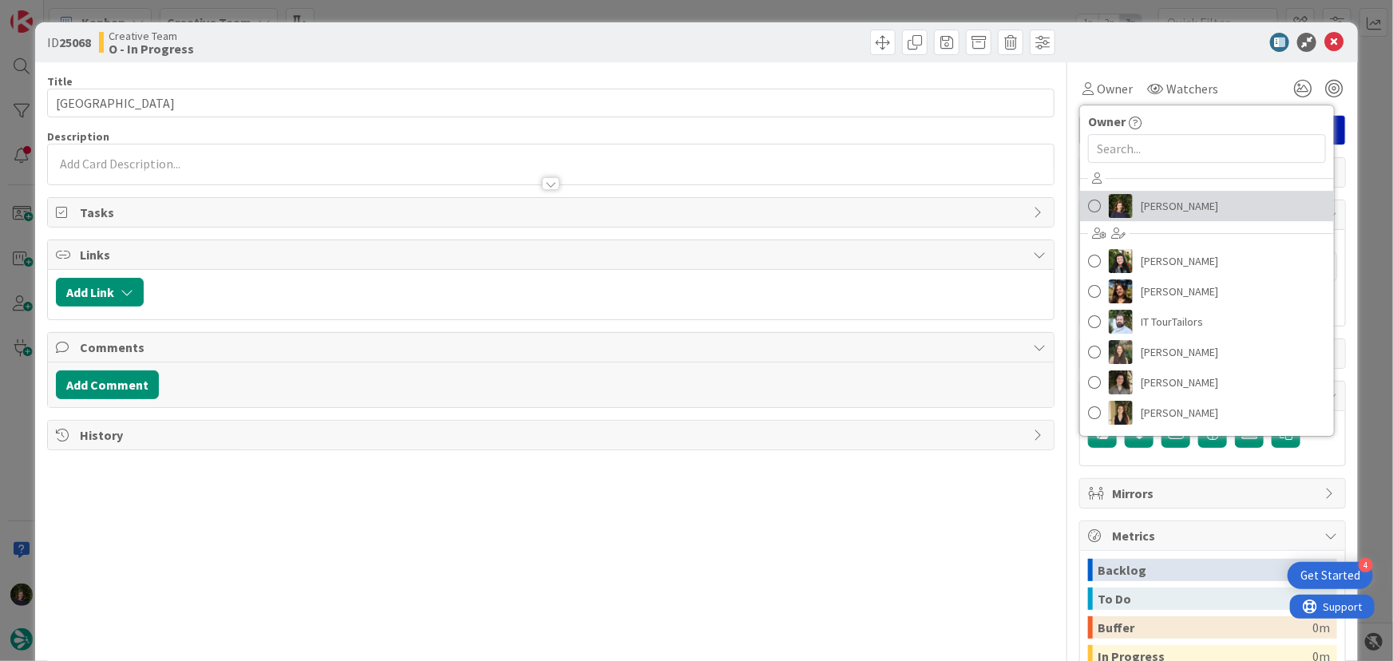
click at [1141, 210] on span "[PERSON_NAME]" at bounding box center [1179, 206] width 77 height 24
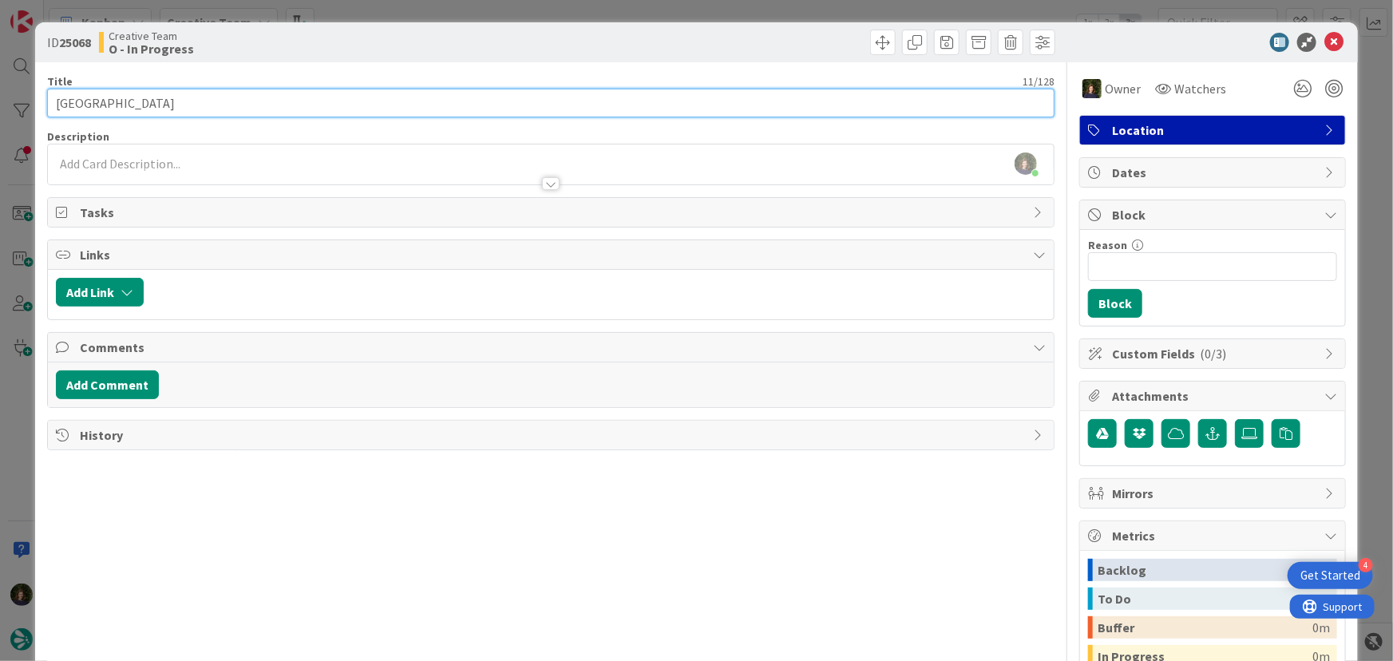
drag, startPoint x: 120, startPoint y: 103, endPoint x: 54, endPoint y: 103, distance: 66.3
click at [54, 103] on input "[GEOGRAPHIC_DATA]" at bounding box center [551, 103] width 1009 height 29
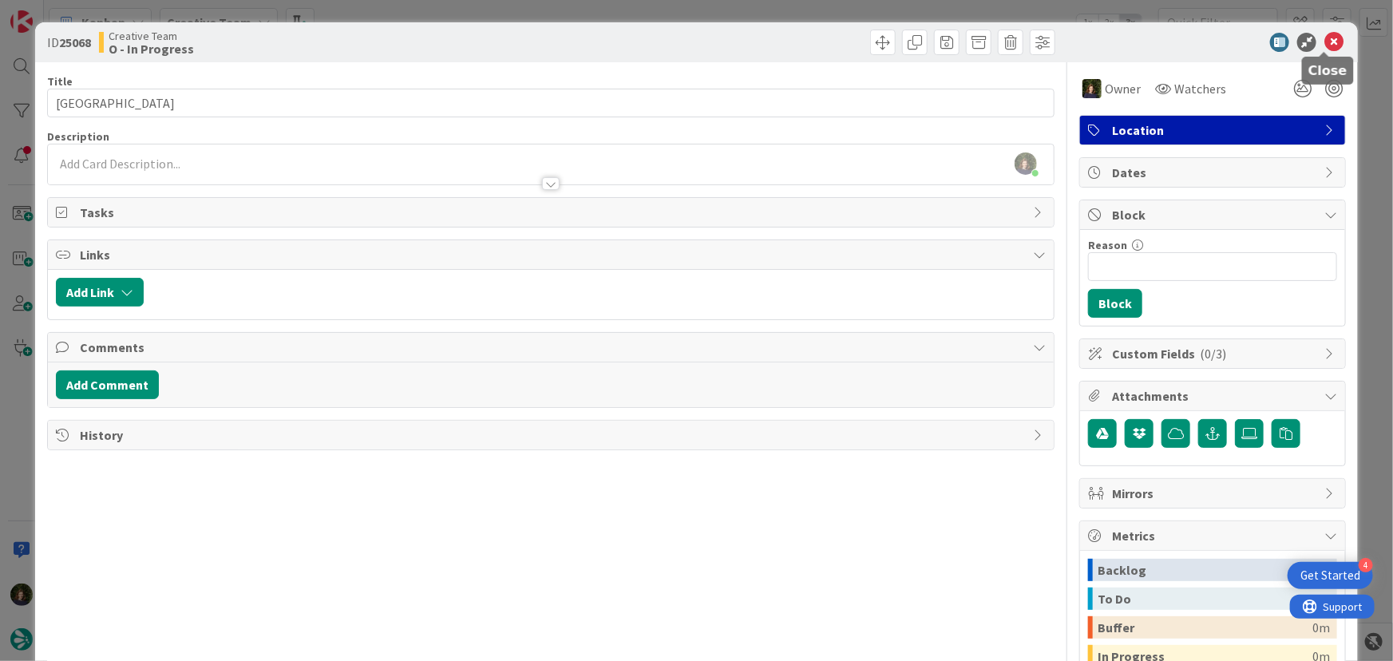
click at [1330, 40] on icon at bounding box center [1334, 42] width 19 height 19
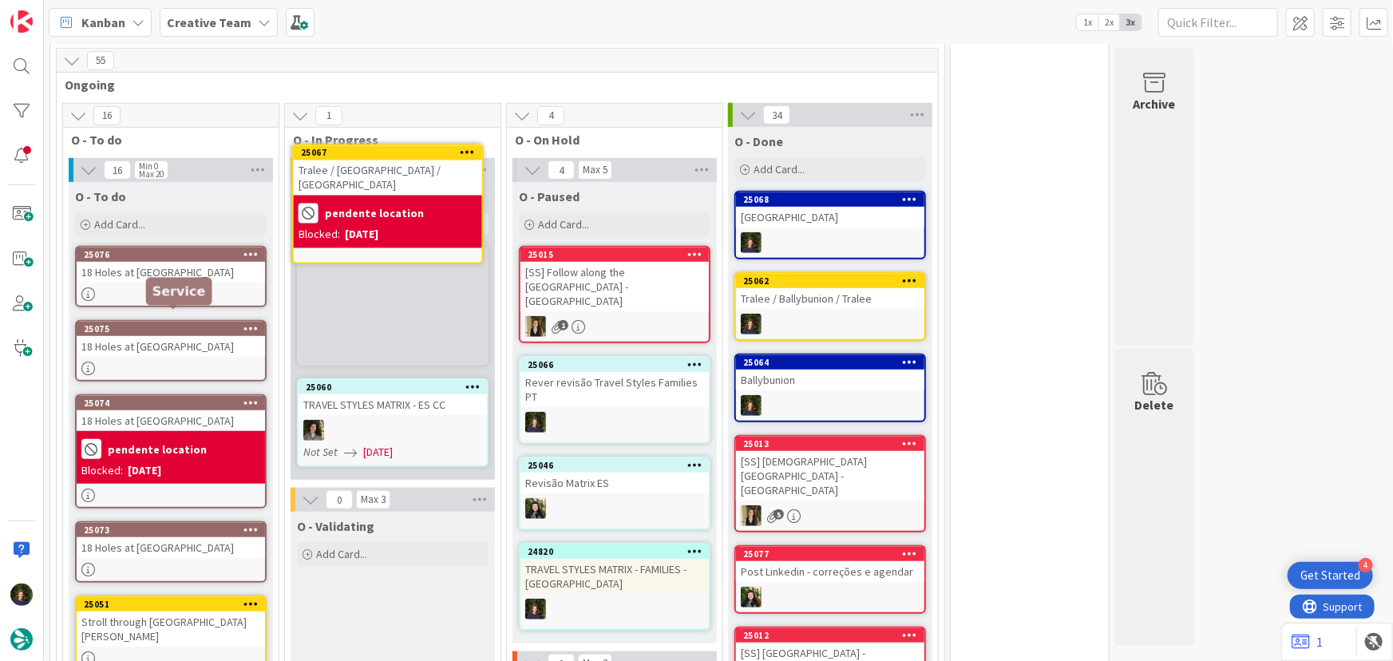
scroll to position [430, 0]
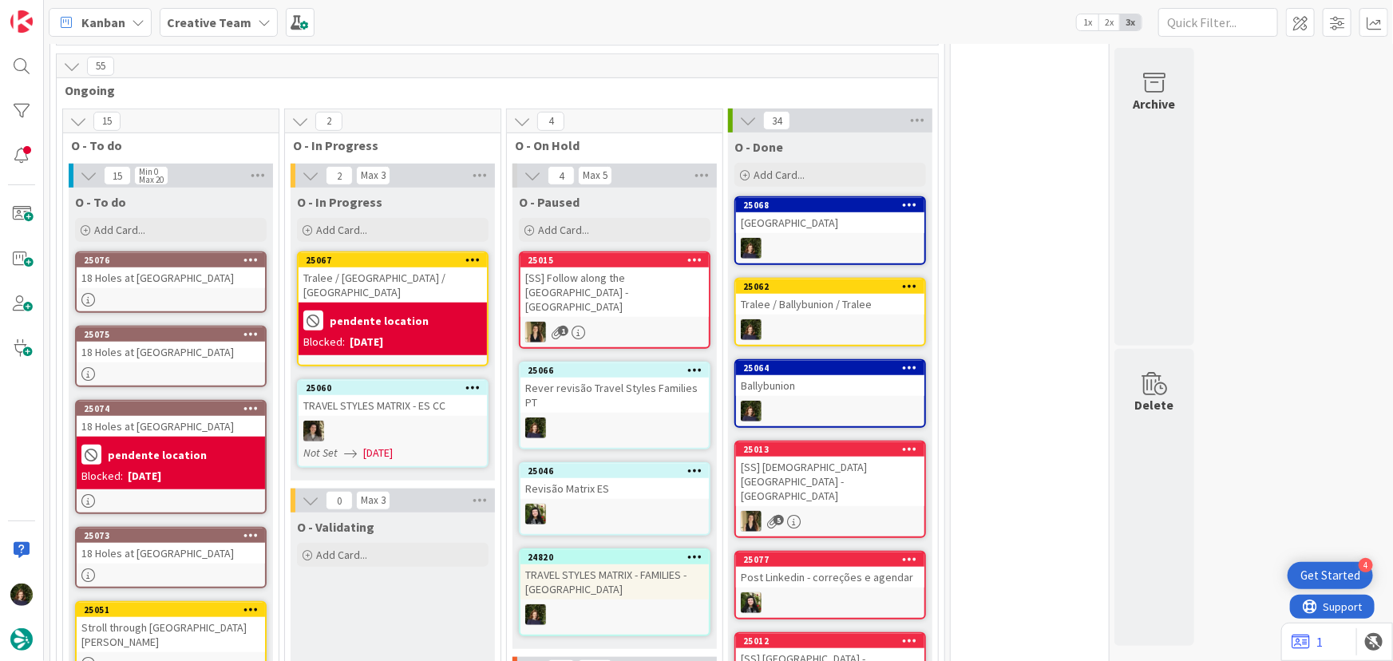
click at [378, 307] on div "pendente location" at bounding box center [392, 320] width 179 height 26
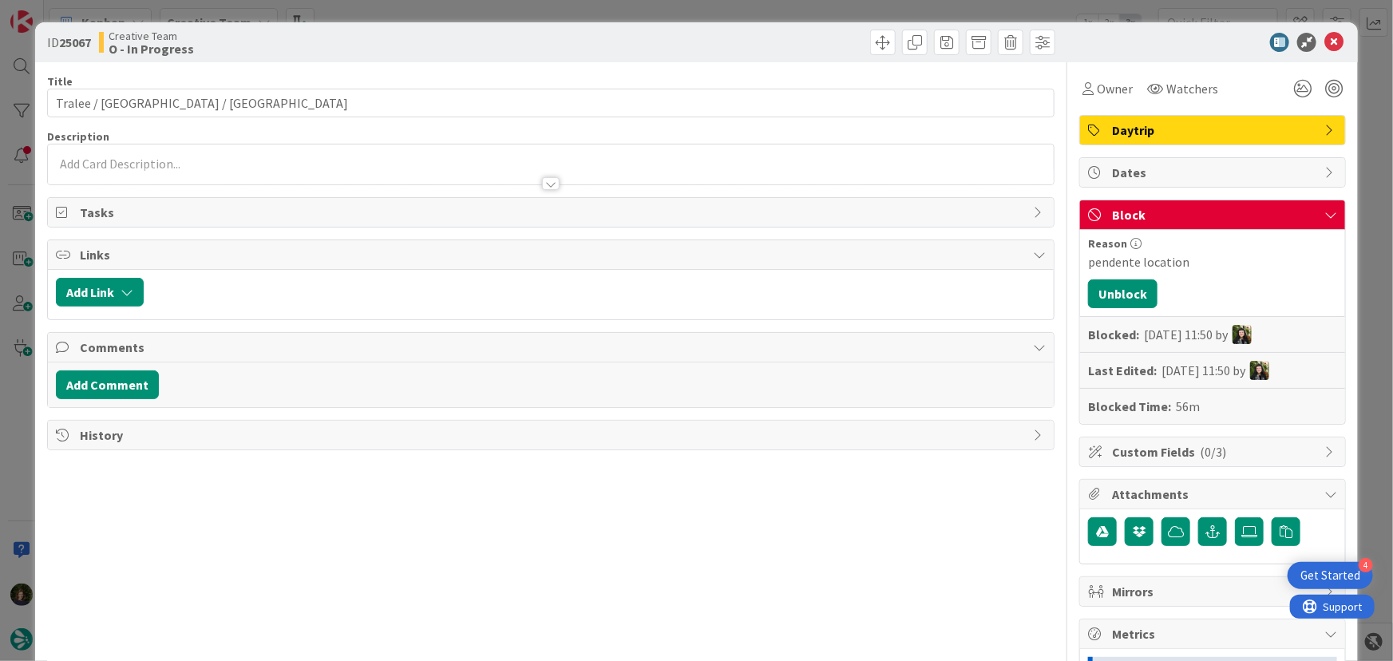
click at [1159, 222] on span "Block" at bounding box center [1214, 214] width 204 height 19
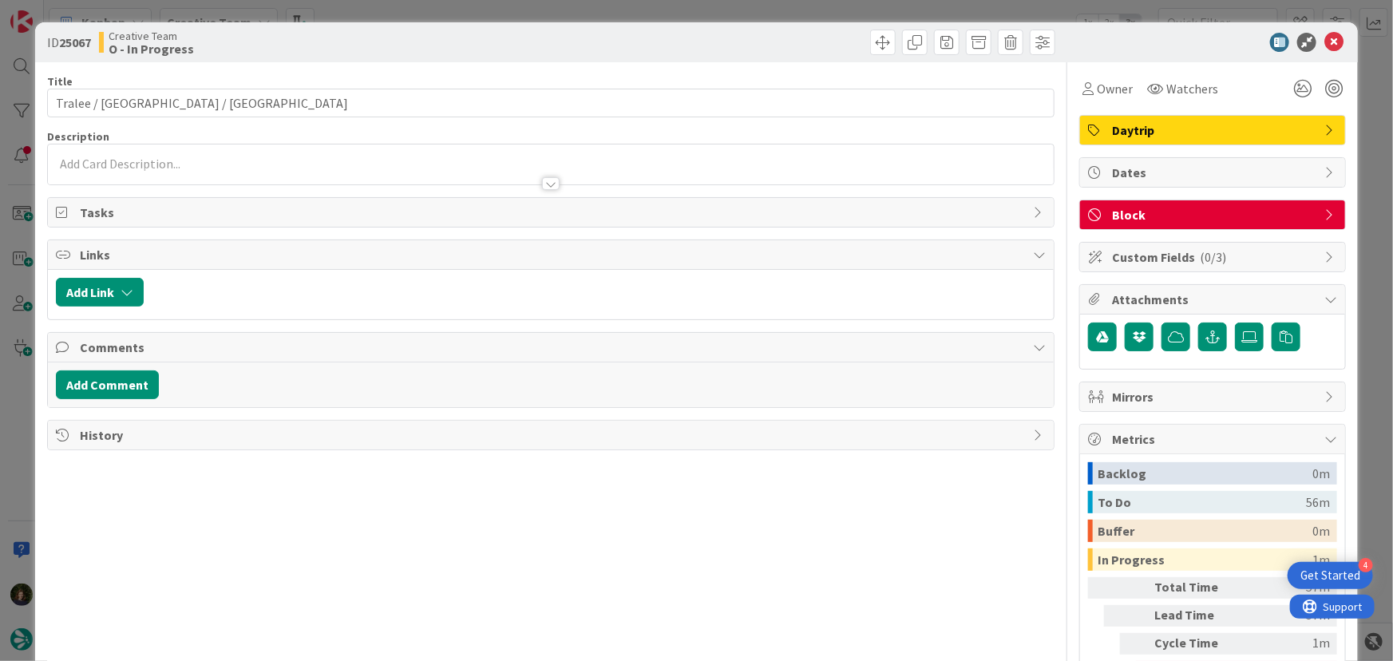
click at [1158, 222] on span "Block" at bounding box center [1214, 214] width 204 height 19
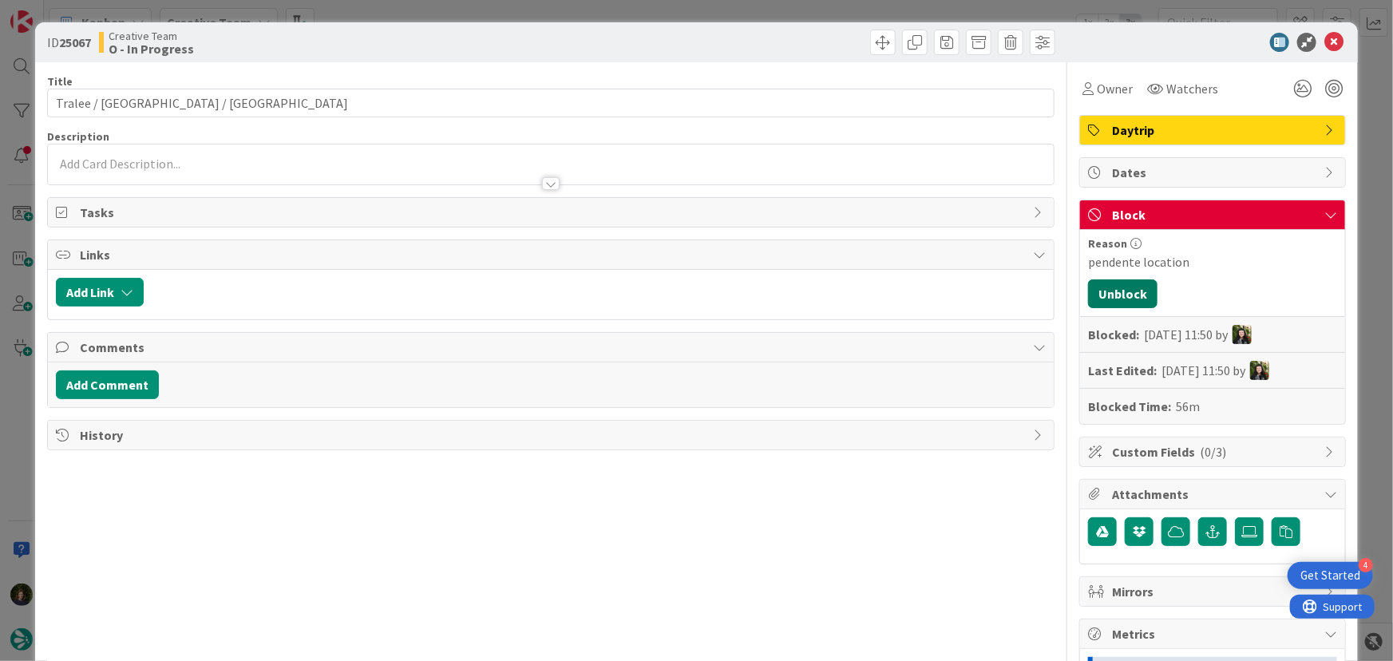
click at [1118, 299] on button "Unblock" at bounding box center [1122, 293] width 69 height 29
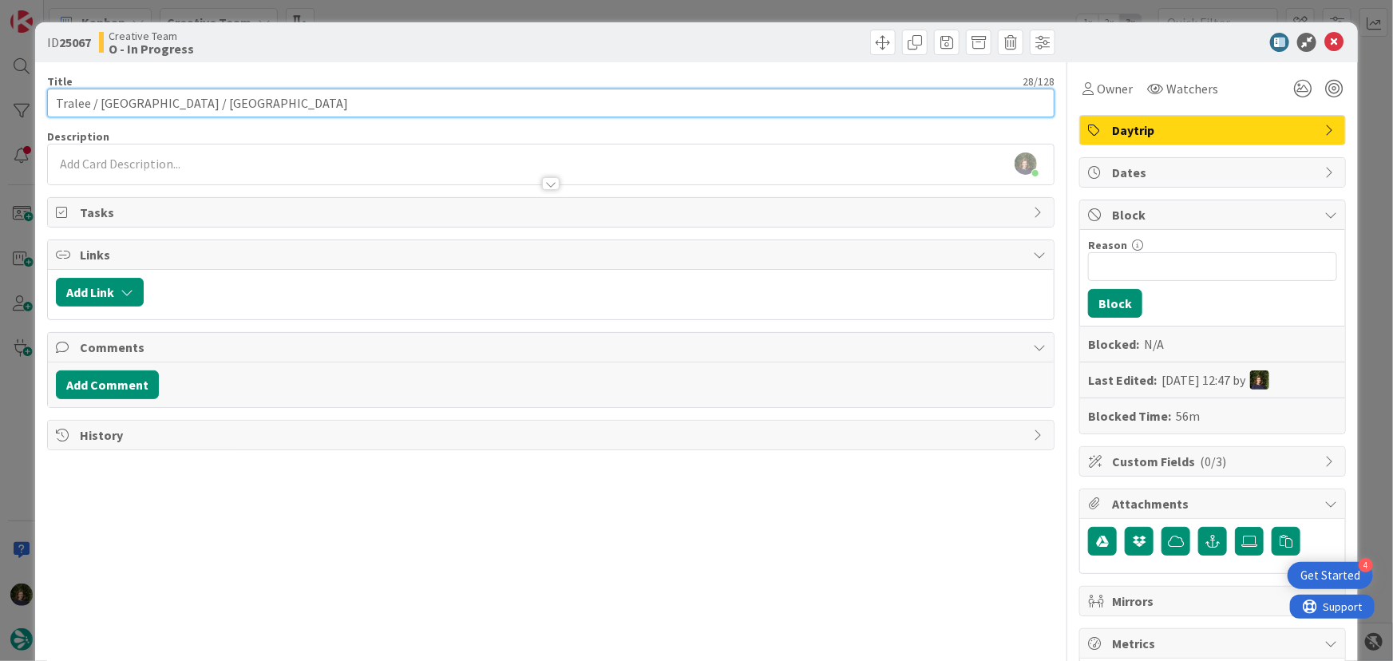
drag, startPoint x: 56, startPoint y: 99, endPoint x: 196, endPoint y: 101, distance: 139.8
click at [196, 101] on input "Tralee / [GEOGRAPHIC_DATA] / [GEOGRAPHIC_DATA]" at bounding box center [551, 103] width 1009 height 29
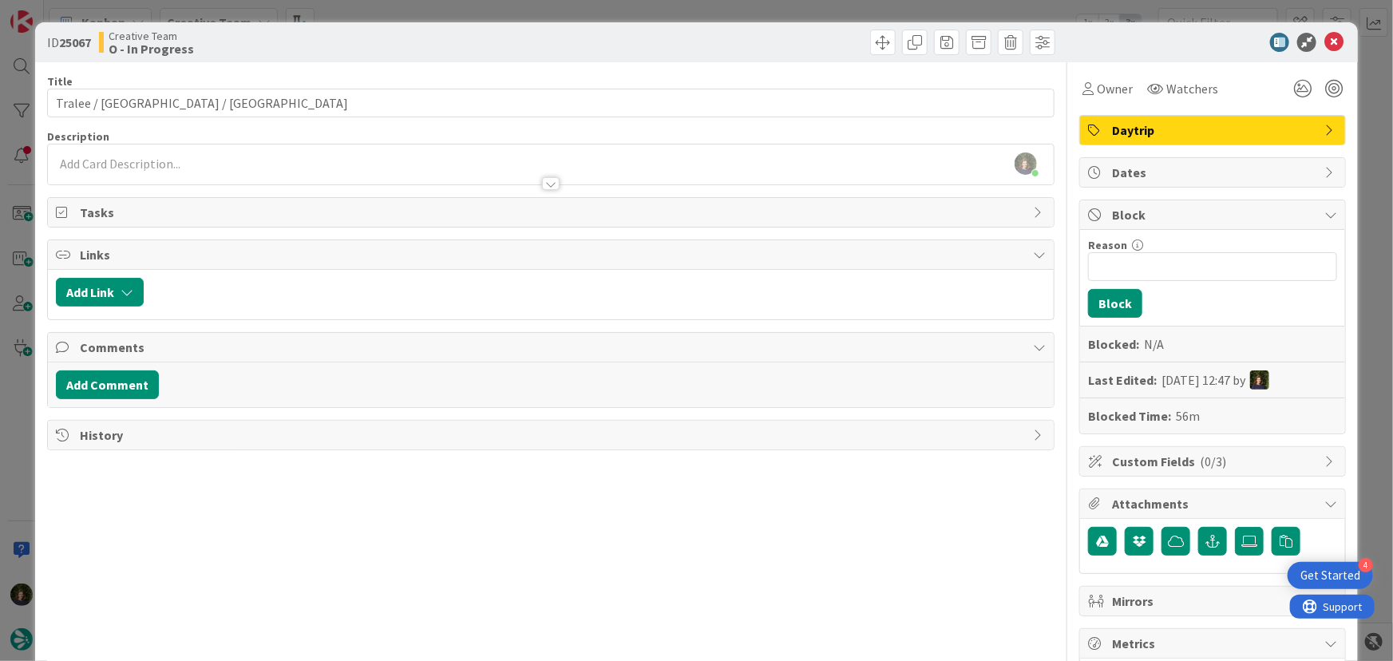
click at [1096, 105] on div "Owner Watchers Daytrip Dates Block Reason 0 / 256 Block Blocked: N/A Last Edite…" at bounding box center [1213, 496] width 267 height 869
click at [1107, 100] on div "Owner" at bounding box center [1108, 88] width 57 height 29
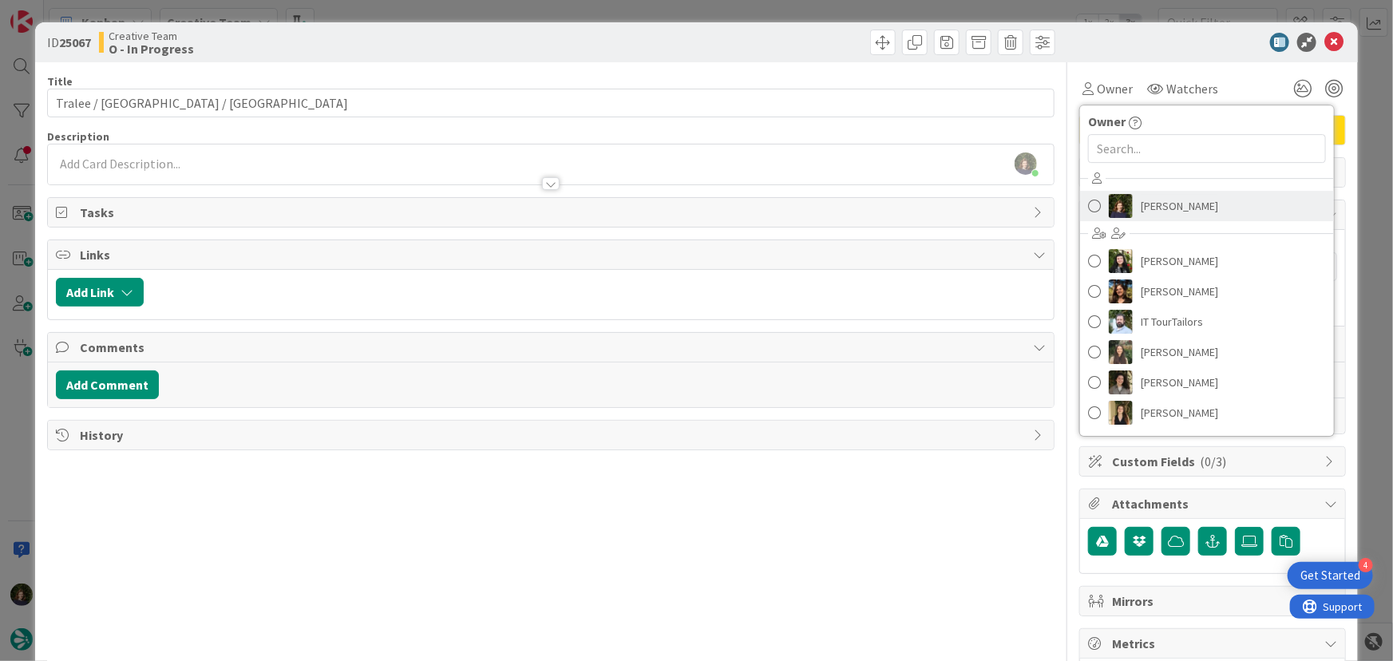
click at [1171, 208] on span "[PERSON_NAME]" at bounding box center [1179, 206] width 77 height 24
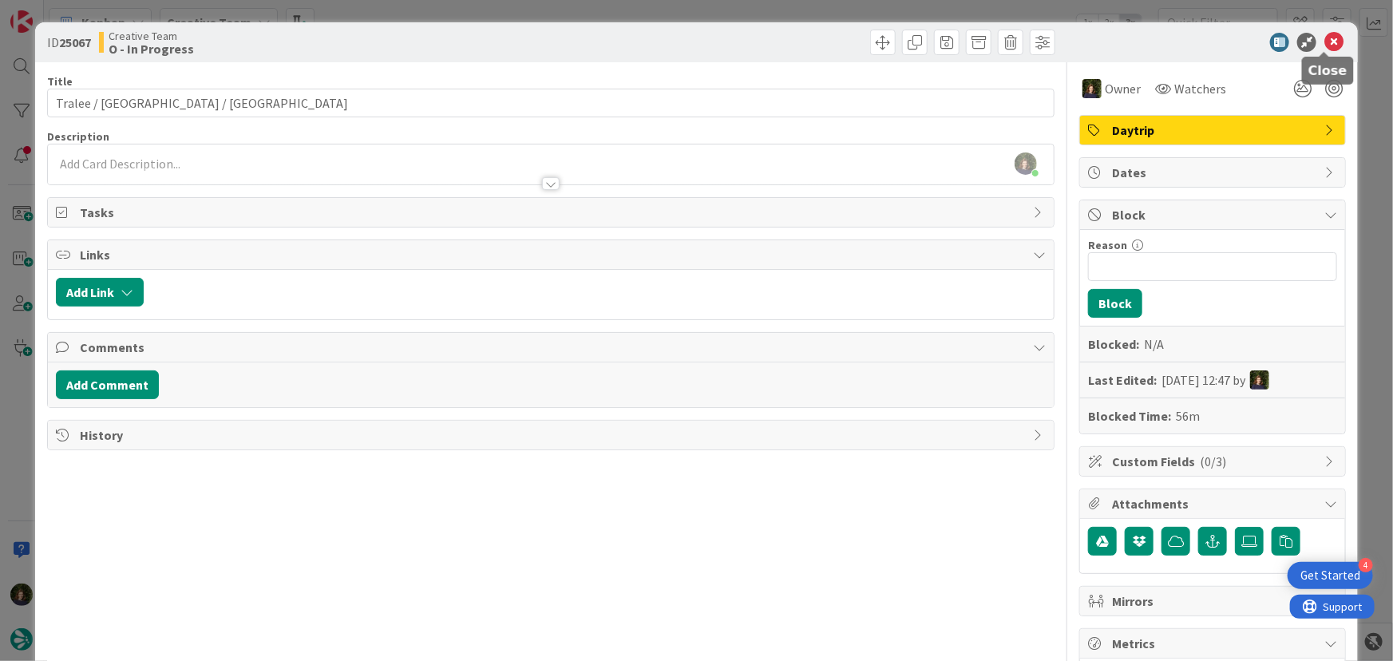
click at [1325, 42] on icon at bounding box center [1334, 42] width 19 height 19
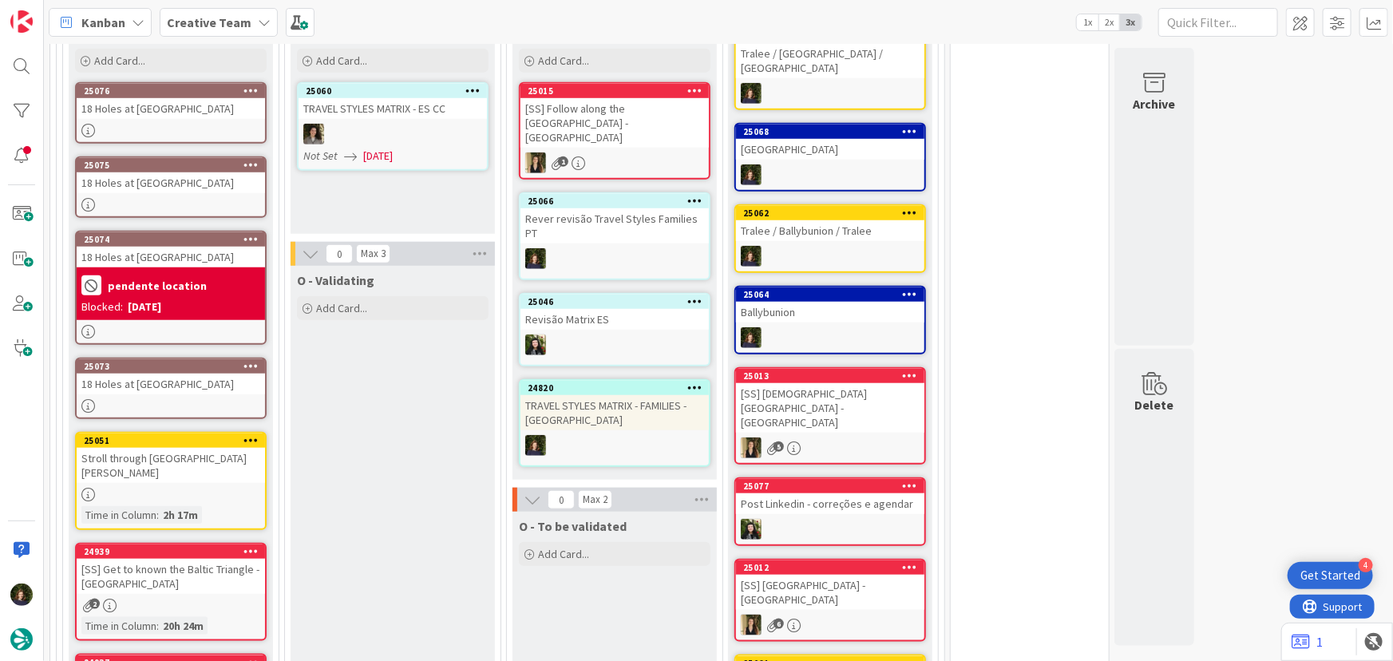
scroll to position [615, 0]
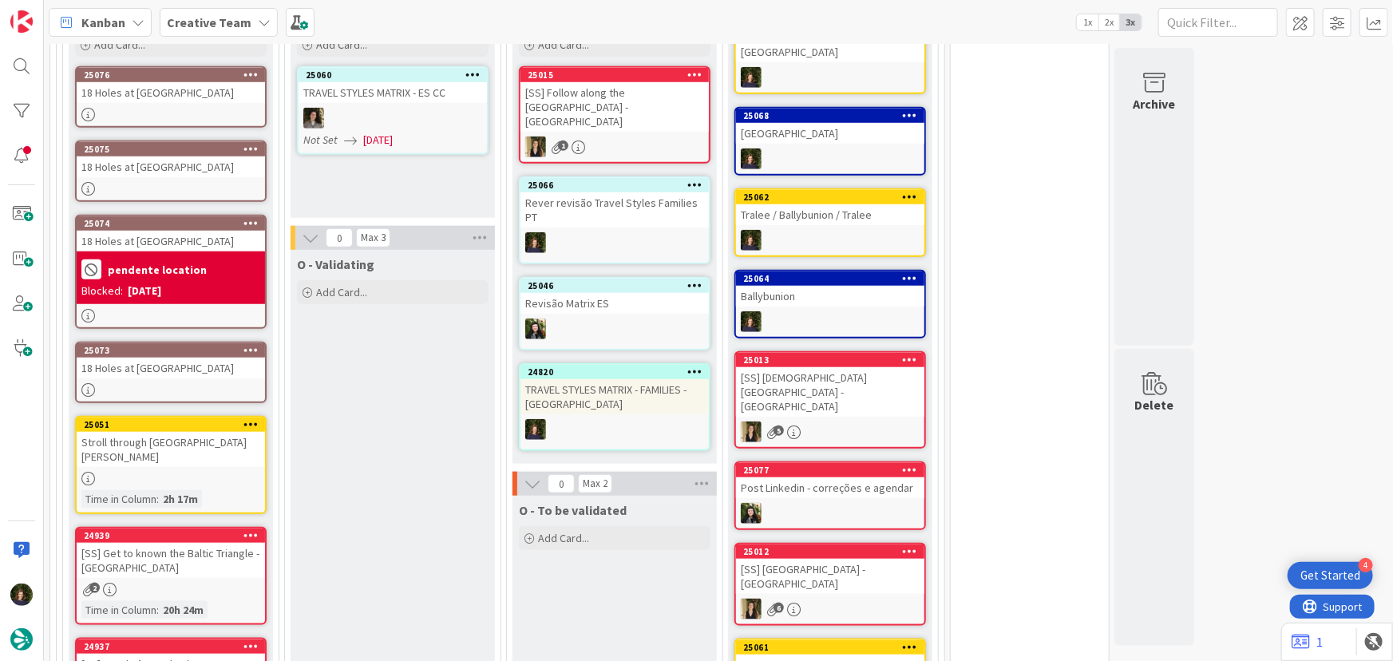
click at [173, 264] on b "pendente location" at bounding box center [157, 269] width 99 height 11
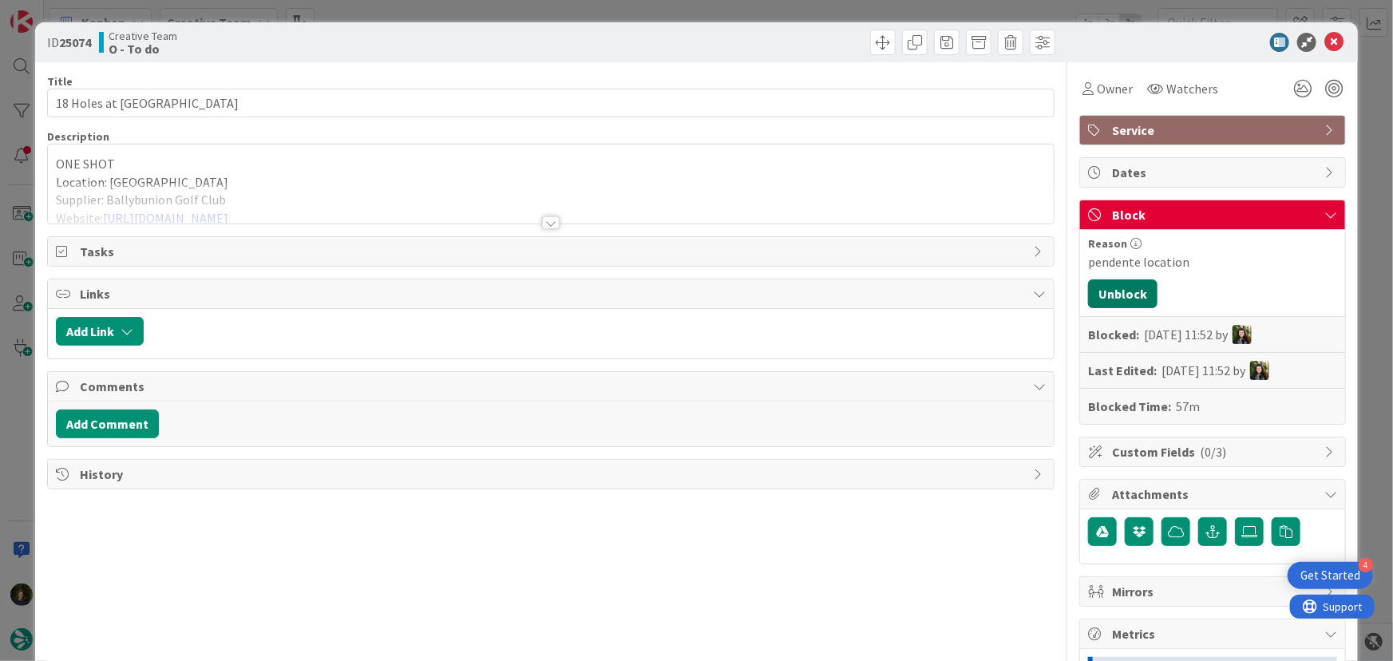
click at [1122, 291] on button "Unblock" at bounding box center [1122, 293] width 69 height 29
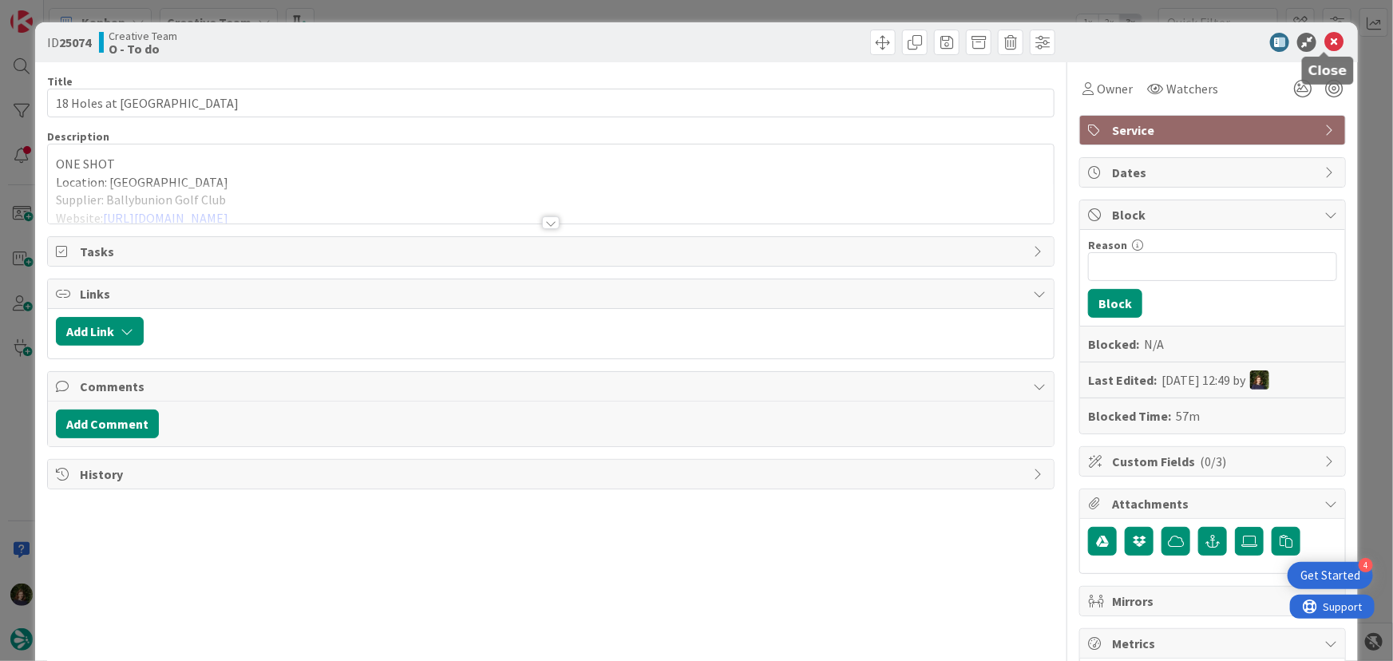
click at [1326, 44] on icon at bounding box center [1334, 42] width 19 height 19
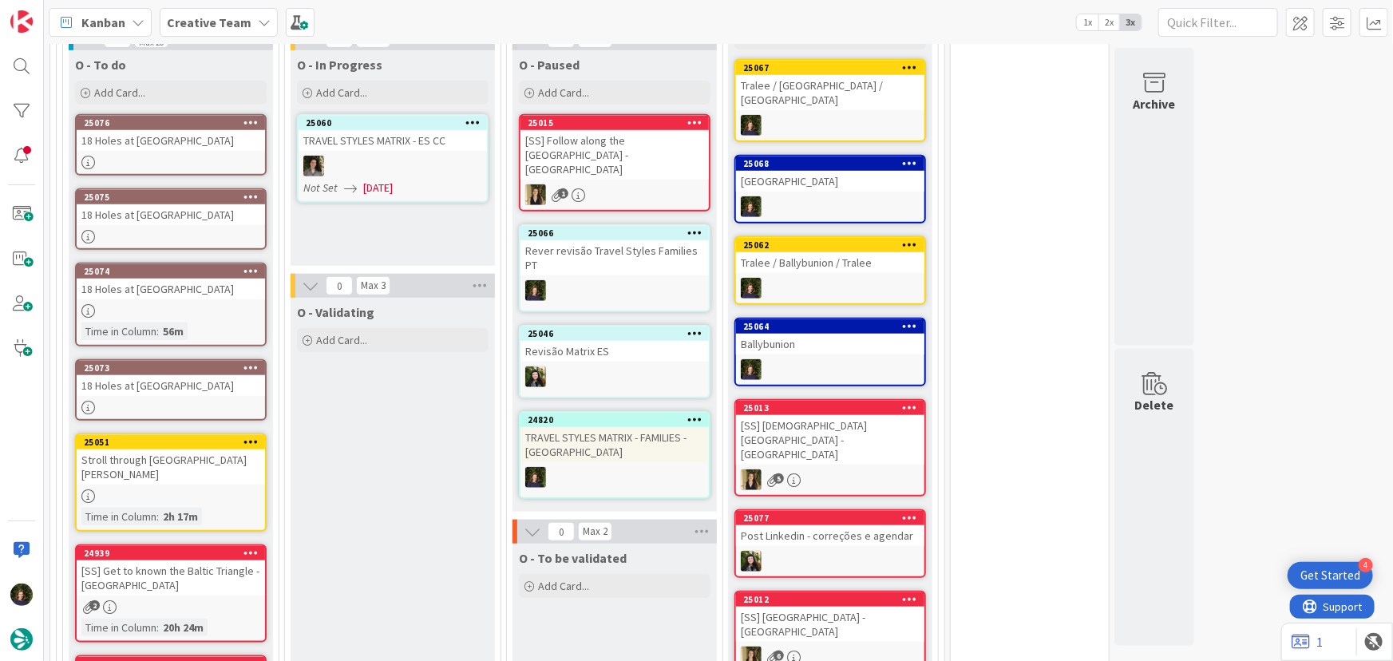
scroll to position [543, 0]
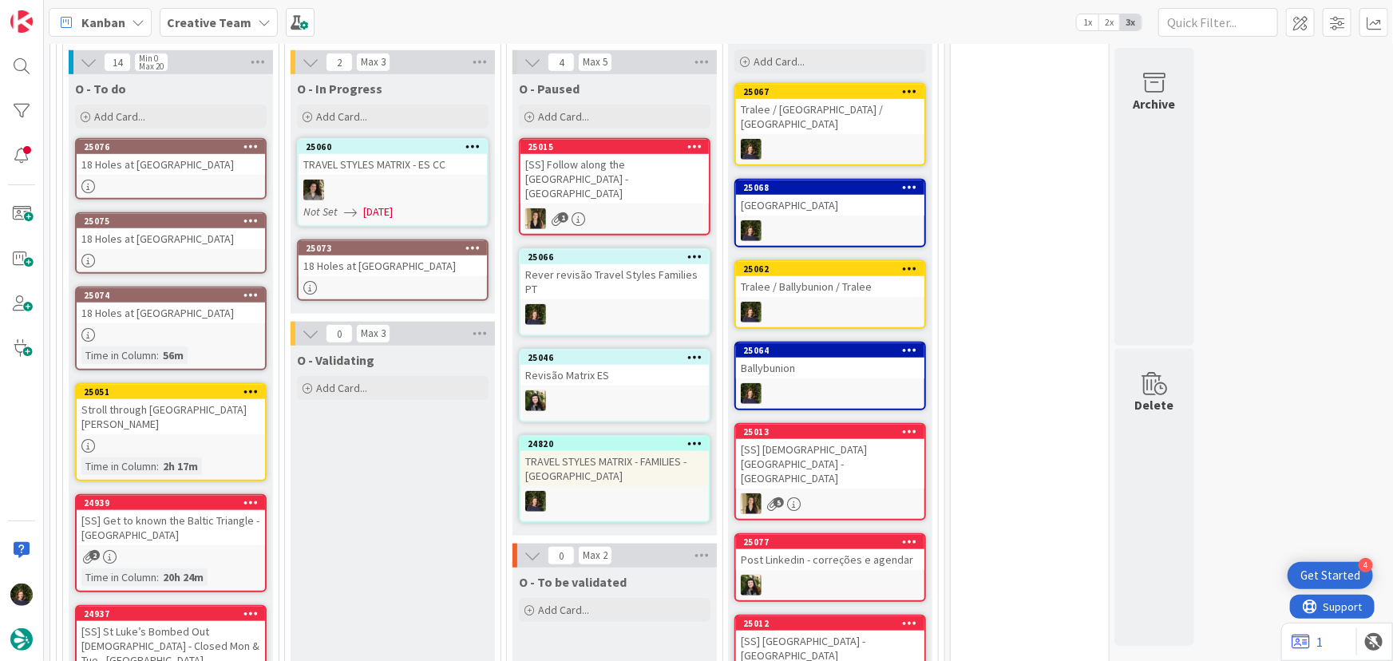
click at [407, 264] on div "18 Holes at [GEOGRAPHIC_DATA]" at bounding box center [393, 266] width 188 height 21
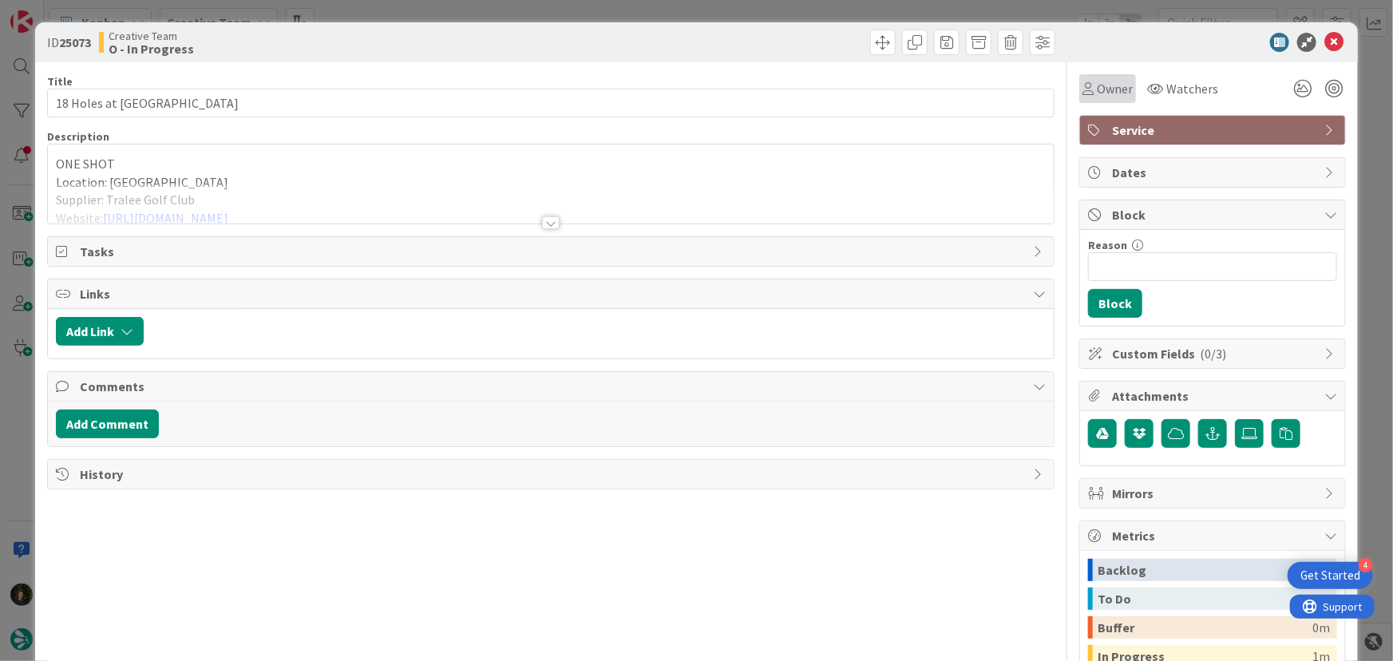
click at [1115, 91] on span "Owner" at bounding box center [1115, 88] width 36 height 19
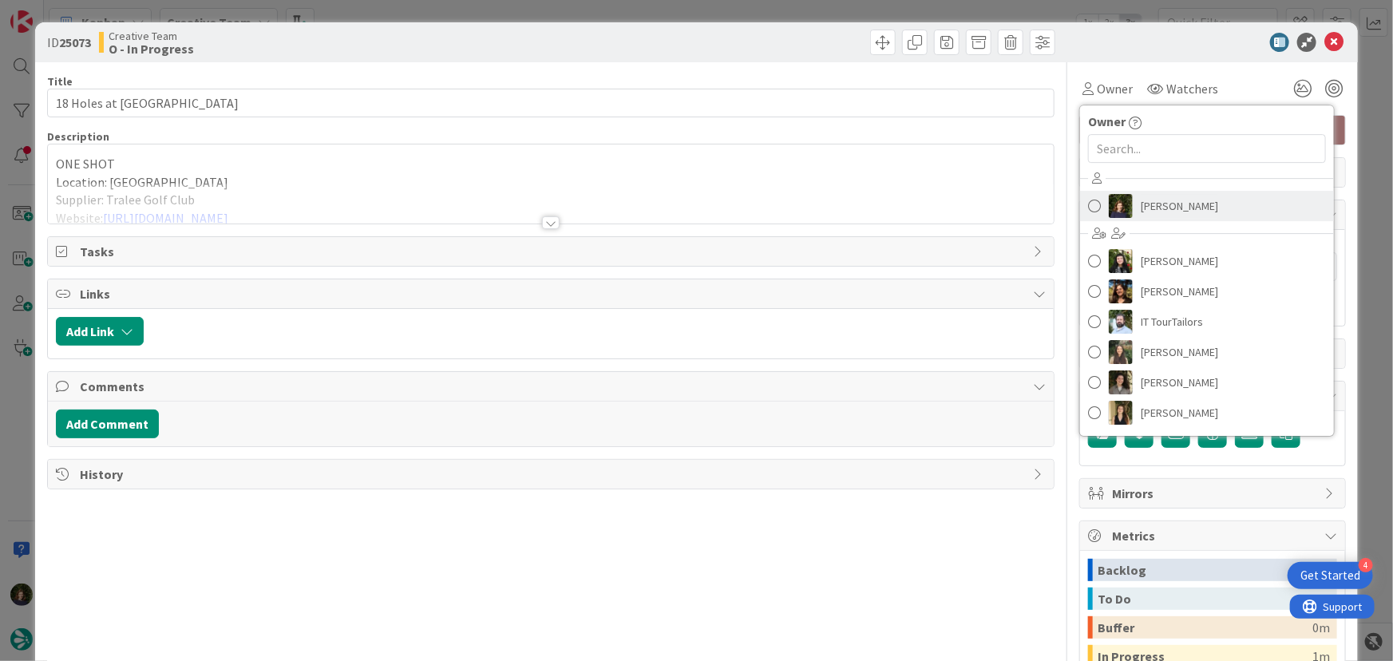
click at [1175, 199] on span "[PERSON_NAME]" at bounding box center [1179, 206] width 77 height 24
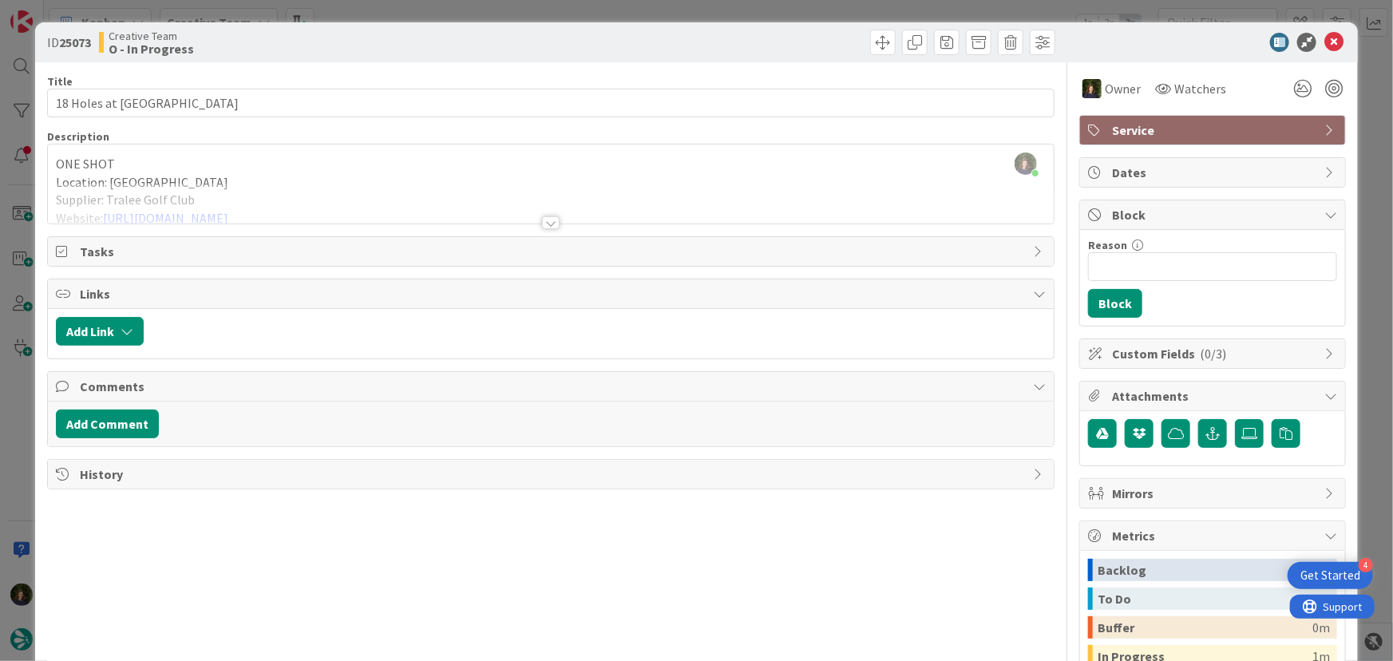
click at [549, 224] on div at bounding box center [551, 222] width 18 height 13
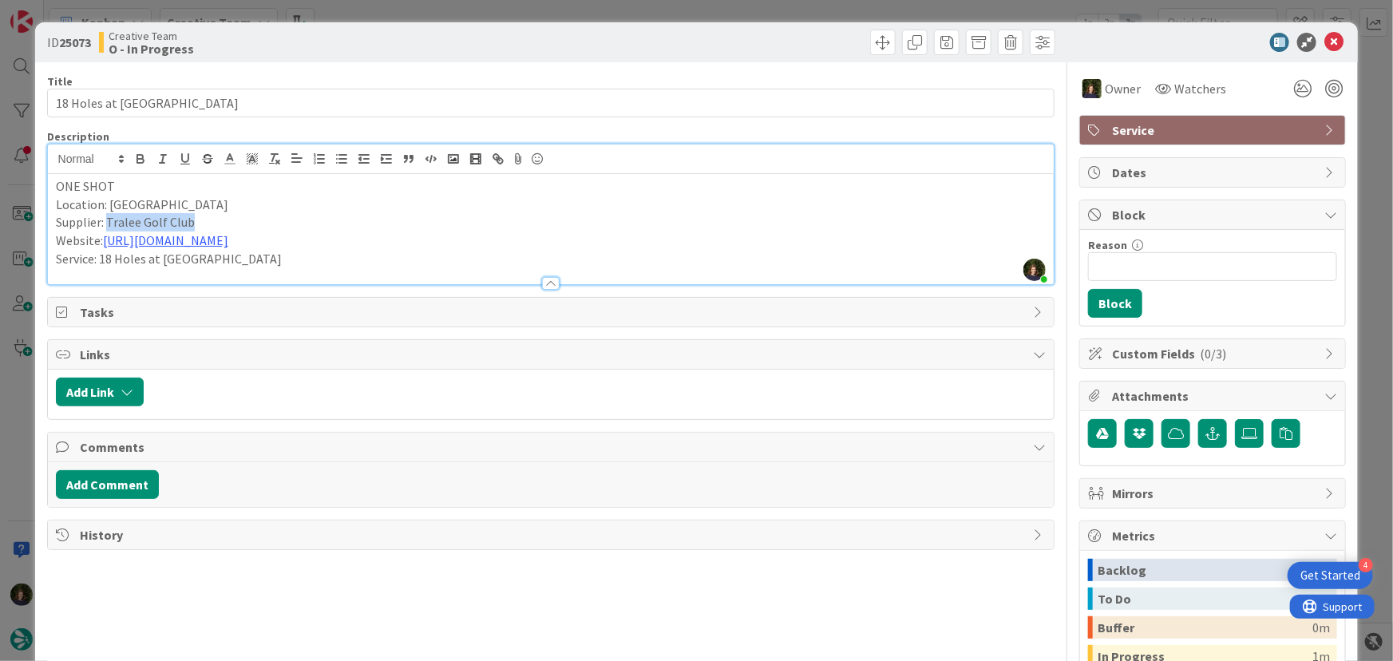
drag, startPoint x: 107, startPoint y: 223, endPoint x: 196, endPoint y: 224, distance: 88.6
click at [197, 225] on p "Supplier: Tralee Golf Club" at bounding box center [551, 222] width 991 height 18
copy p "Tralee Golf Club"
drag, startPoint x: 1320, startPoint y: 44, endPoint x: 1284, endPoint y: 94, distance: 61.8
click at [1325, 46] on icon at bounding box center [1334, 42] width 19 height 19
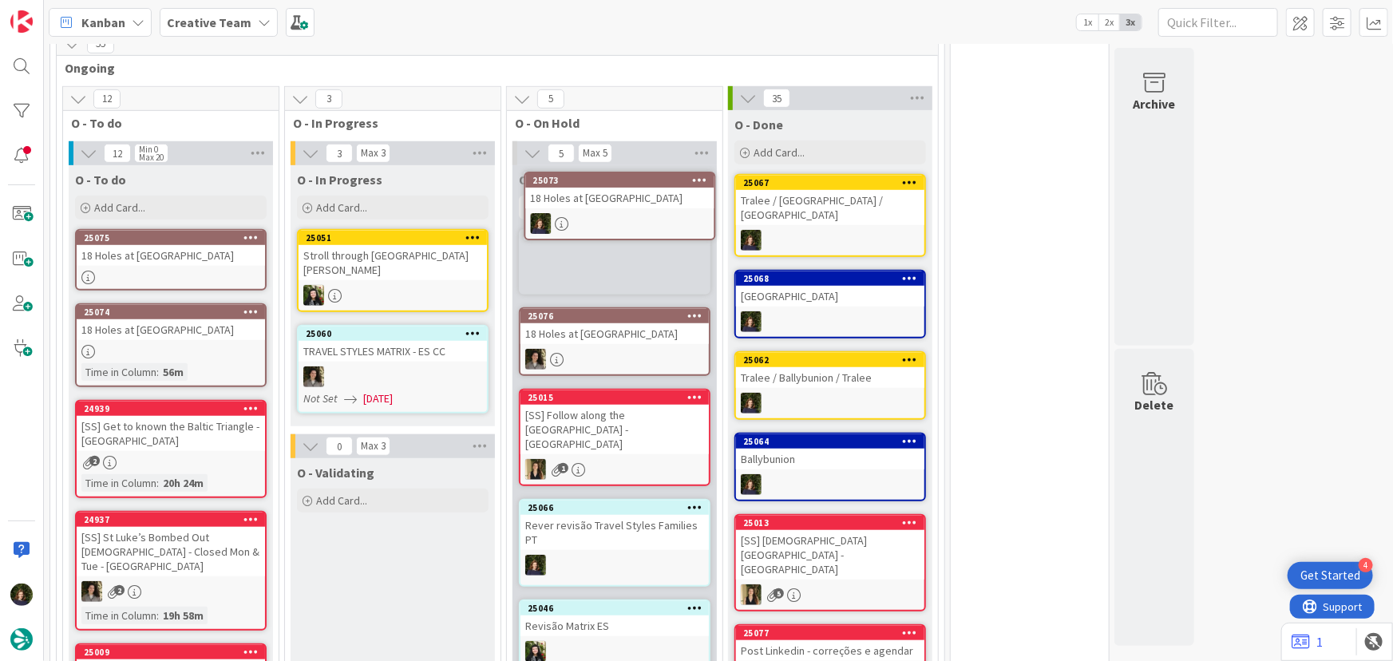
scroll to position [430, 0]
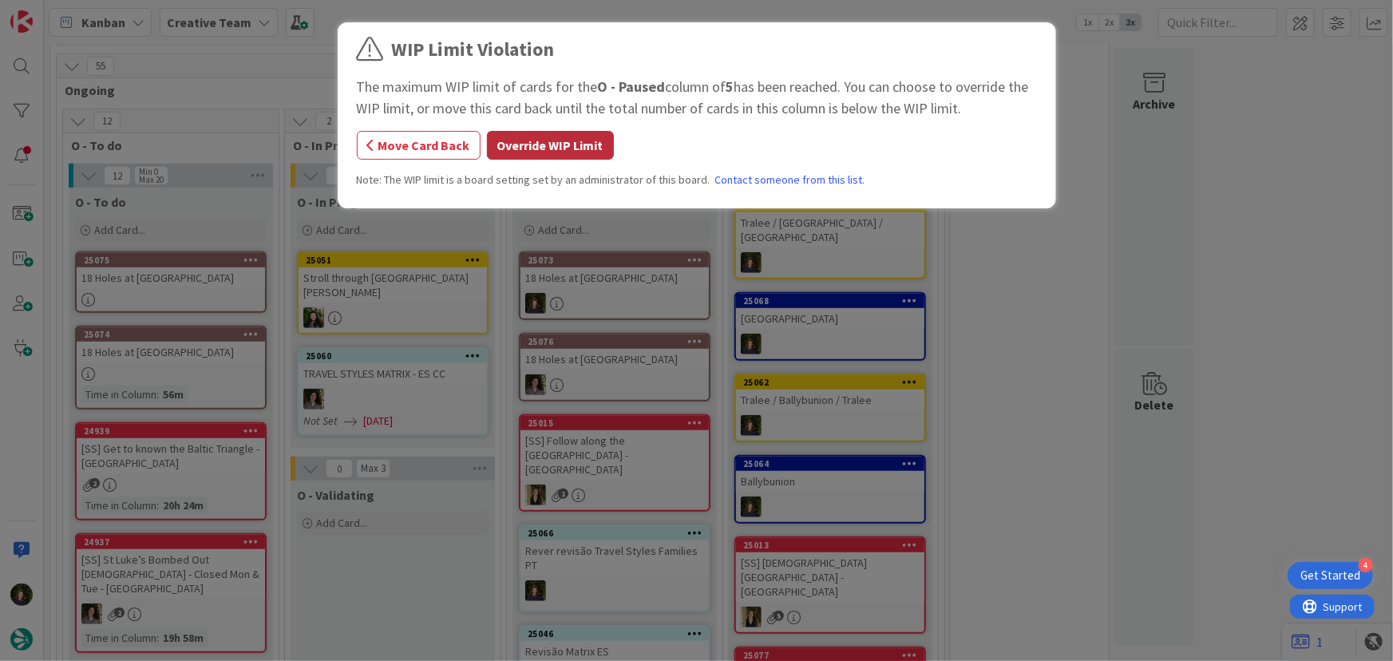
click at [577, 144] on button "Override WIP Limit" at bounding box center [550, 145] width 127 height 29
